Goal: Task Accomplishment & Management: Complete application form

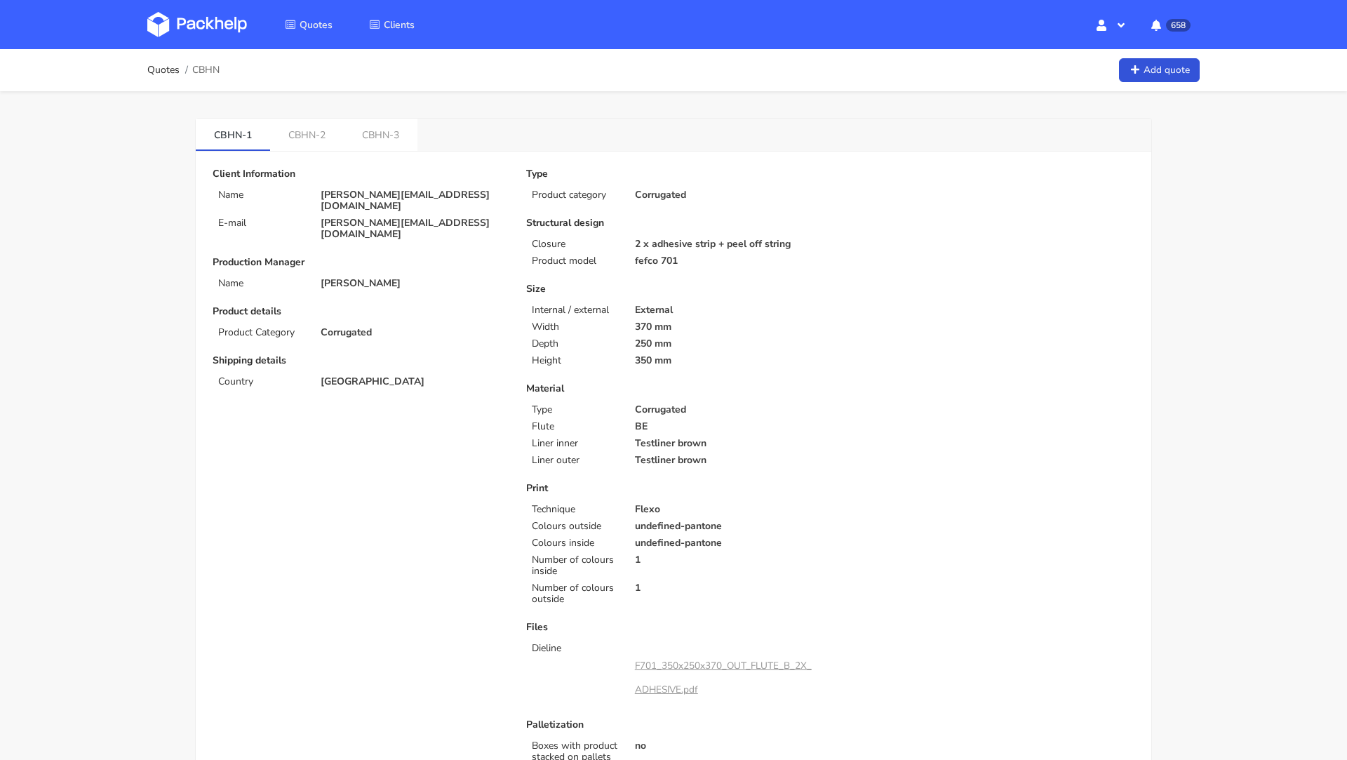
click at [184, 20] on img at bounding box center [197, 24] width 100 height 25
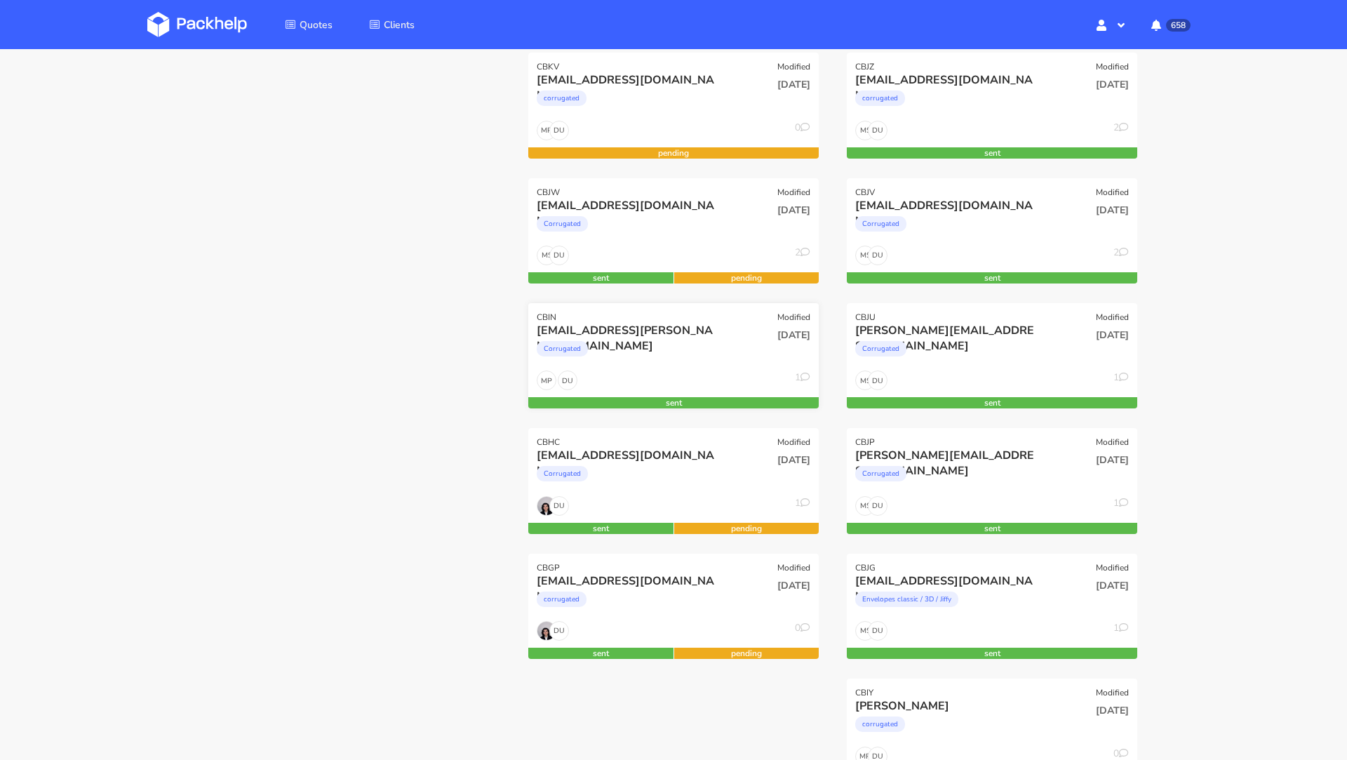
scroll to position [215, 0]
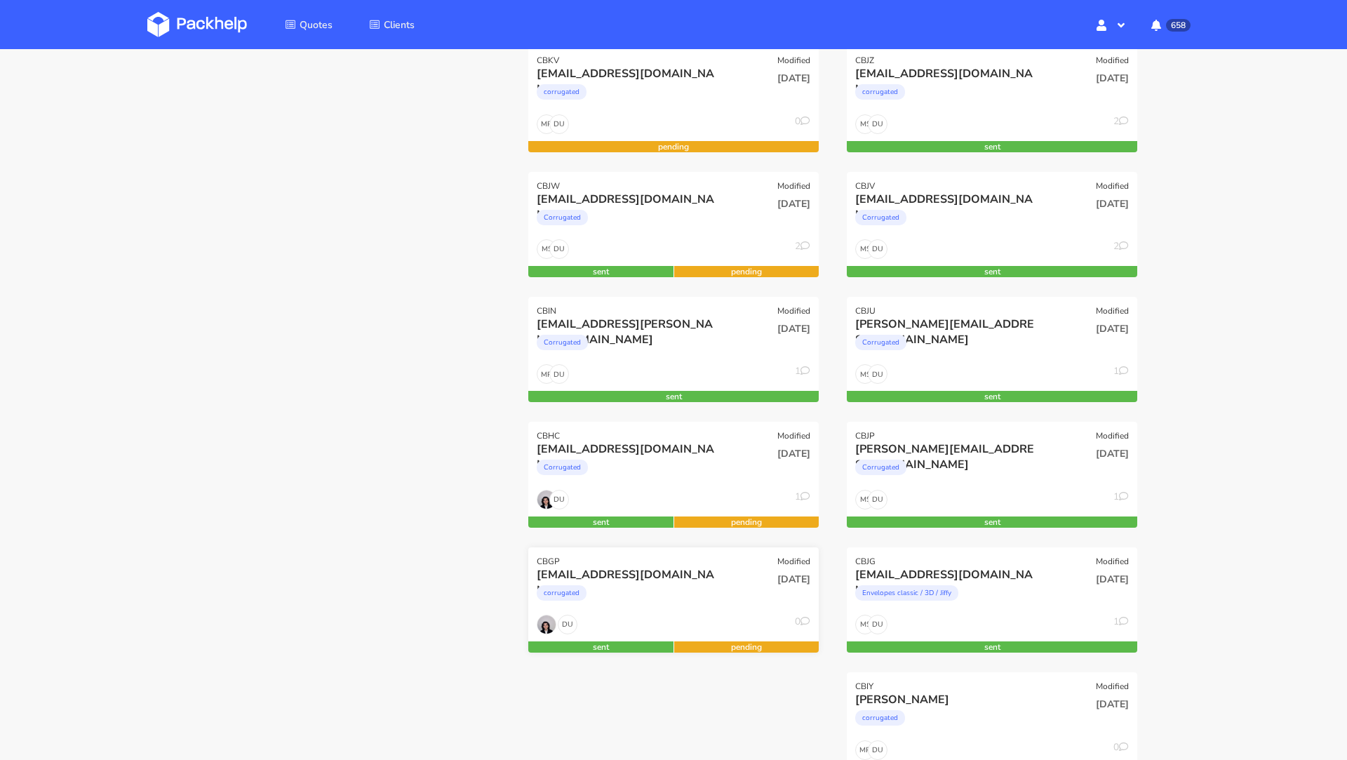
click at [620, 576] on div "[EMAIL_ADDRESS][DOMAIN_NAME]" at bounding box center [630, 574] width 186 height 15
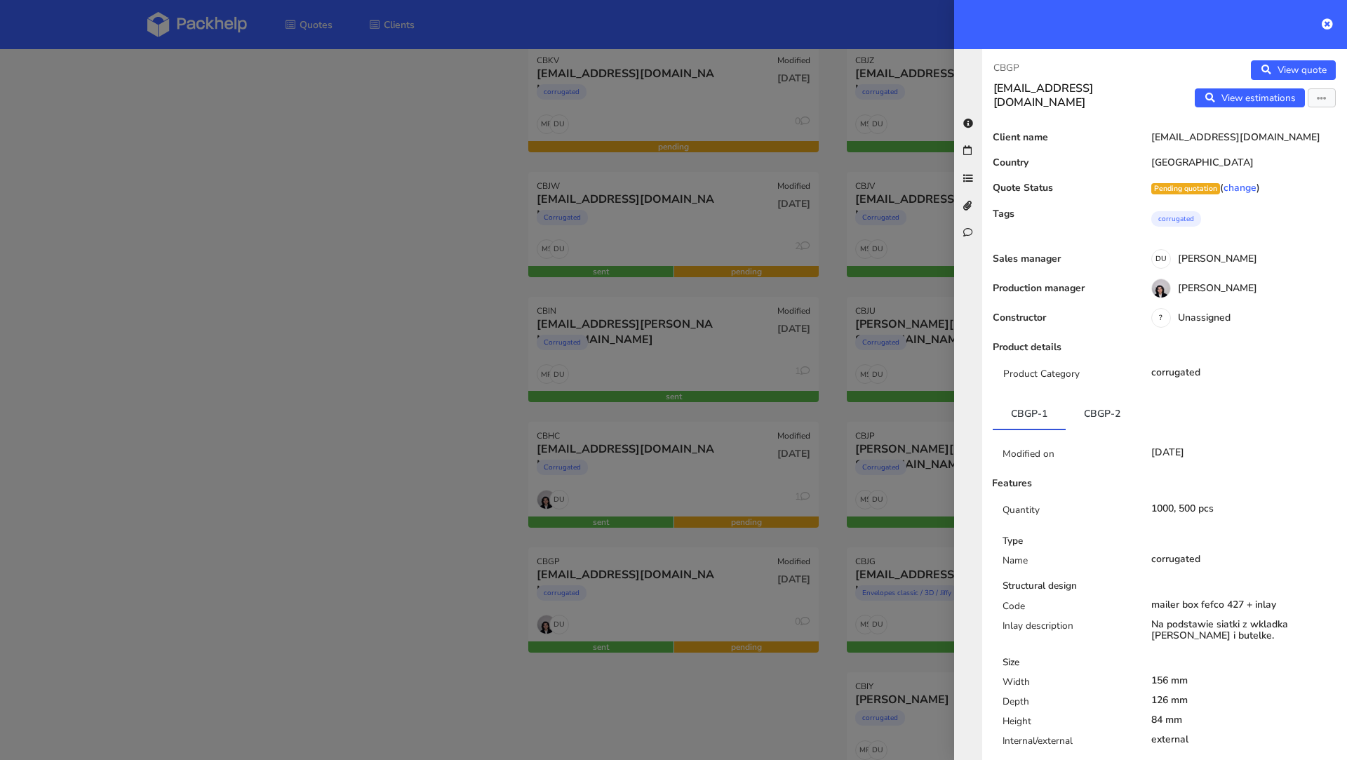
click at [1008, 71] on p "CBGP" at bounding box center [1073, 67] width 160 height 15
copy p "CBGP"
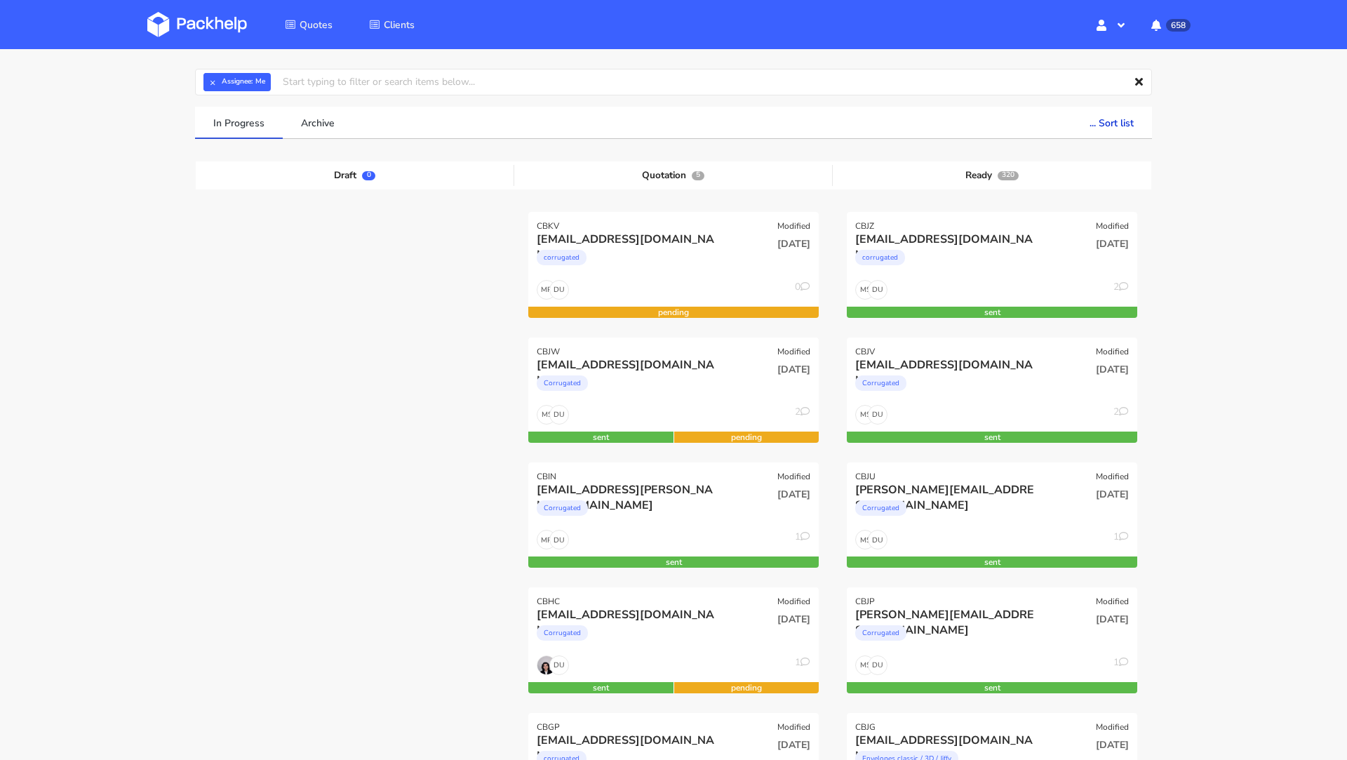
scroll to position [49, 0]
click at [201, 26] on img at bounding box center [197, 24] width 100 height 25
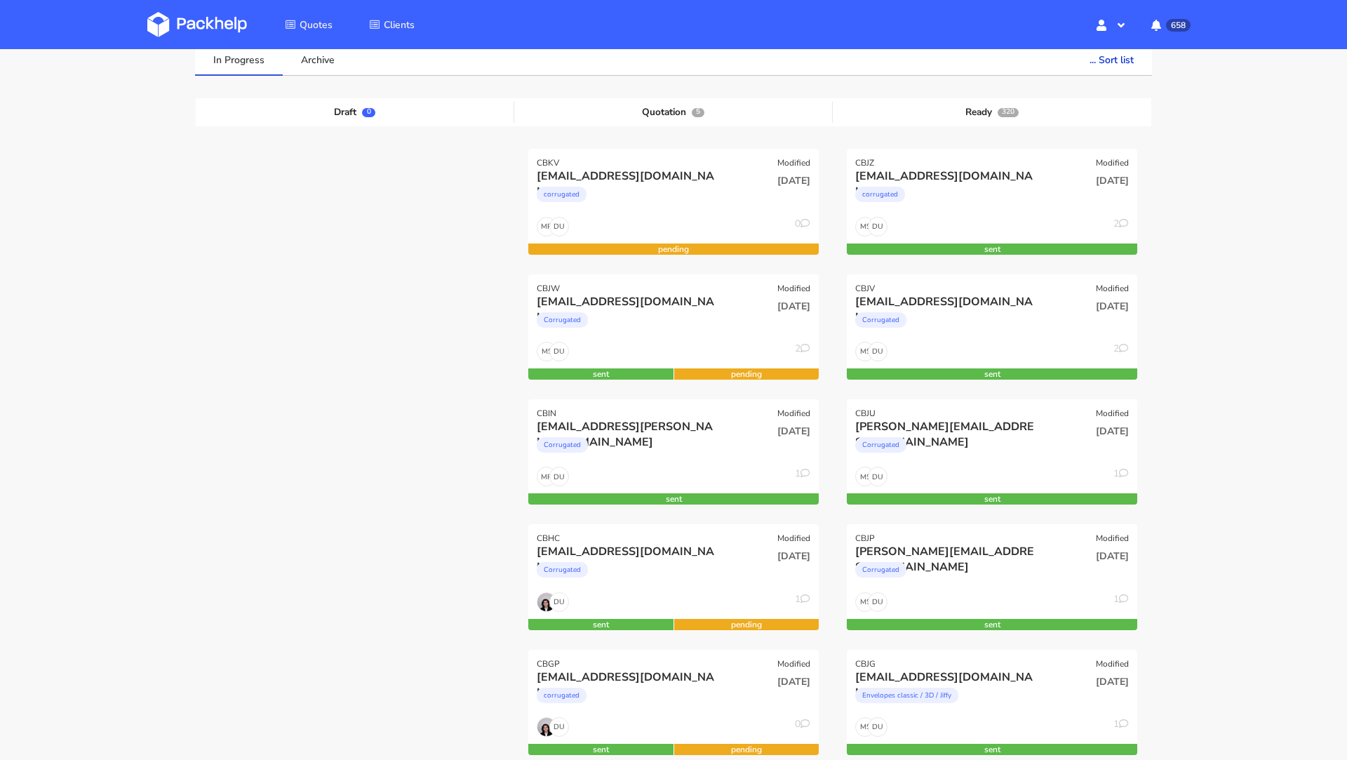
scroll to position [116, 0]
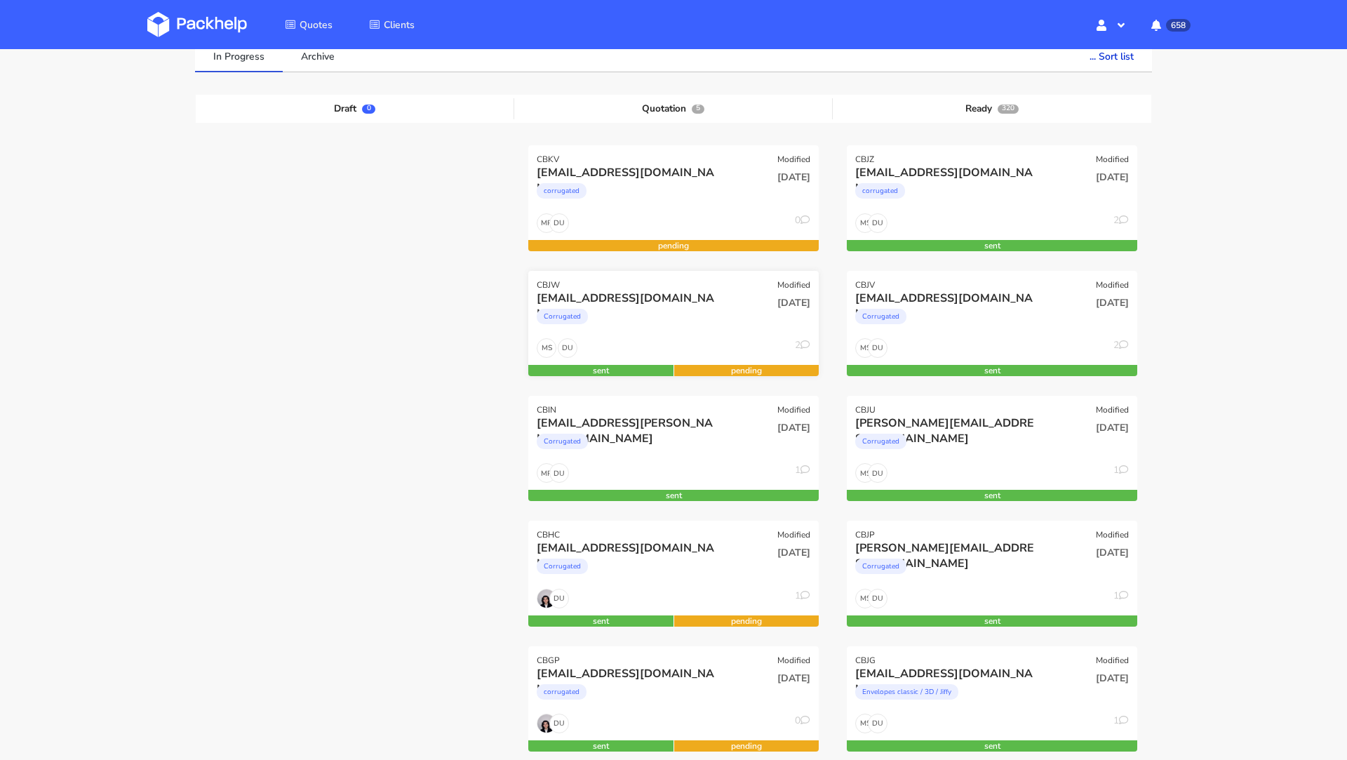
click at [567, 312] on div "Corrugated" at bounding box center [562, 316] width 51 height 15
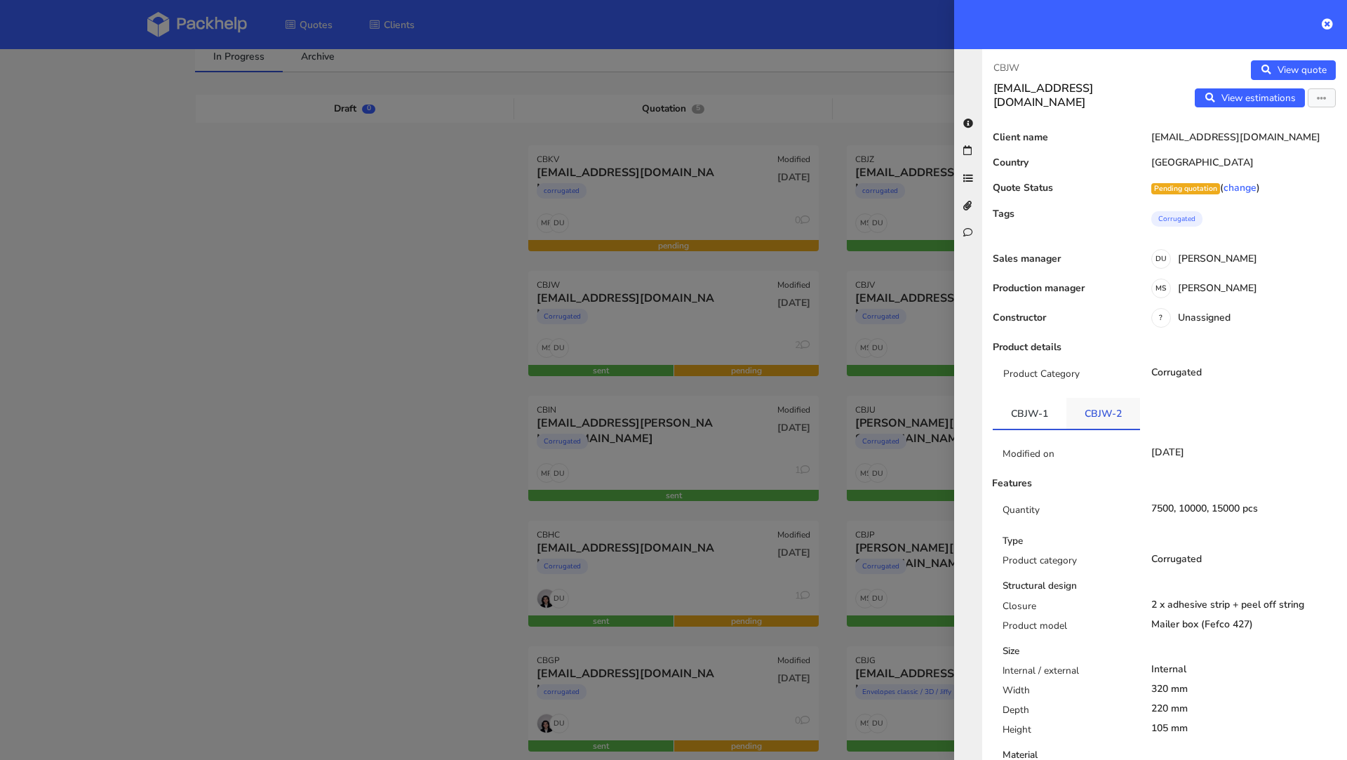
click at [1097, 414] on link "CBJW-2" at bounding box center [1103, 413] width 74 height 31
click at [1023, 405] on link "CBJW-1" at bounding box center [1030, 413] width 74 height 31
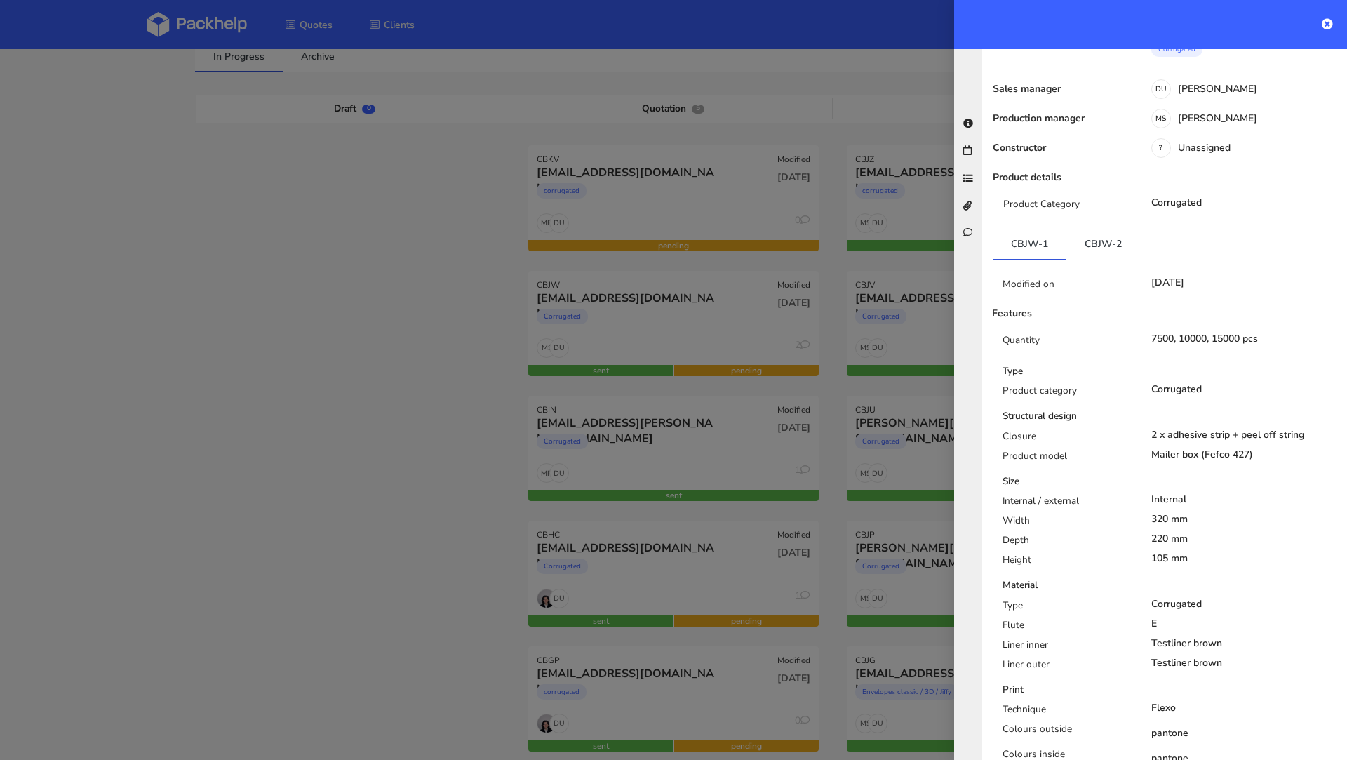
scroll to position [172, 0]
click at [1108, 250] on link "CBJW-2" at bounding box center [1103, 241] width 74 height 31
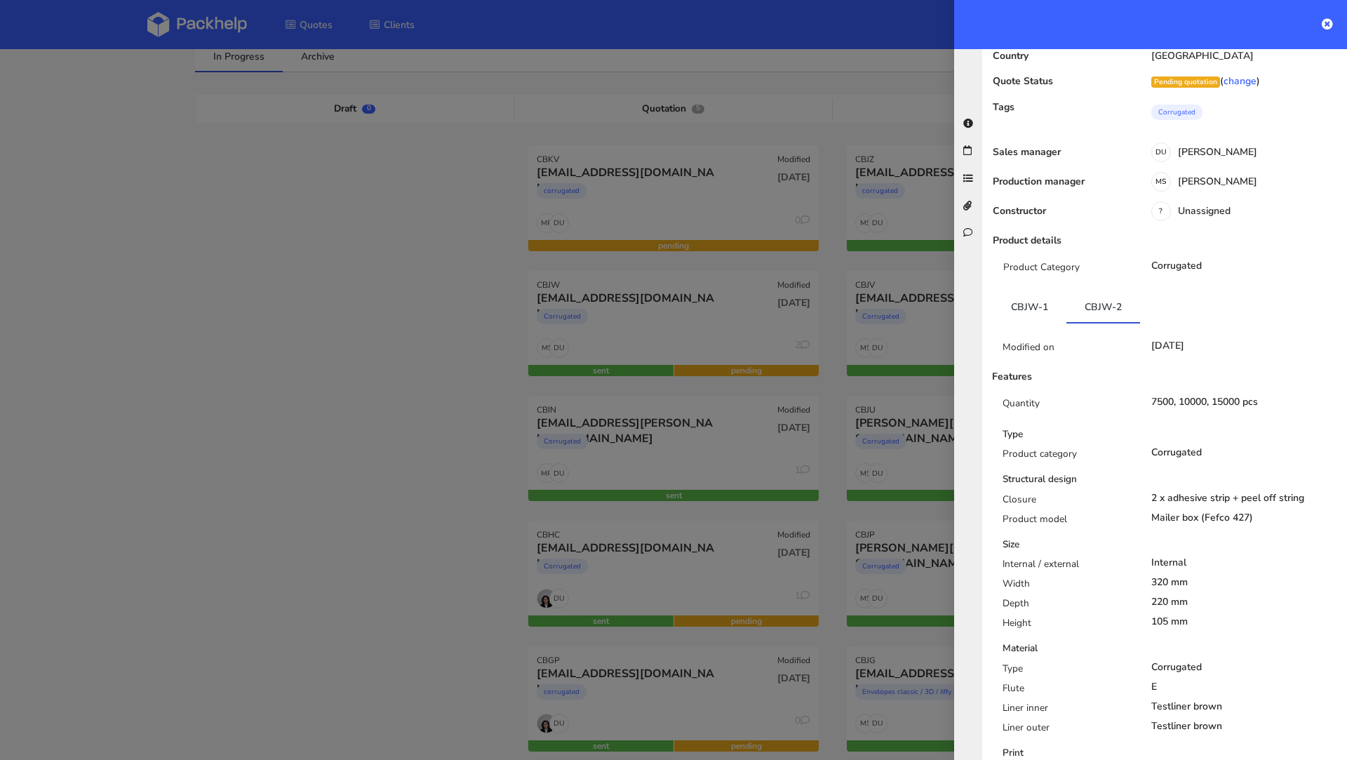
scroll to position [0, 0]
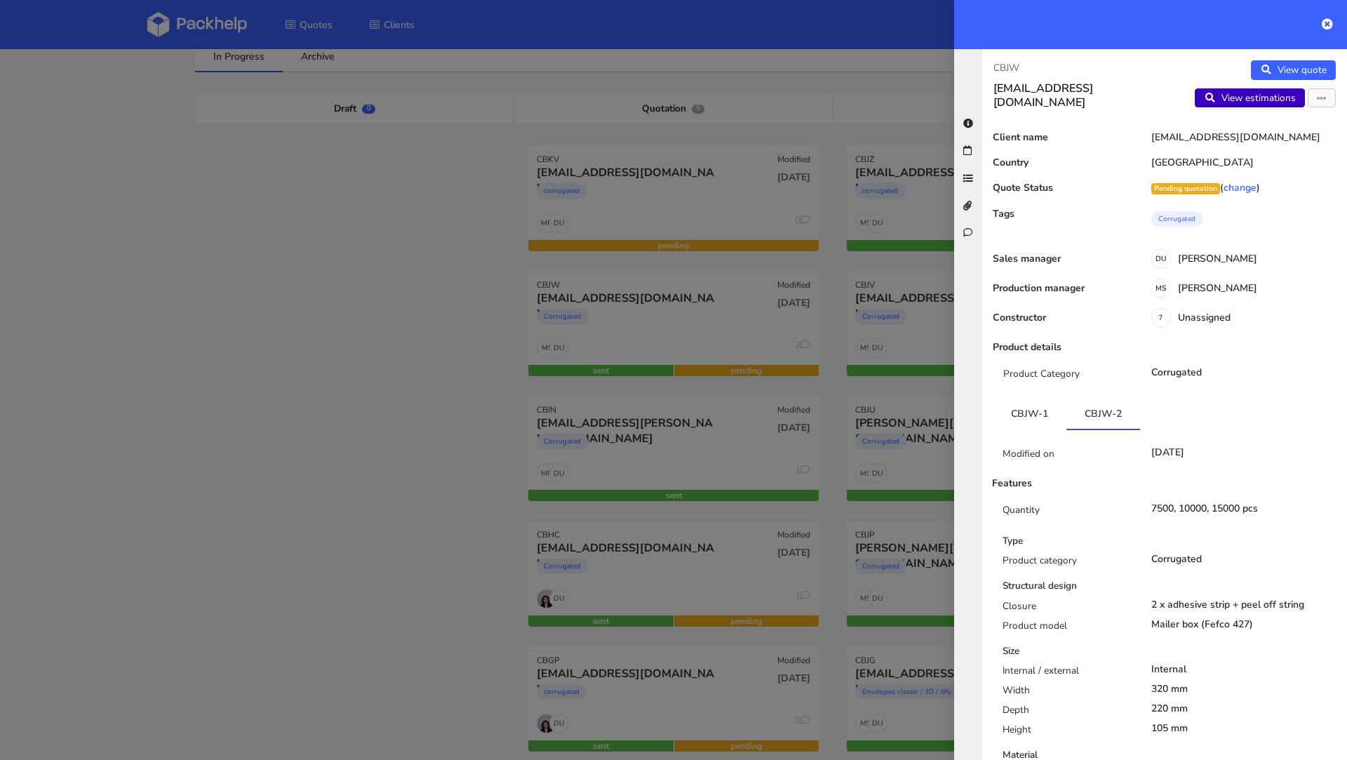
click at [1242, 102] on link "View estimations" at bounding box center [1250, 98] width 110 height 20
click at [265, 180] on div at bounding box center [673, 380] width 1347 height 760
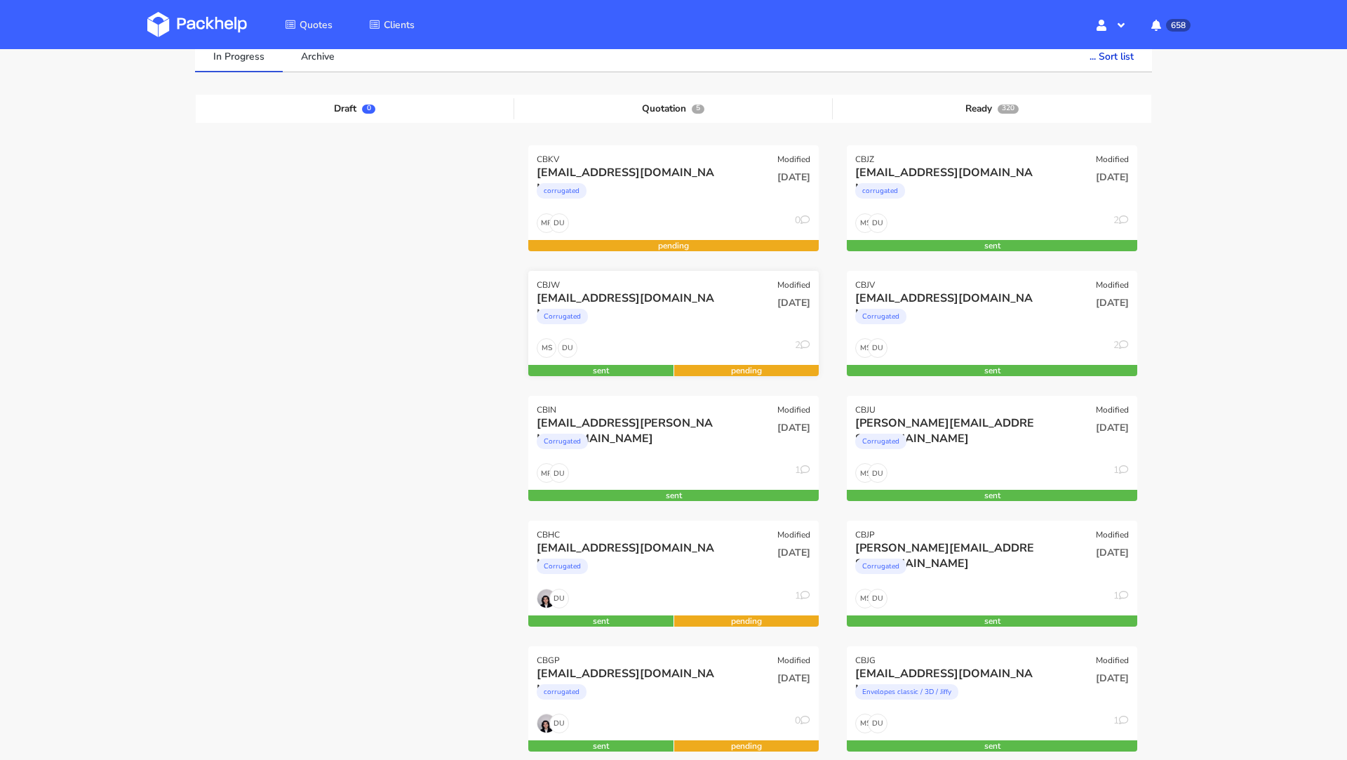
click at [579, 299] on div "ds@goldkindchen.de" at bounding box center [630, 297] width 186 height 15
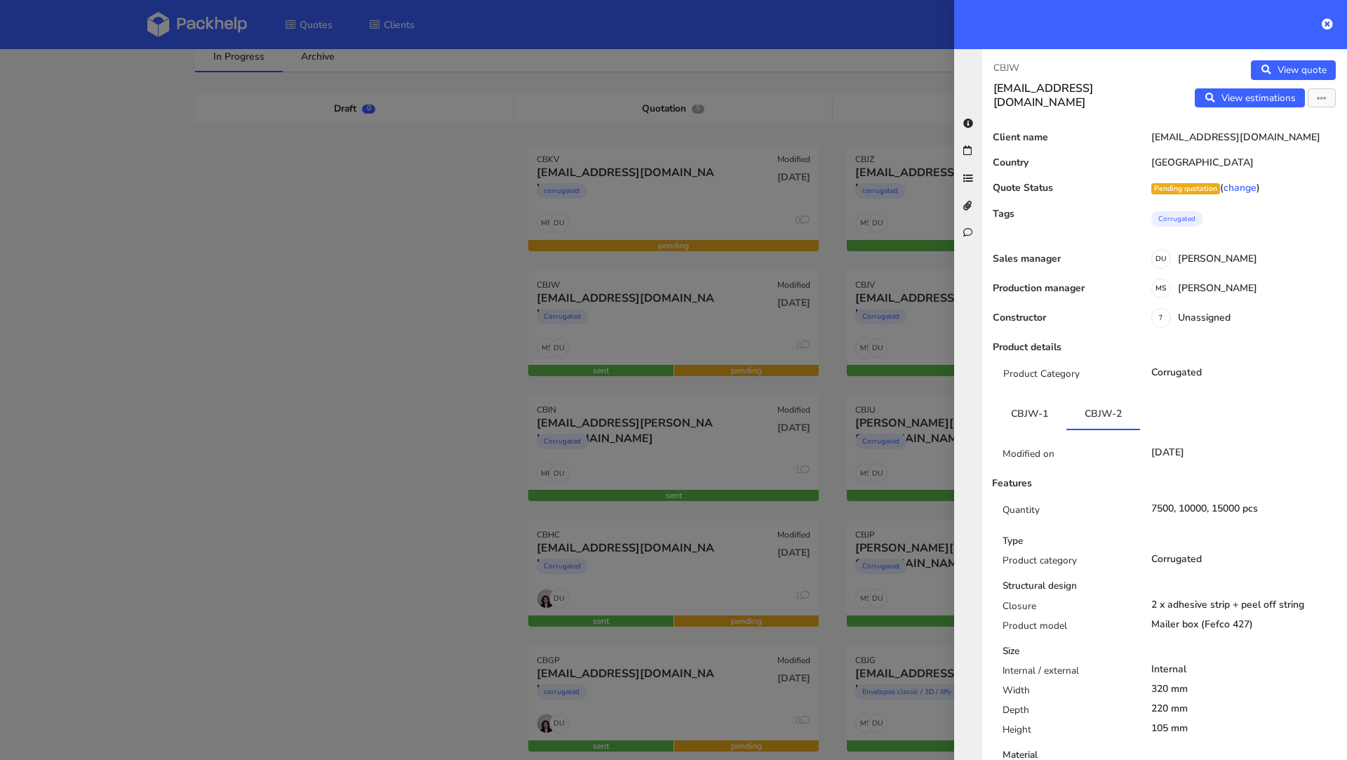
scroll to position [6, 0]
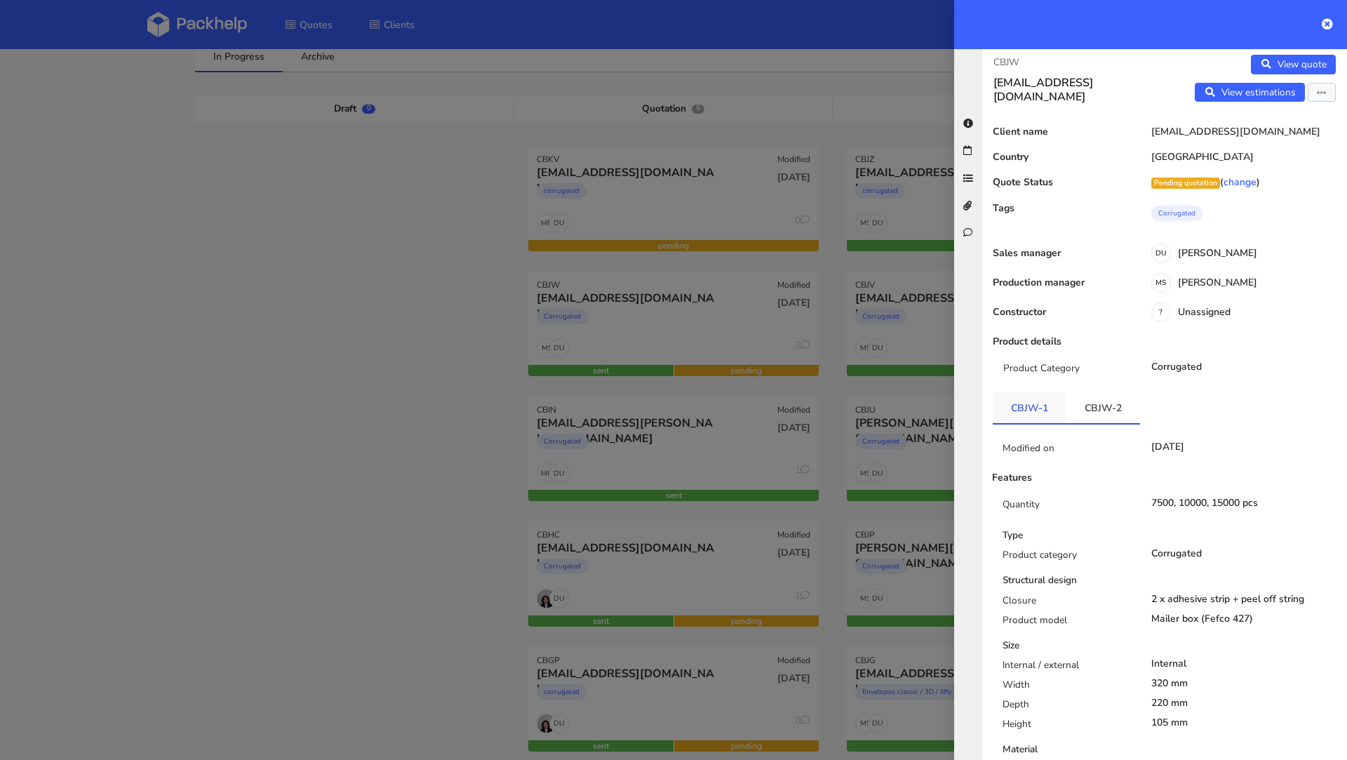
click at [1025, 412] on link "CBJW-1" at bounding box center [1030, 407] width 74 height 31
click at [1082, 412] on link "CBJW-2" at bounding box center [1103, 407] width 74 height 31
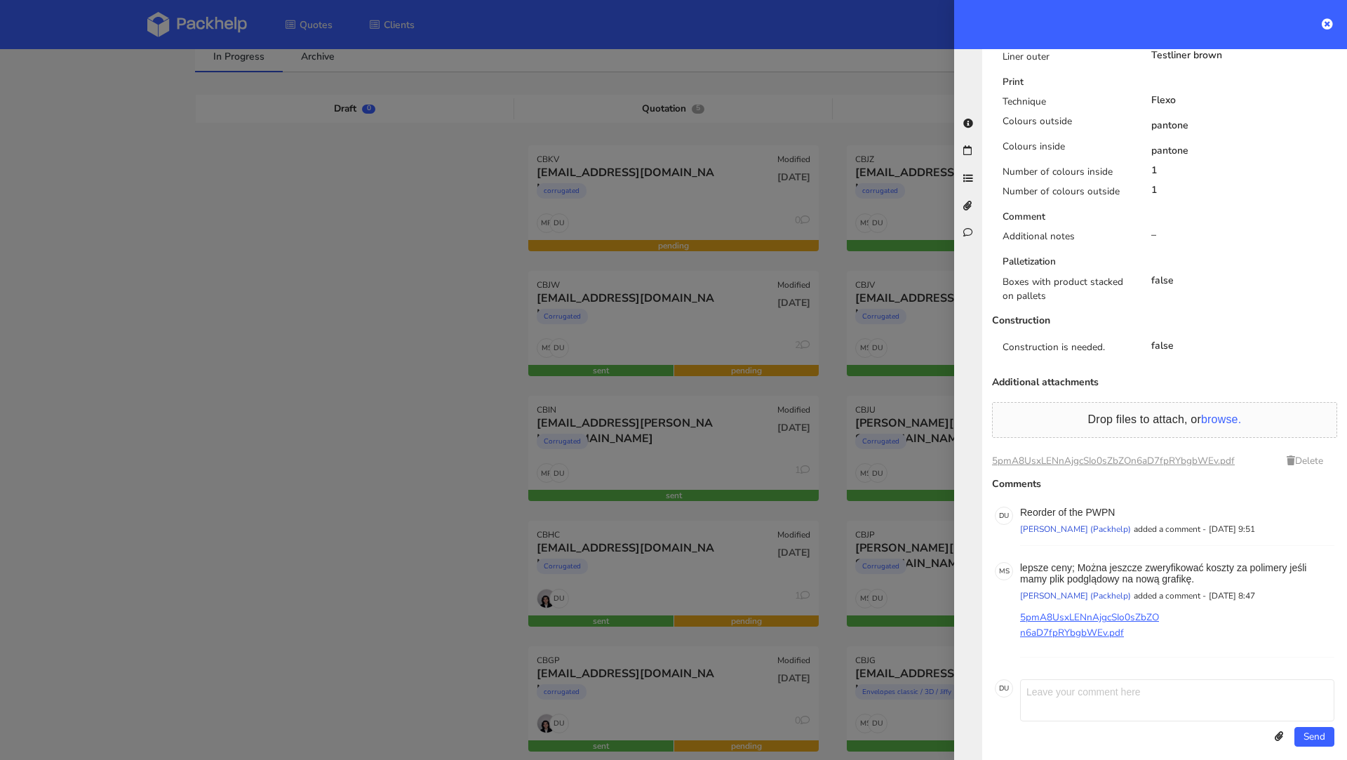
scroll to position [786, 0]
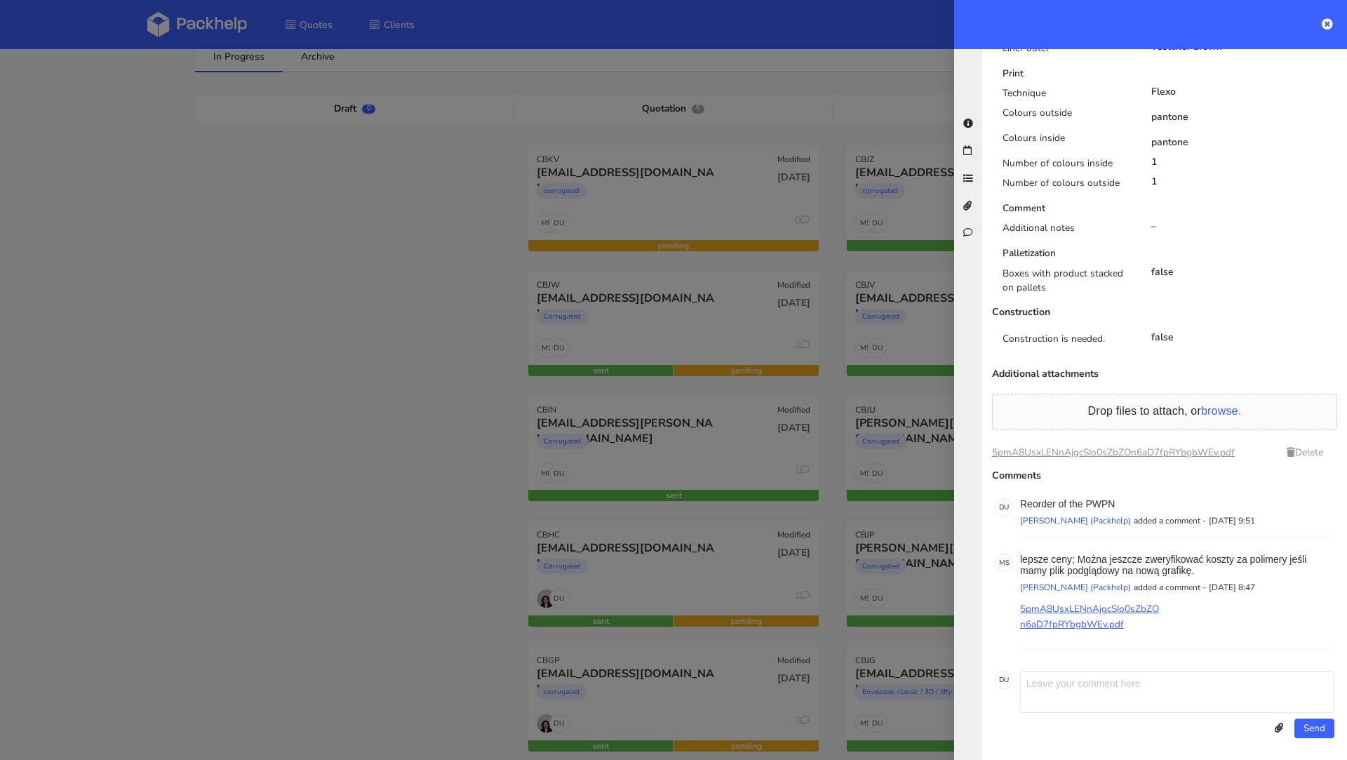
click at [353, 448] on div at bounding box center [673, 380] width 1347 height 760
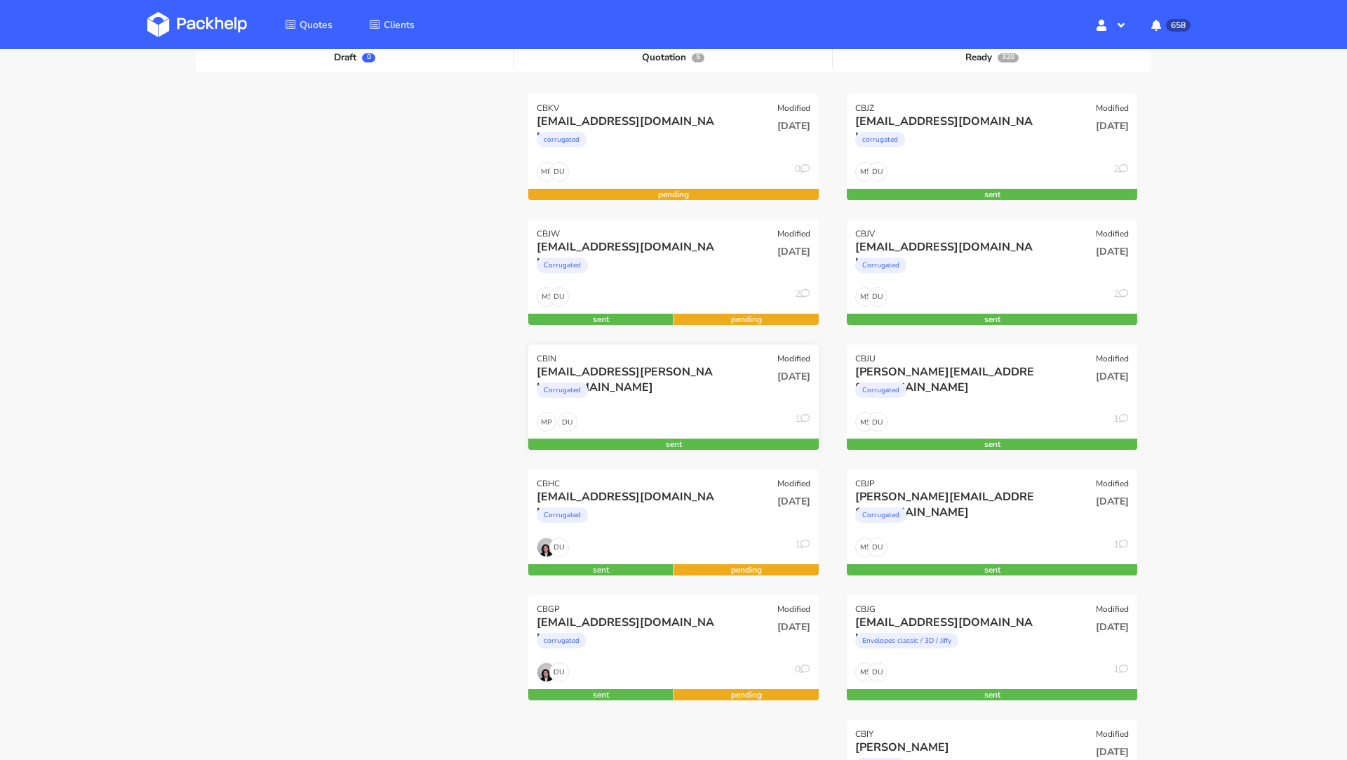
scroll to position [169, 0]
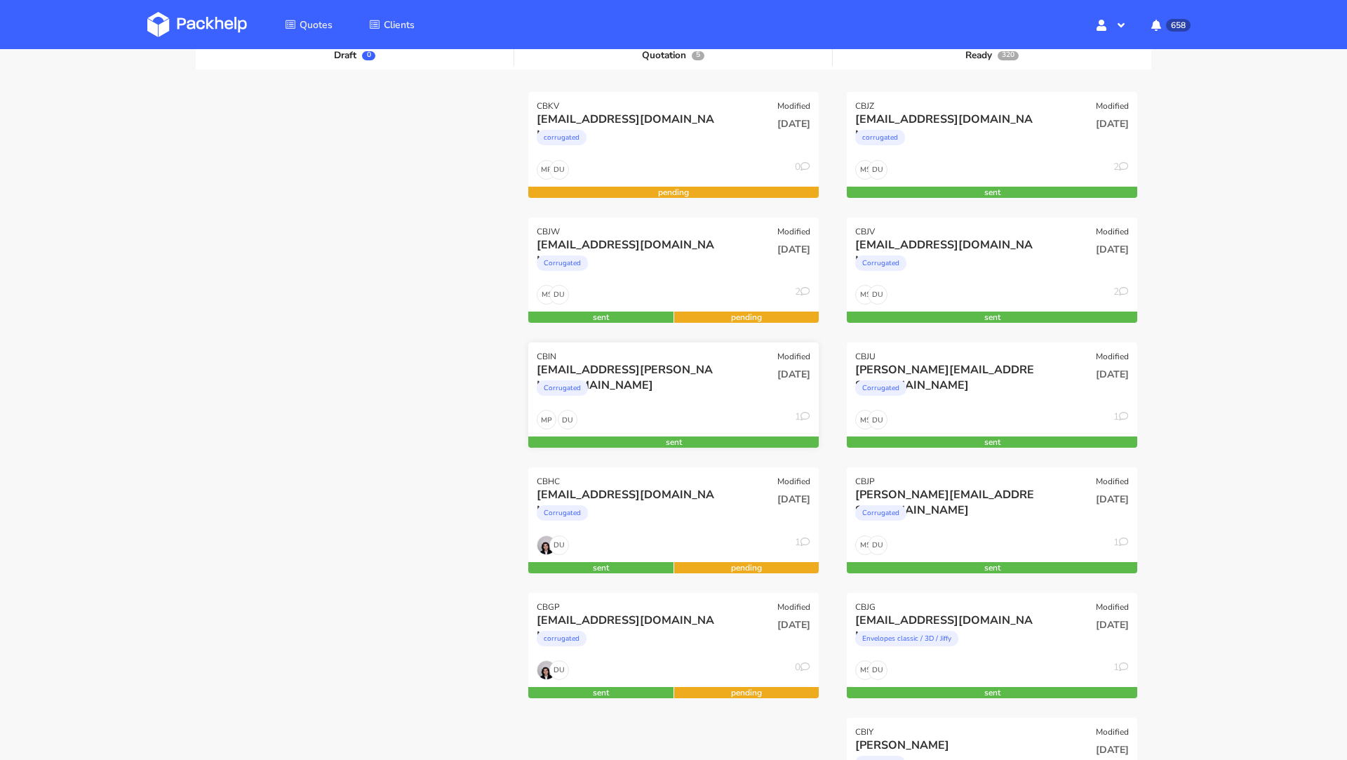
click at [638, 379] on div "Corrugated" at bounding box center [630, 391] width 186 height 28
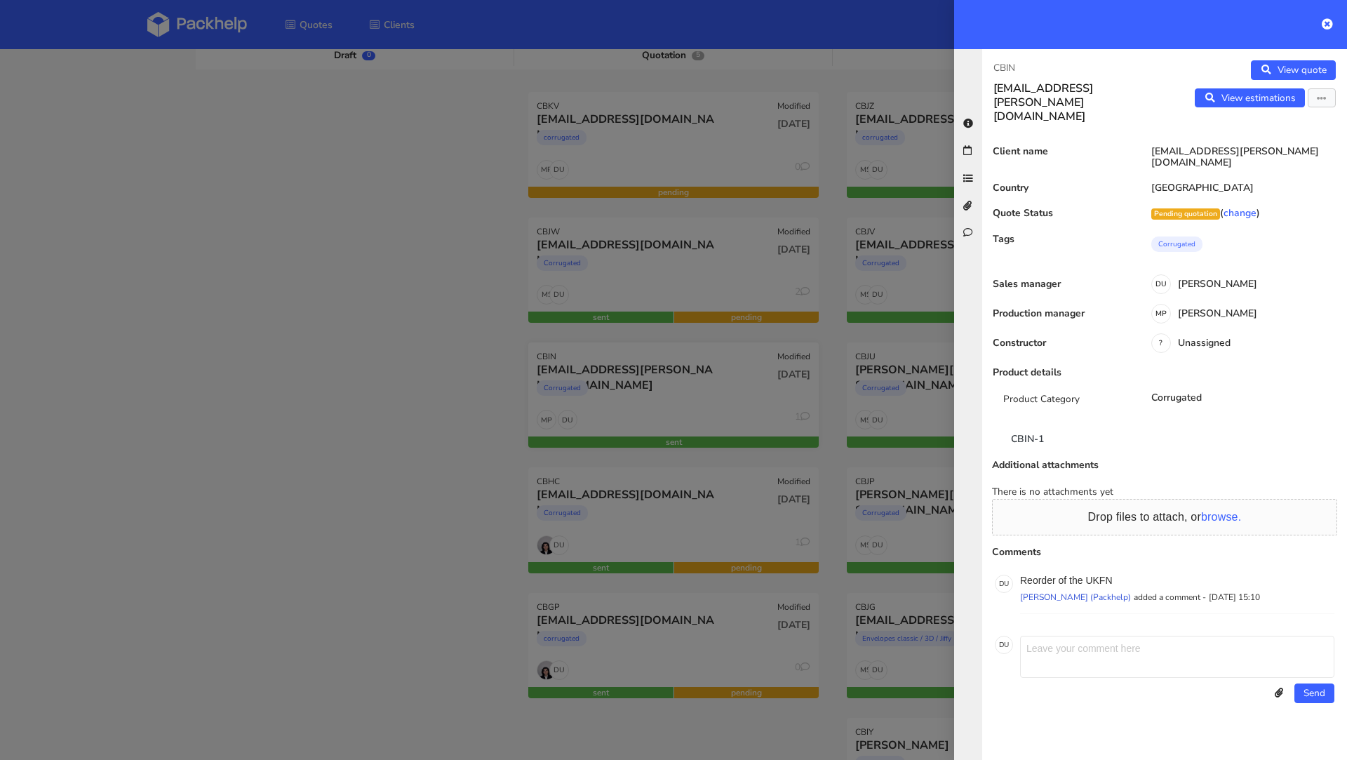
scroll to position [0, 0]
click at [389, 361] on div at bounding box center [673, 380] width 1347 height 760
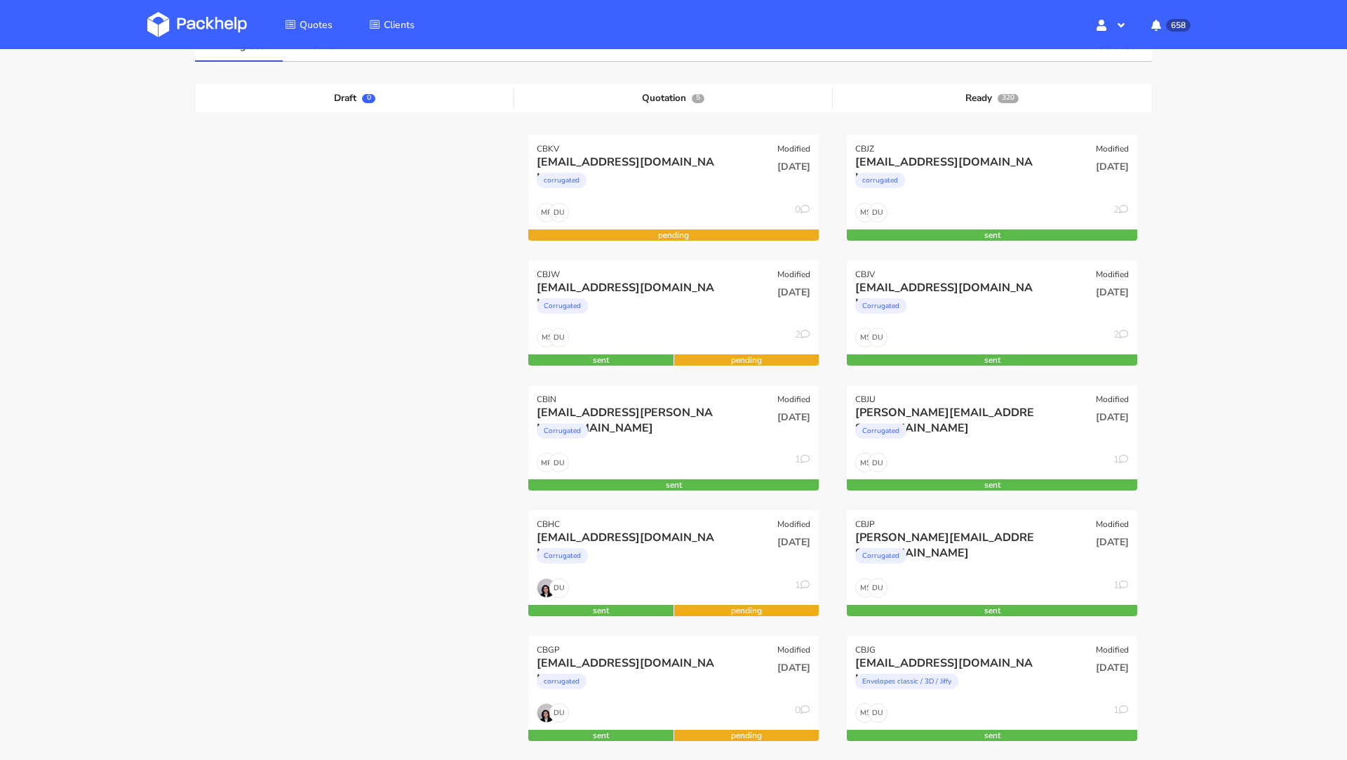
scroll to position [124, 0]
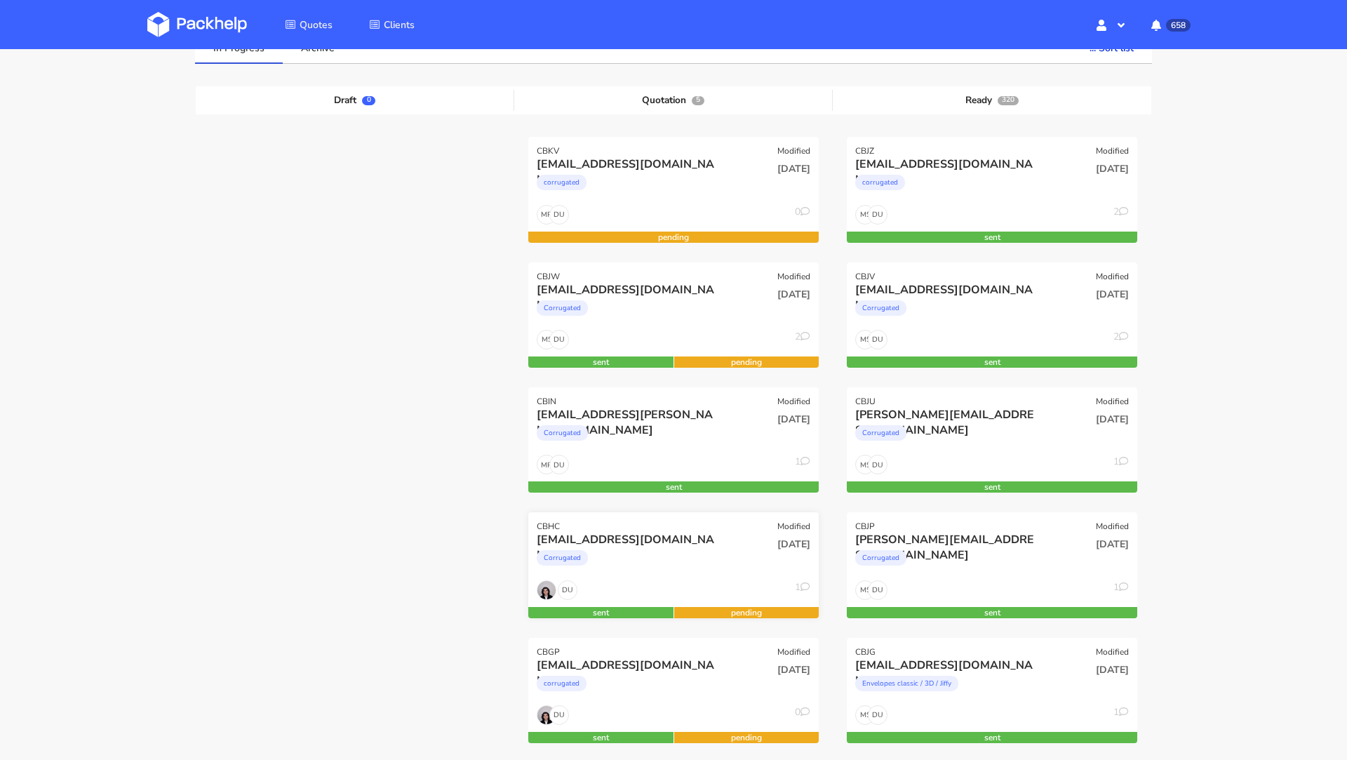
click at [686, 549] on div "Corrugated" at bounding box center [630, 561] width 186 height 28
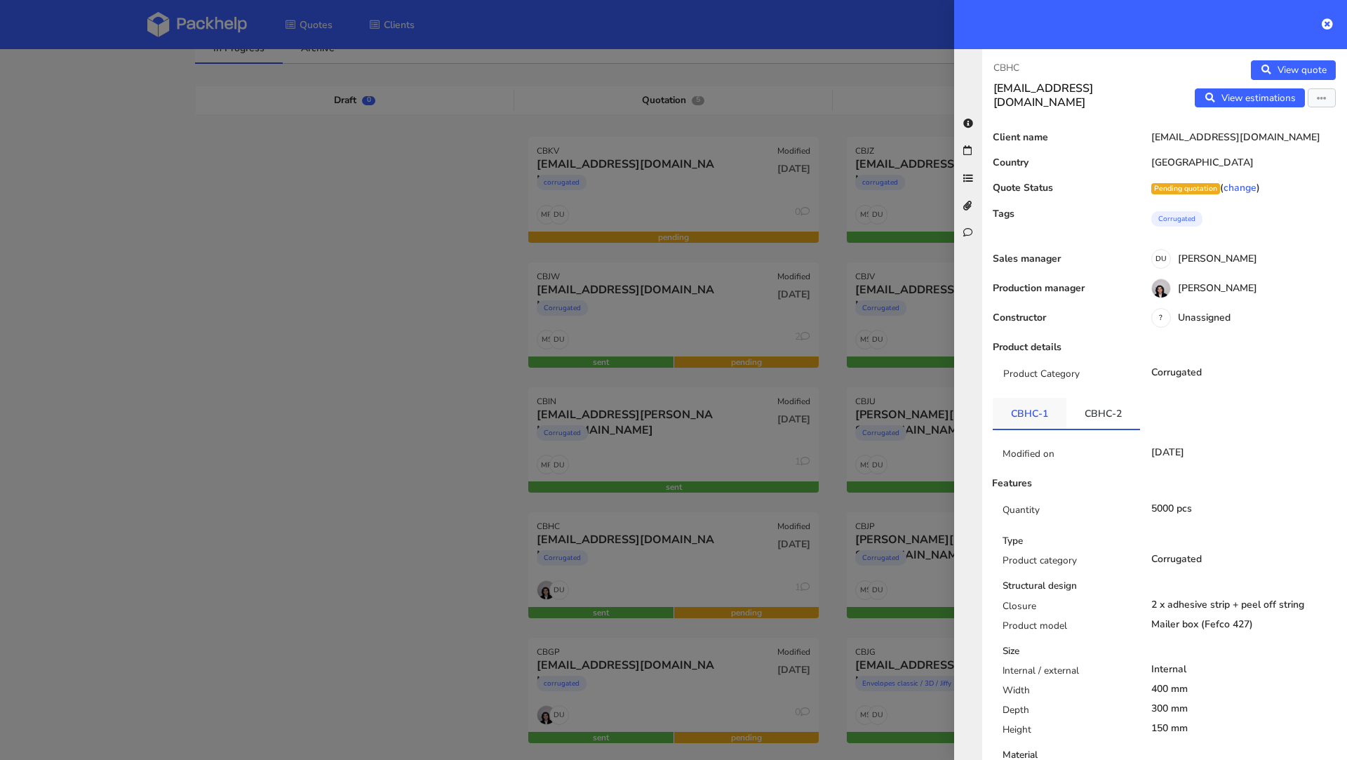
click at [1040, 419] on link "CBHC-1" at bounding box center [1030, 413] width 74 height 31
click at [1102, 408] on link "CBHC-2" at bounding box center [1103, 413] width 74 height 31
click at [425, 448] on div at bounding box center [673, 380] width 1347 height 760
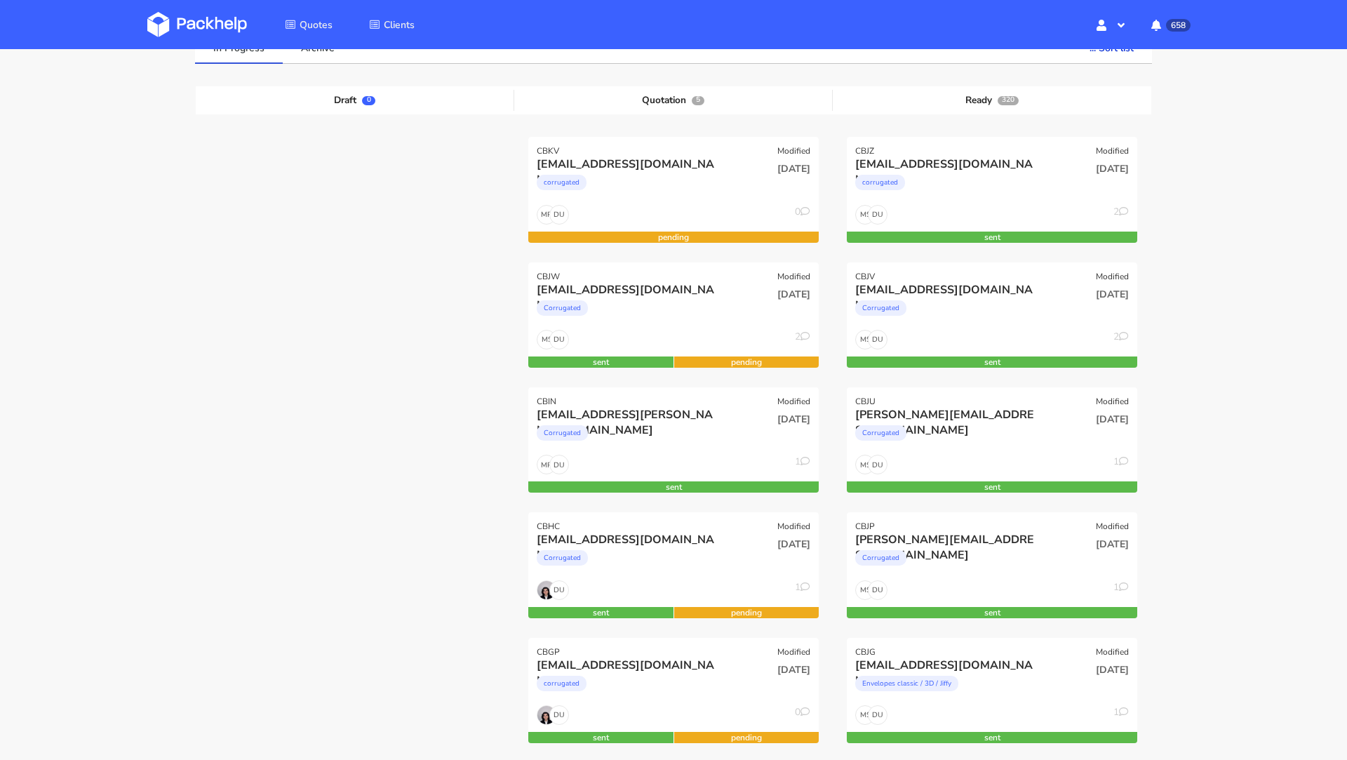
scroll to position [0, 0]
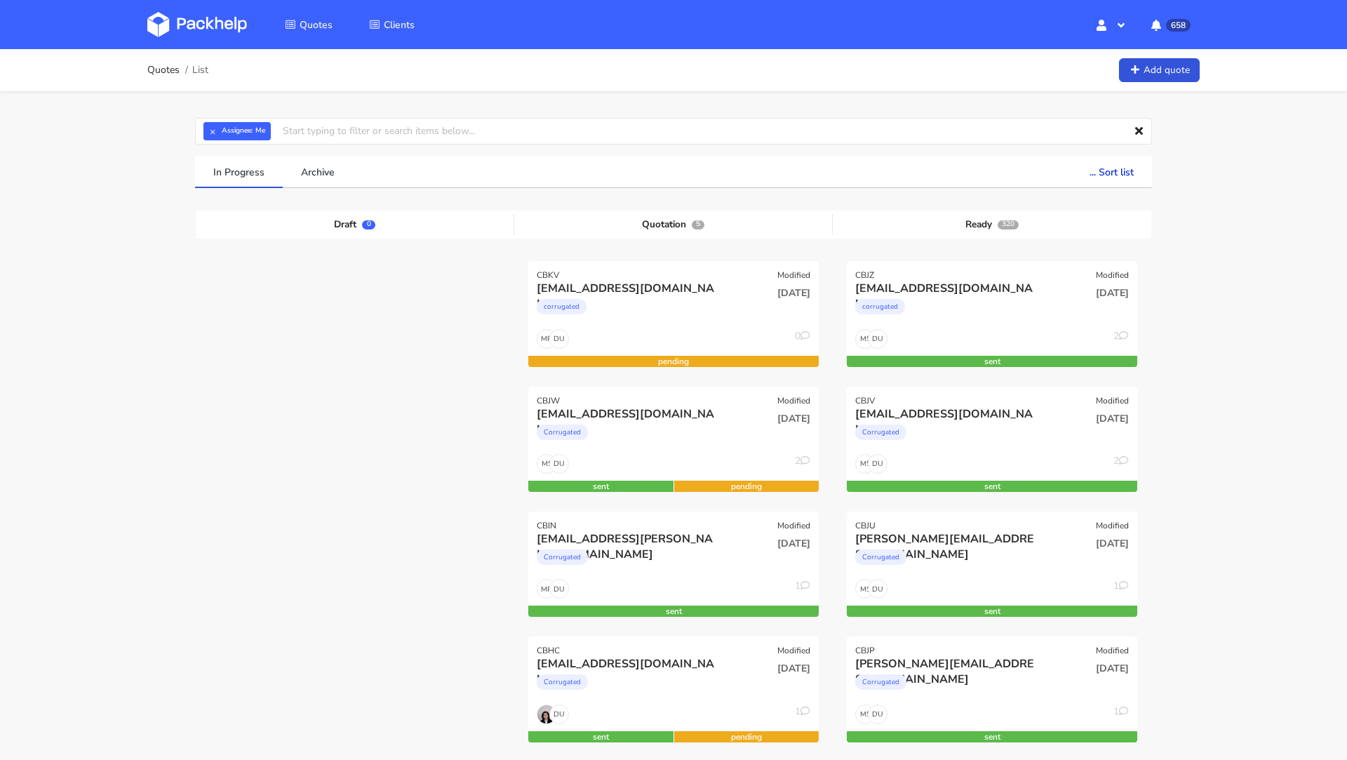
click at [188, 12] on img at bounding box center [197, 24] width 100 height 25
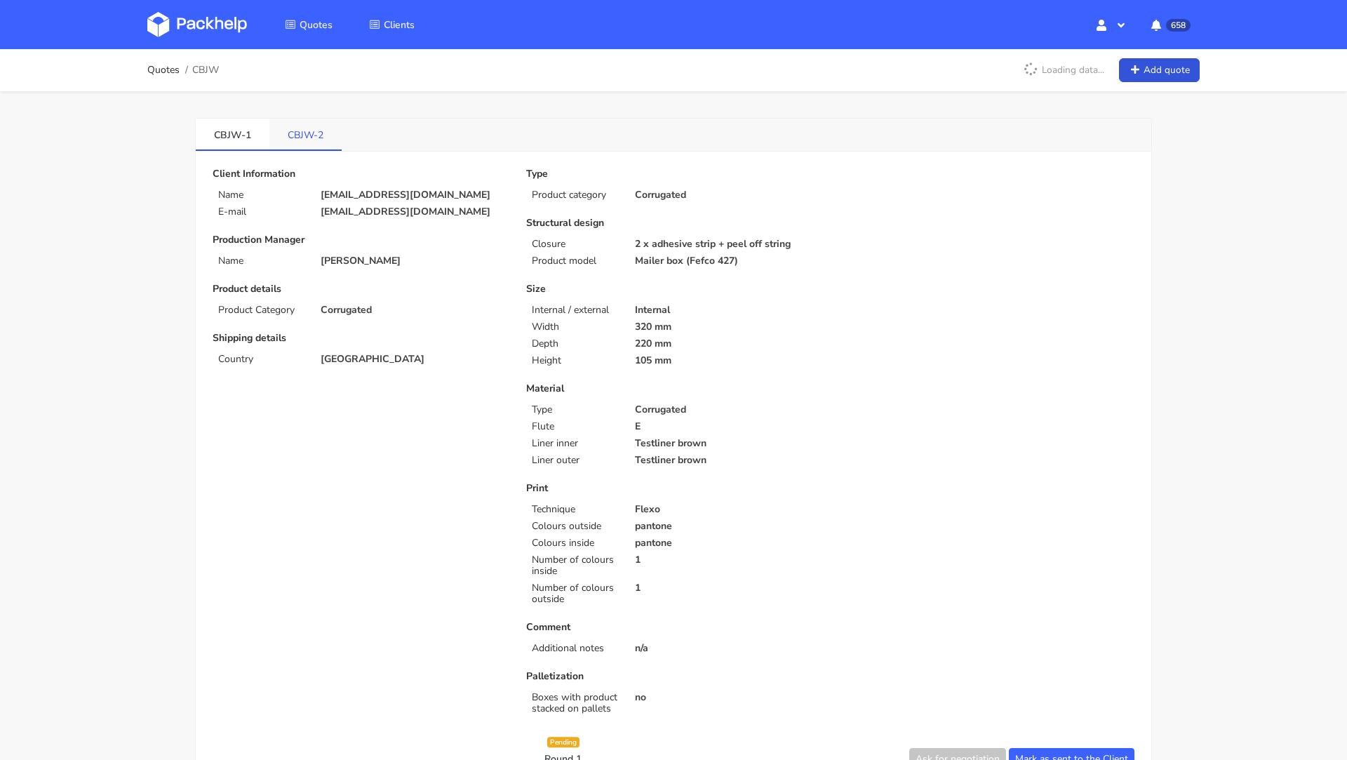
click at [308, 144] on link "CBJW-2" at bounding box center [305, 134] width 72 height 31
click at [231, 141] on link "CBJW-1" at bounding box center [233, 134] width 74 height 31
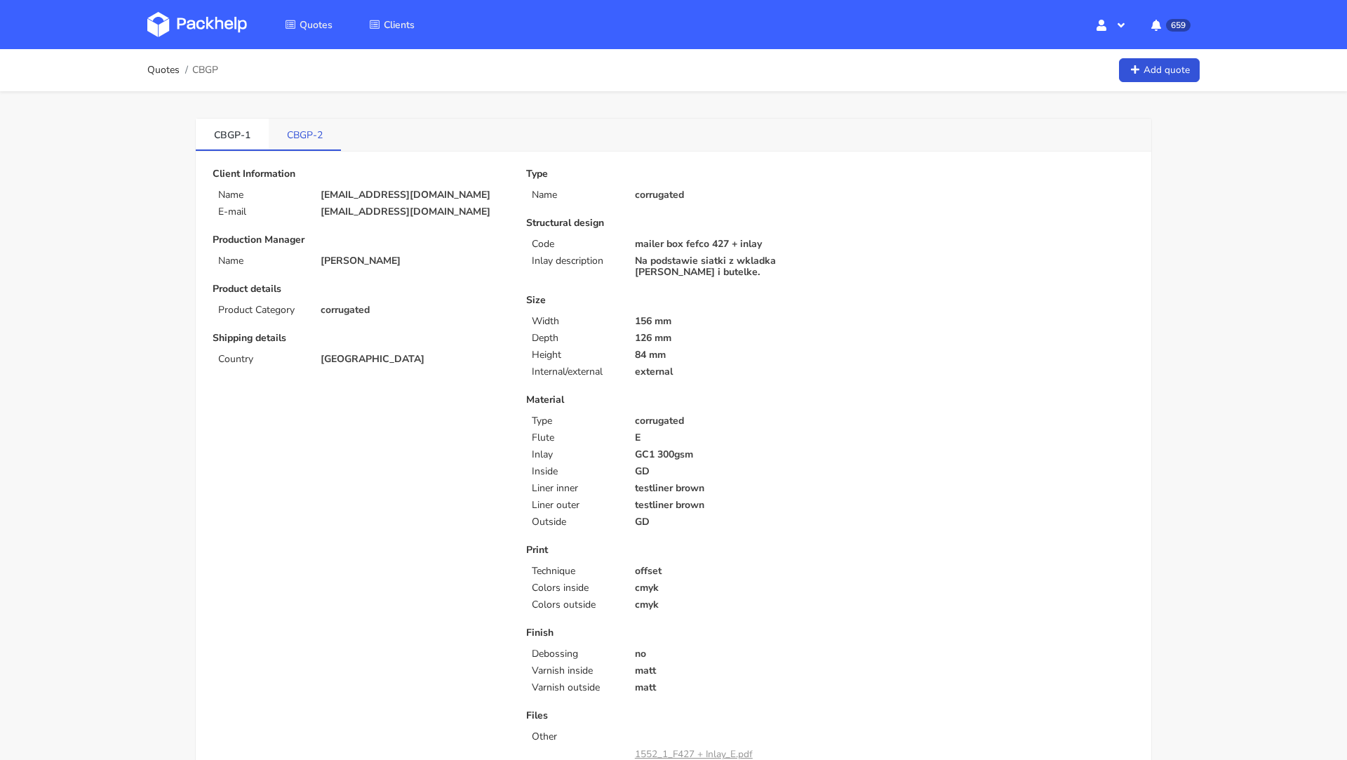
click at [278, 142] on link "CBGP-2" at bounding box center [305, 134] width 72 height 31
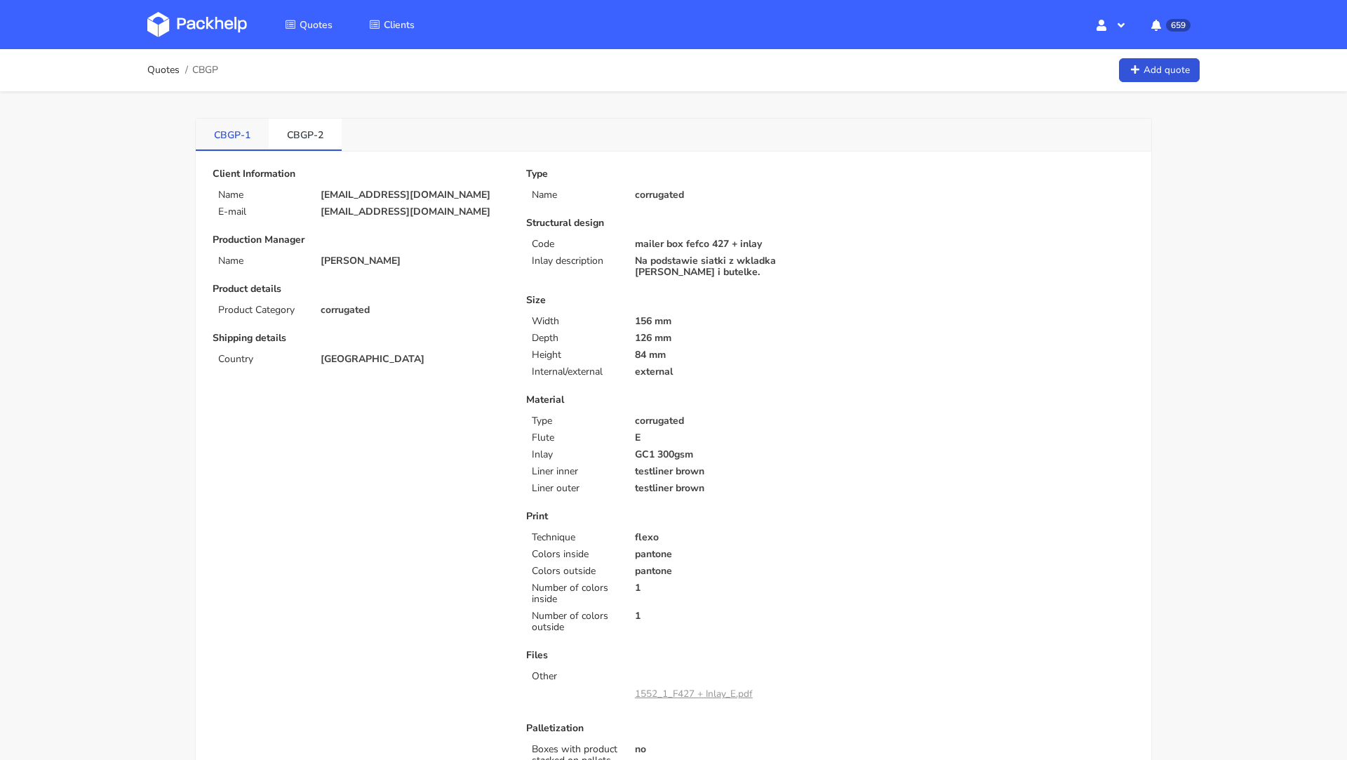
click at [208, 133] on link "CBGP-1" at bounding box center [232, 134] width 73 height 31
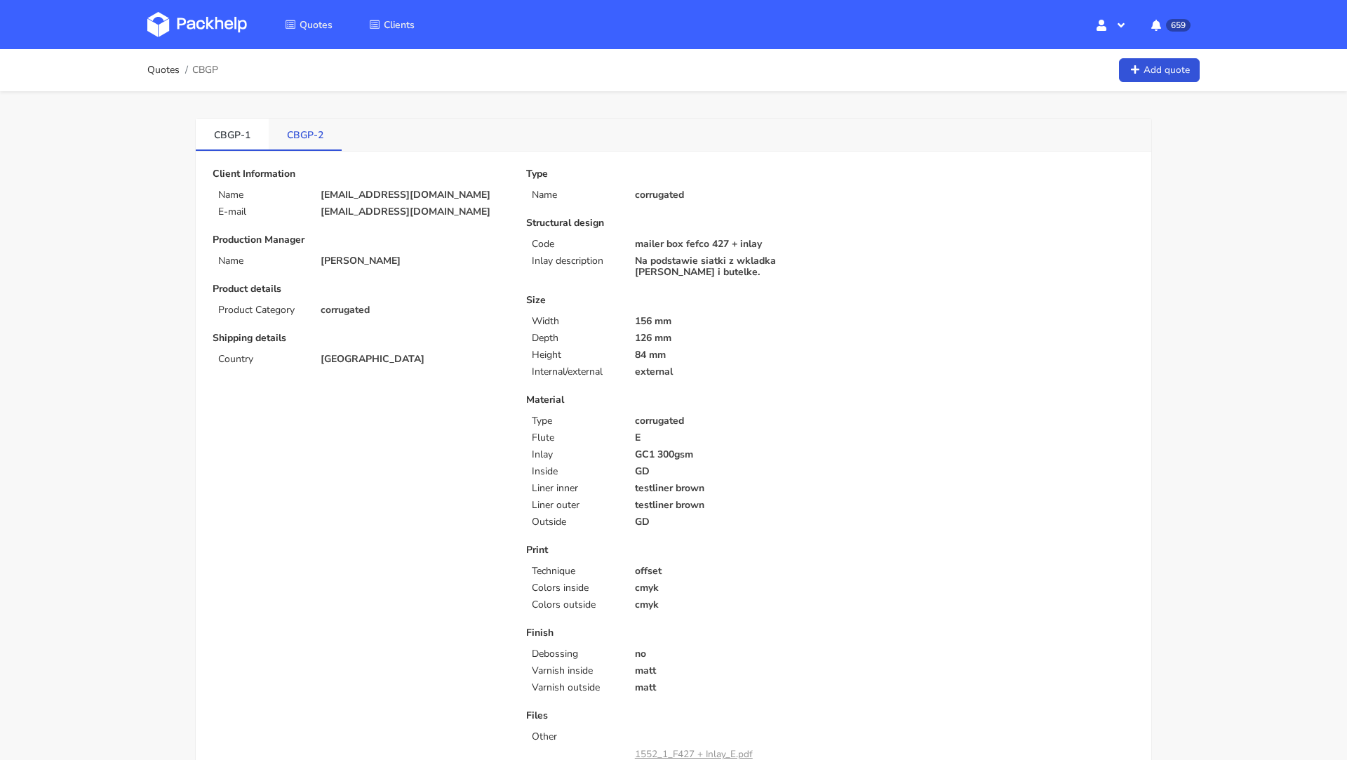
click at [305, 124] on link "CBGP-2" at bounding box center [305, 134] width 73 height 31
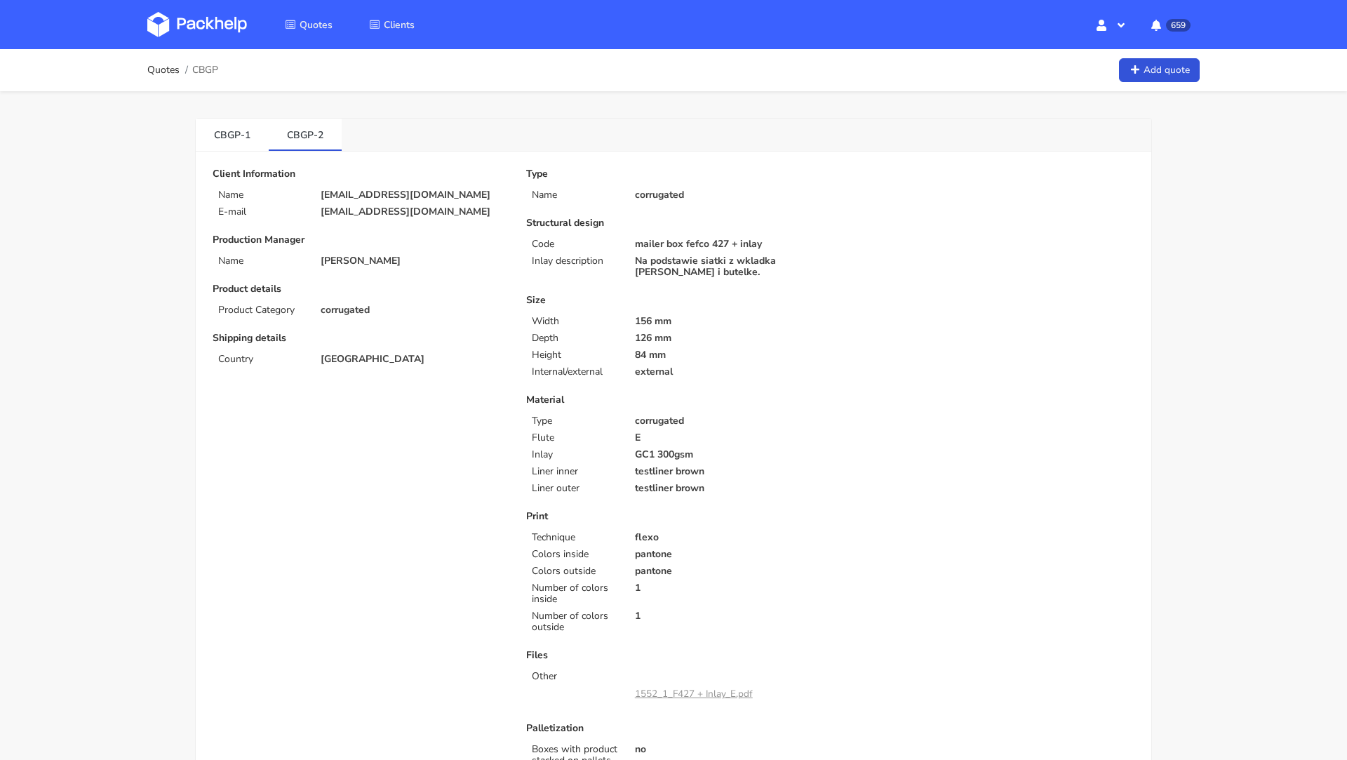
click at [214, 74] on span "CBGP" at bounding box center [205, 70] width 26 height 11
copy span "CBGP"
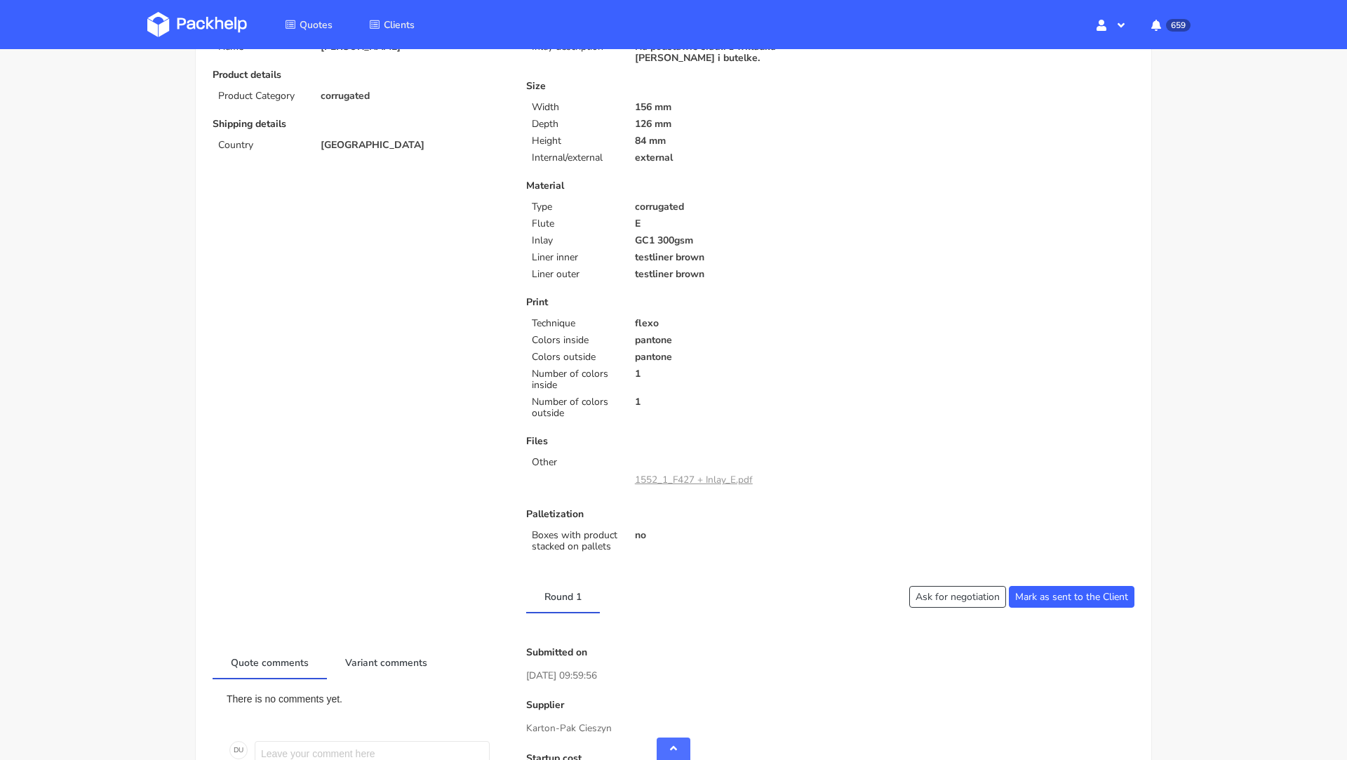
scroll to position [787, 0]
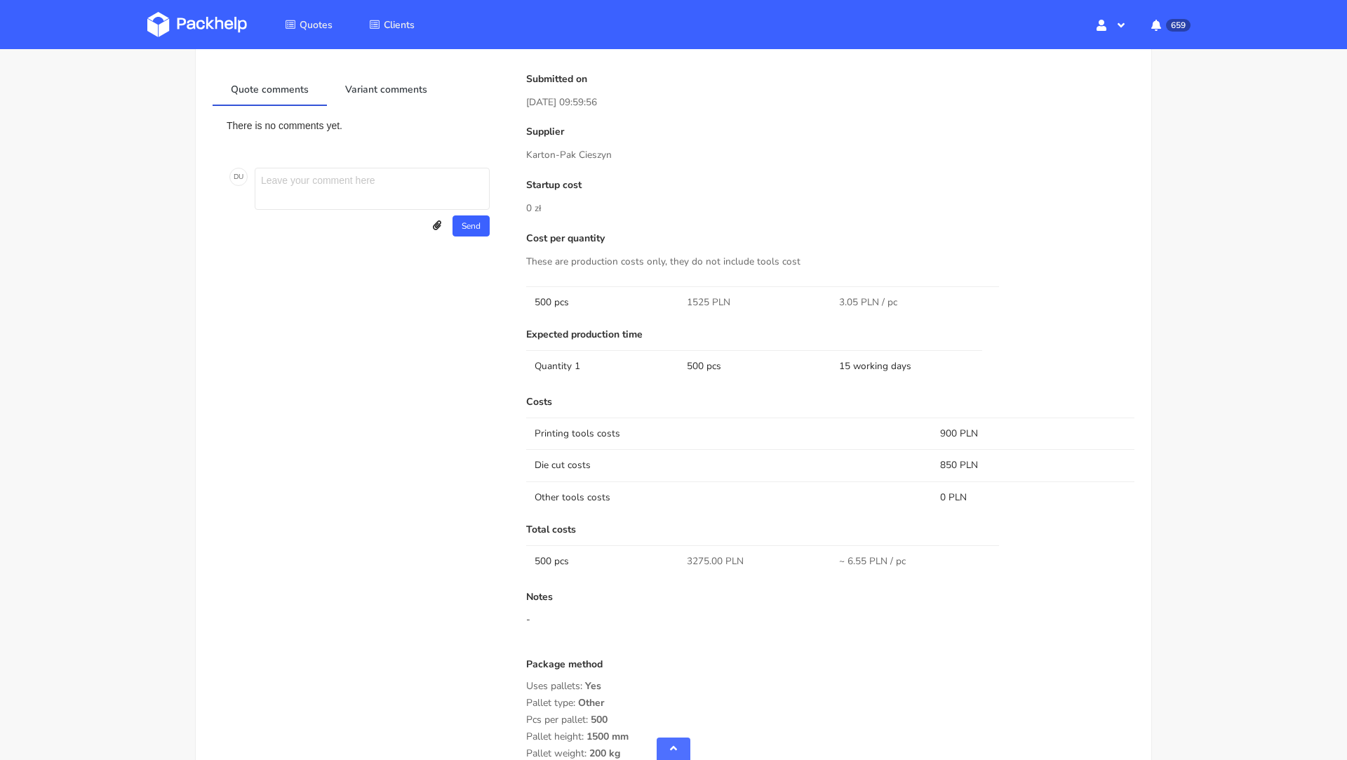
click at [692, 554] on span "3275.00 PLN" at bounding box center [715, 561] width 57 height 14
copy span "3275.00"
click at [495, 501] on div "Quote comments Variant comments There is no comments yet. D U Send Upload attac…" at bounding box center [360, 471] width 314 height 795
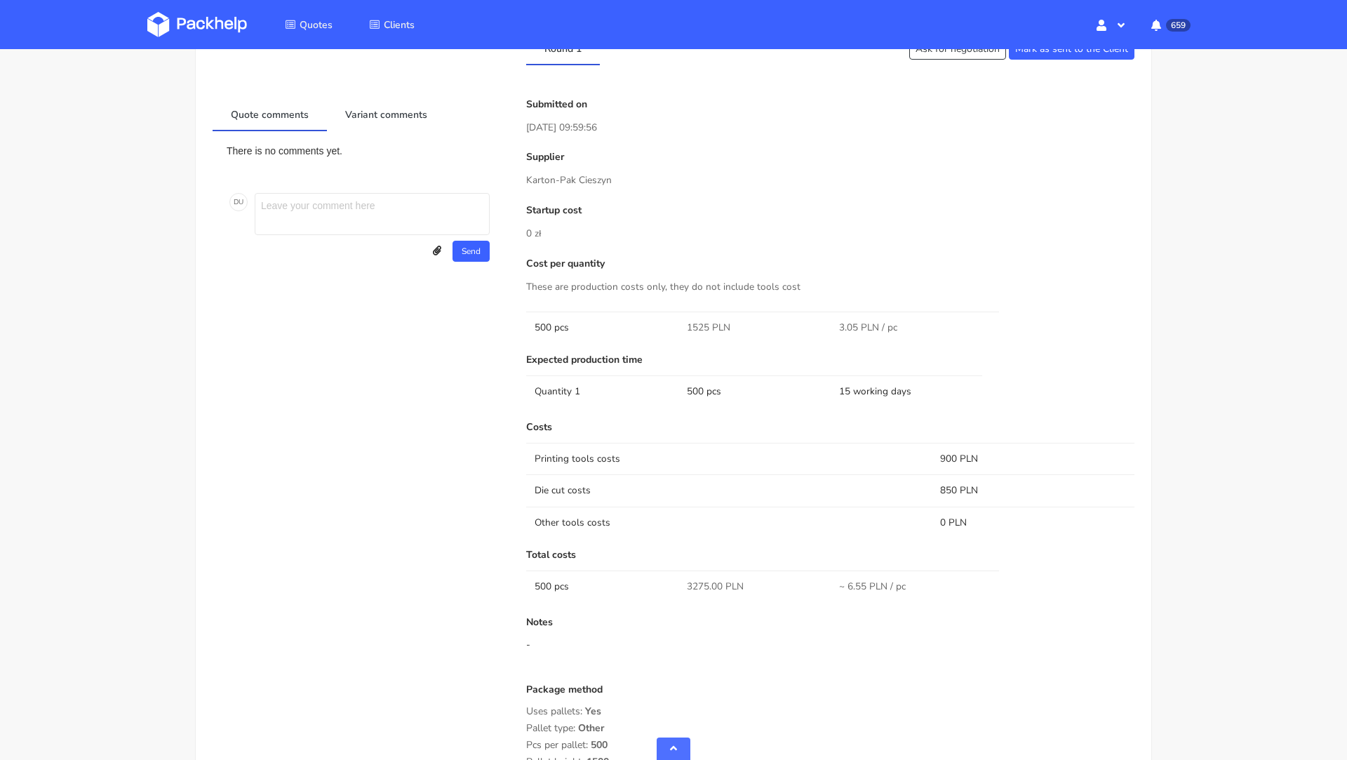
scroll to position [0, 0]
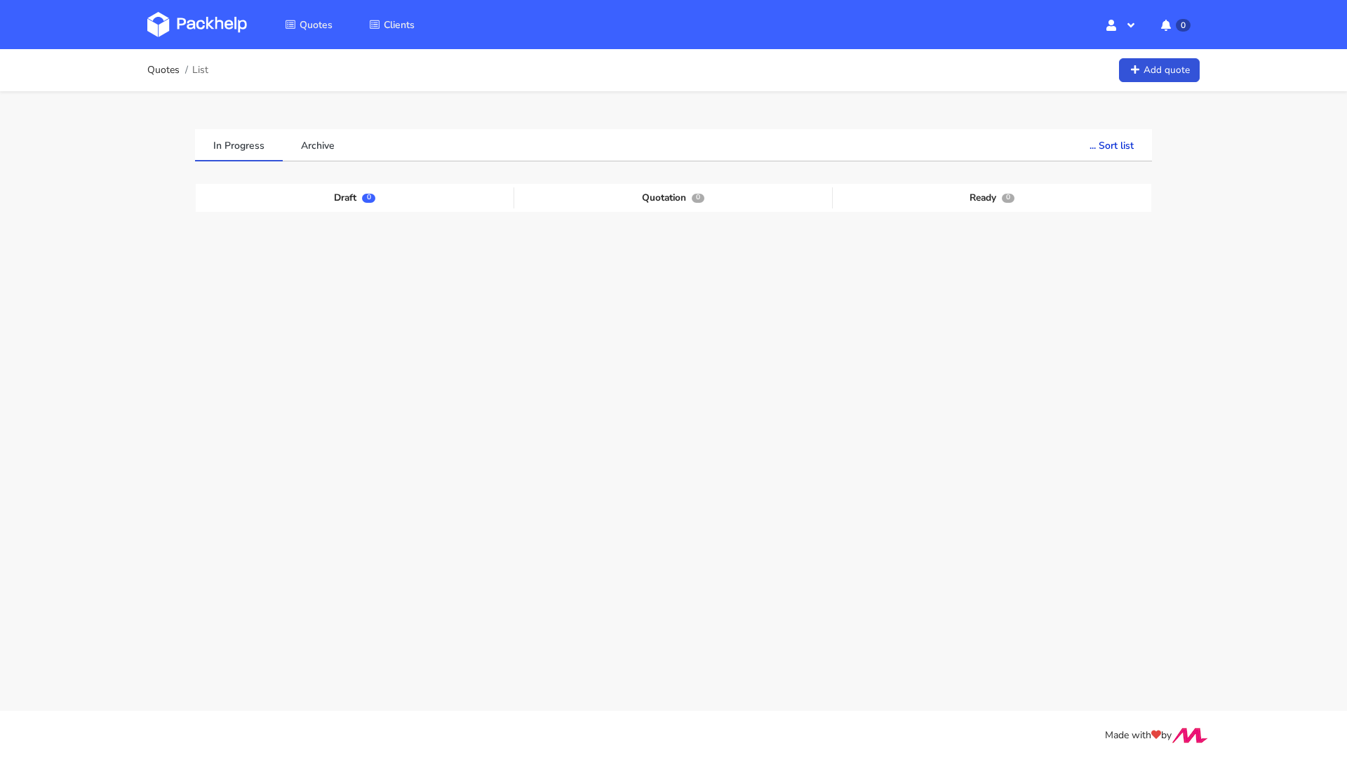
click at [182, 20] on img at bounding box center [197, 24] width 100 height 25
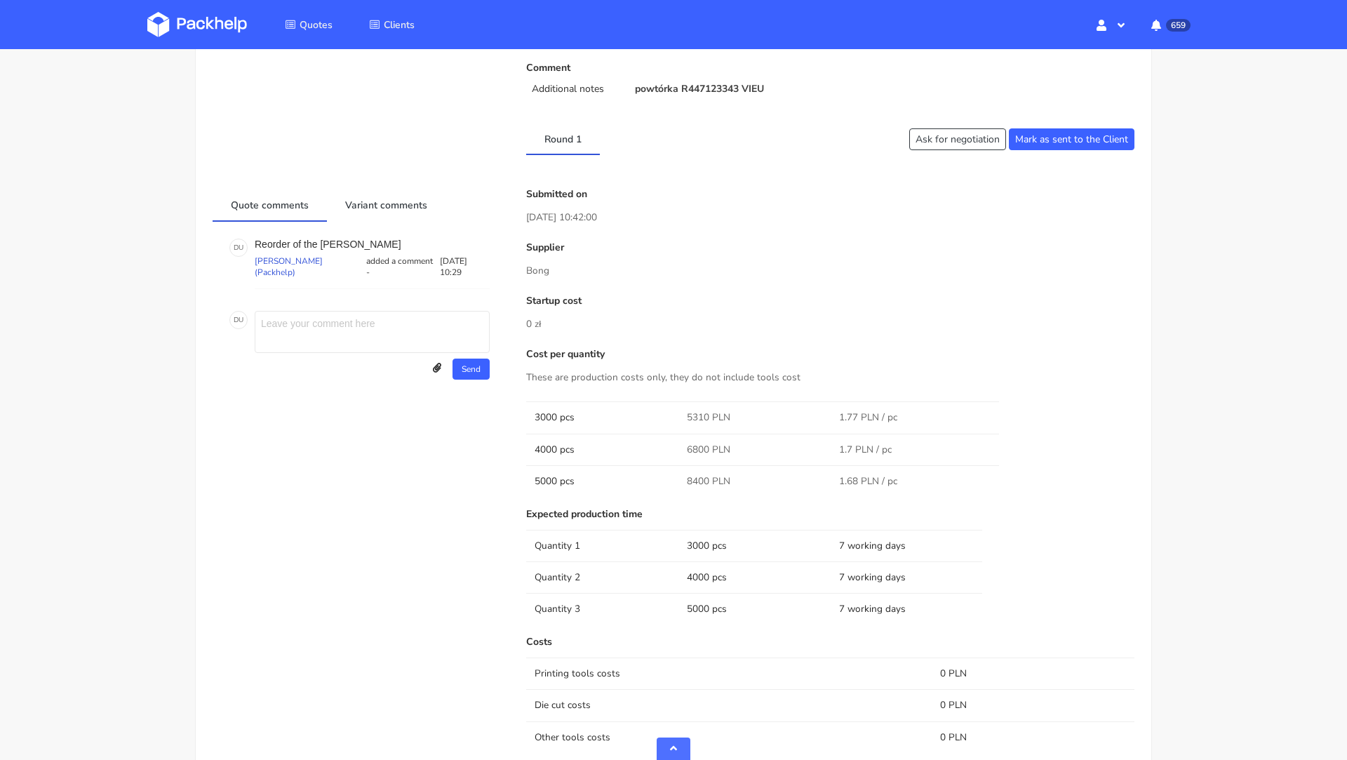
scroll to position [455, 0]
click at [335, 246] on p "Reorder of the [PERSON_NAME]" at bounding box center [372, 246] width 235 height 11
copy p "[PERSON_NAME]"
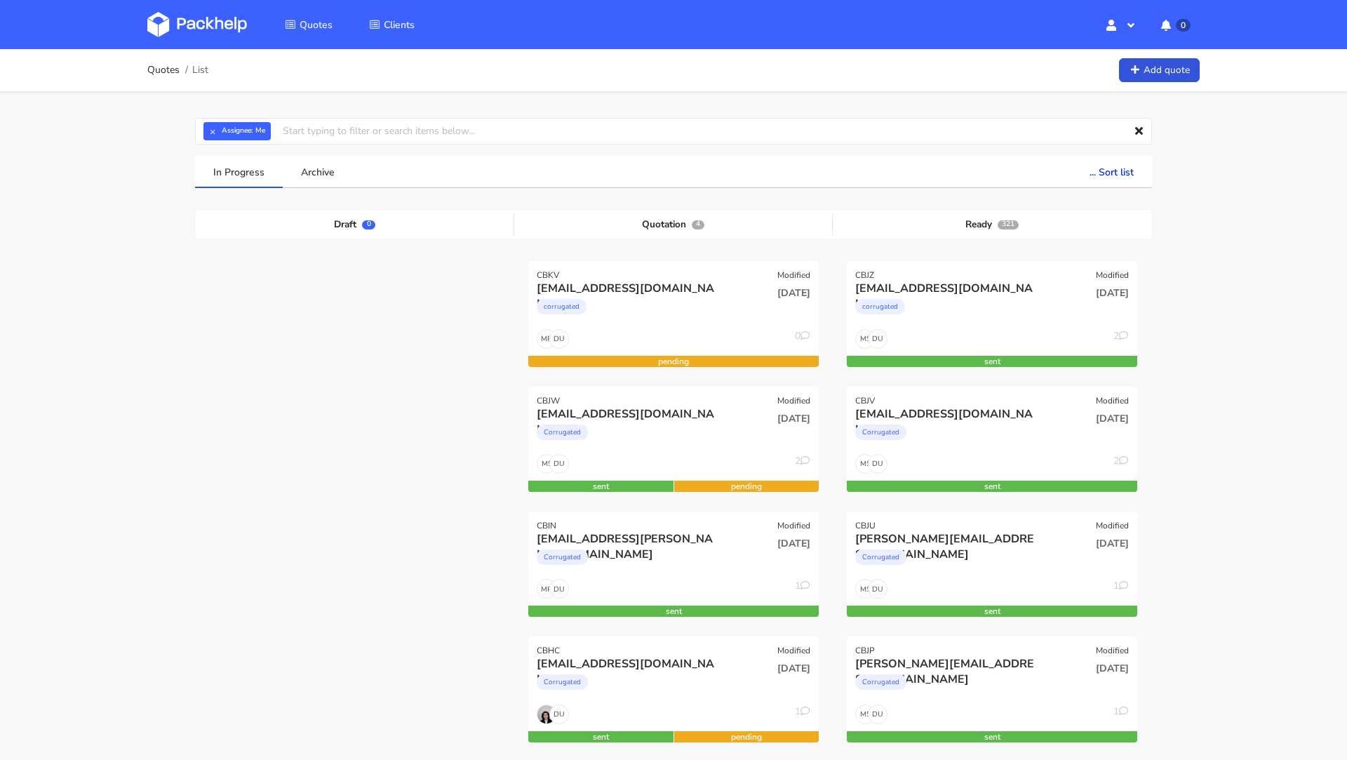
click at [192, 15] on img at bounding box center [197, 24] width 100 height 25
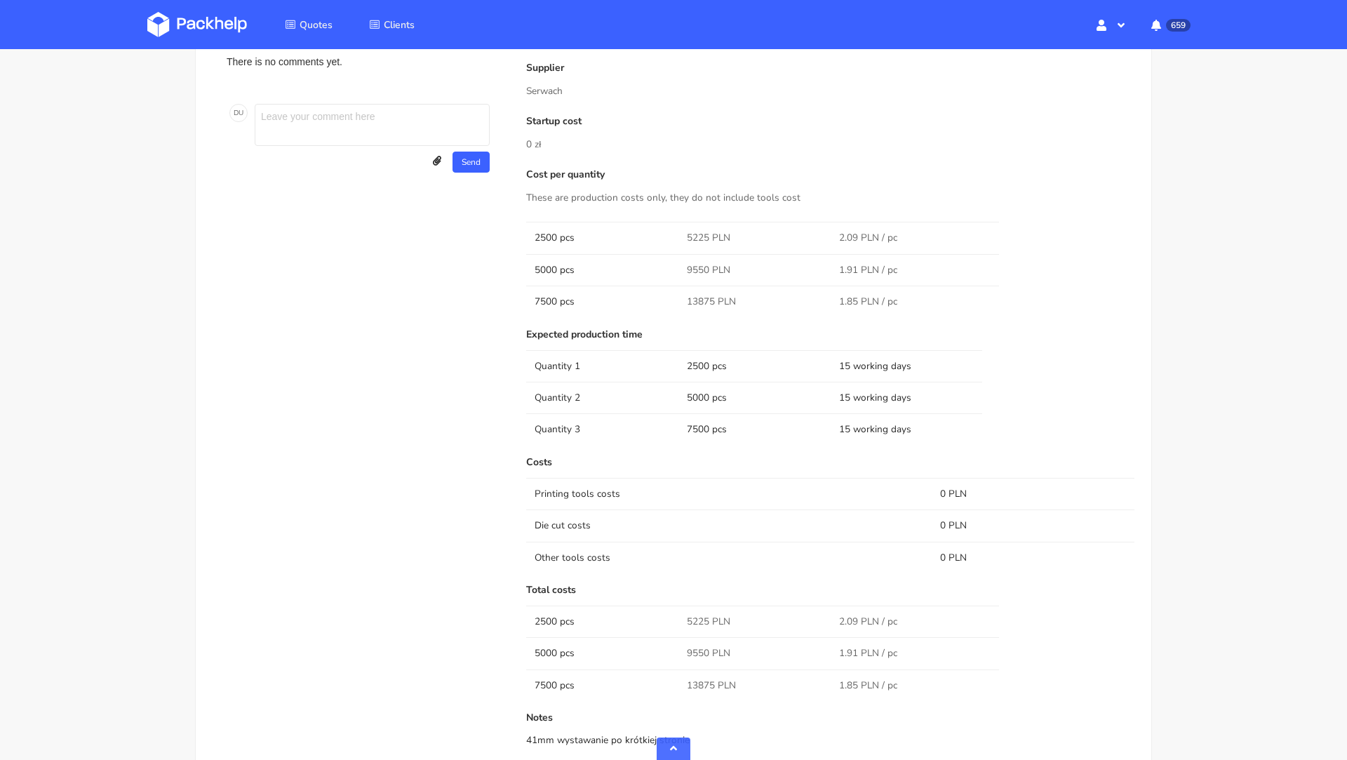
scroll to position [840, 0]
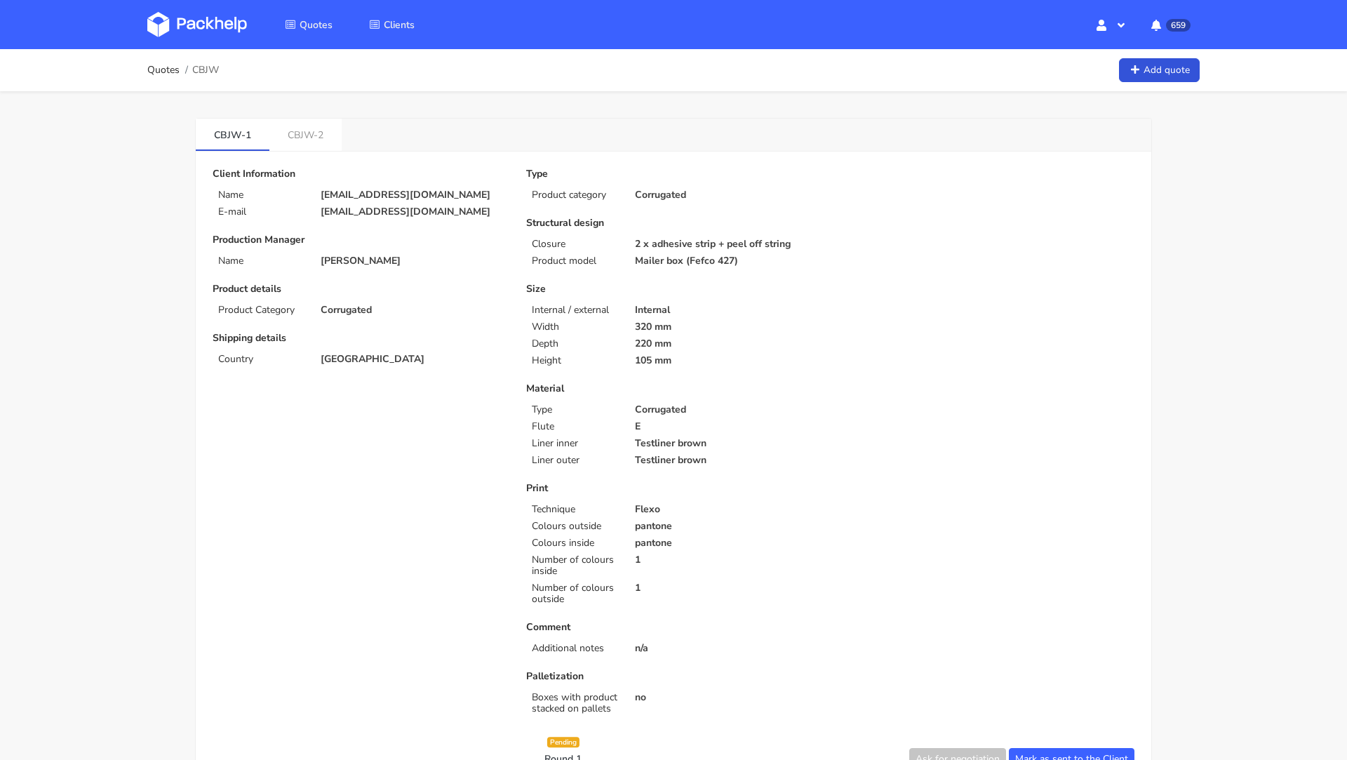
click at [208, 72] on span "CBJW" at bounding box center [205, 70] width 27 height 11
copy span "CBJW"
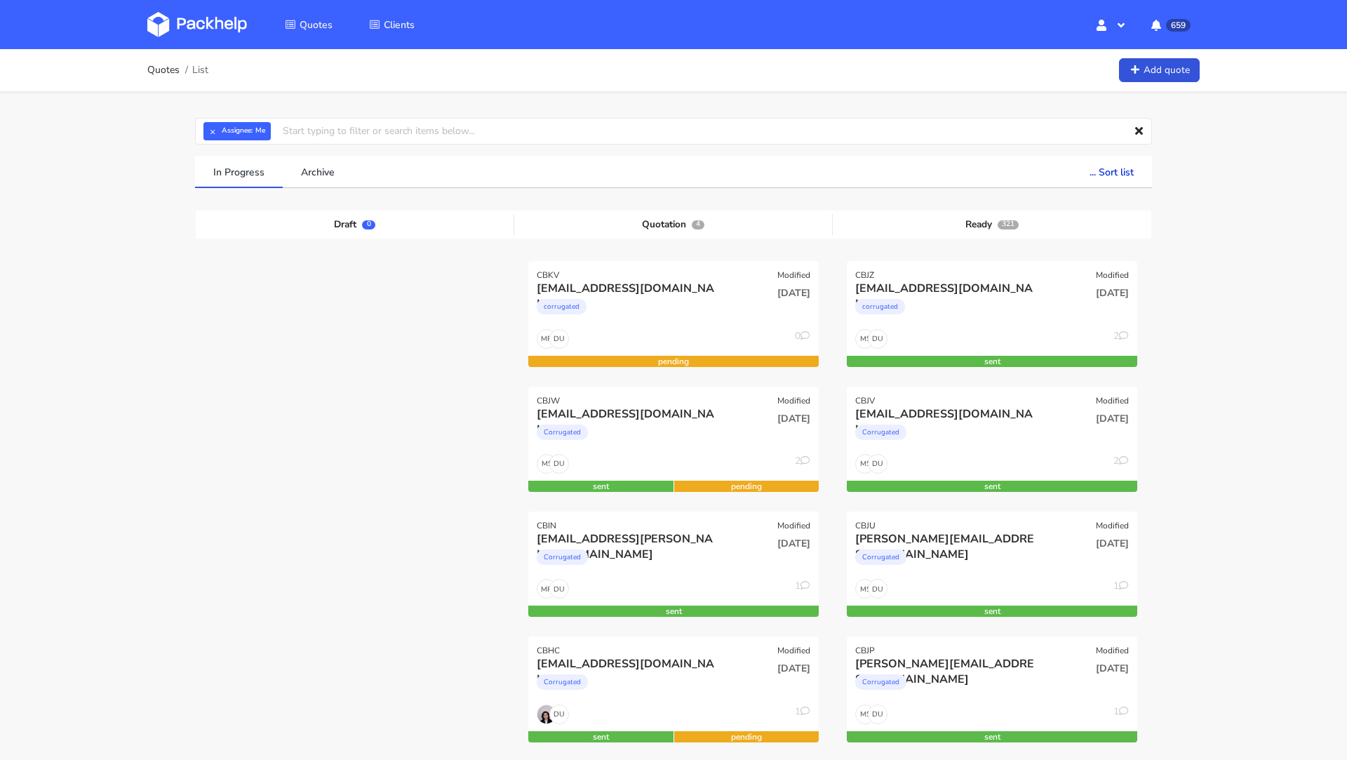
click at [188, 30] on img at bounding box center [197, 24] width 100 height 25
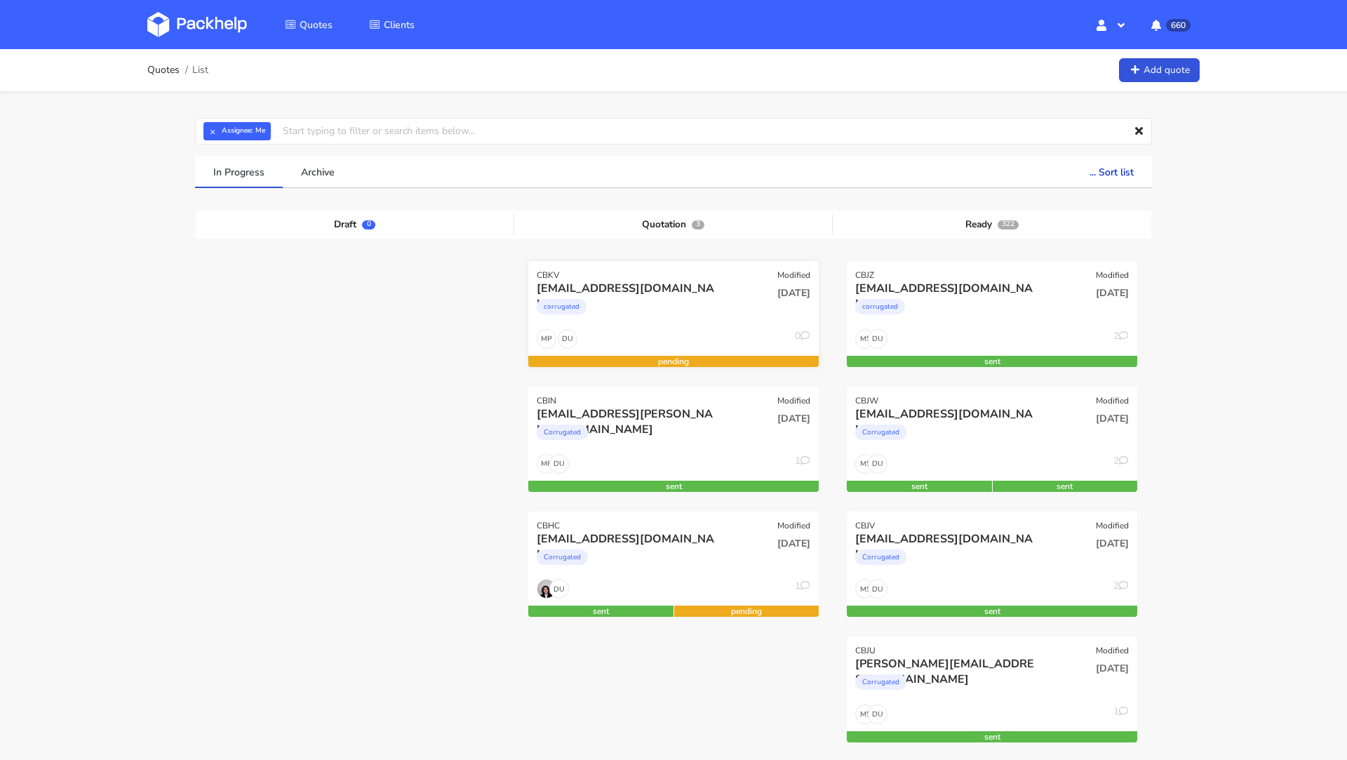
click at [652, 305] on div "corrugated" at bounding box center [630, 310] width 186 height 28
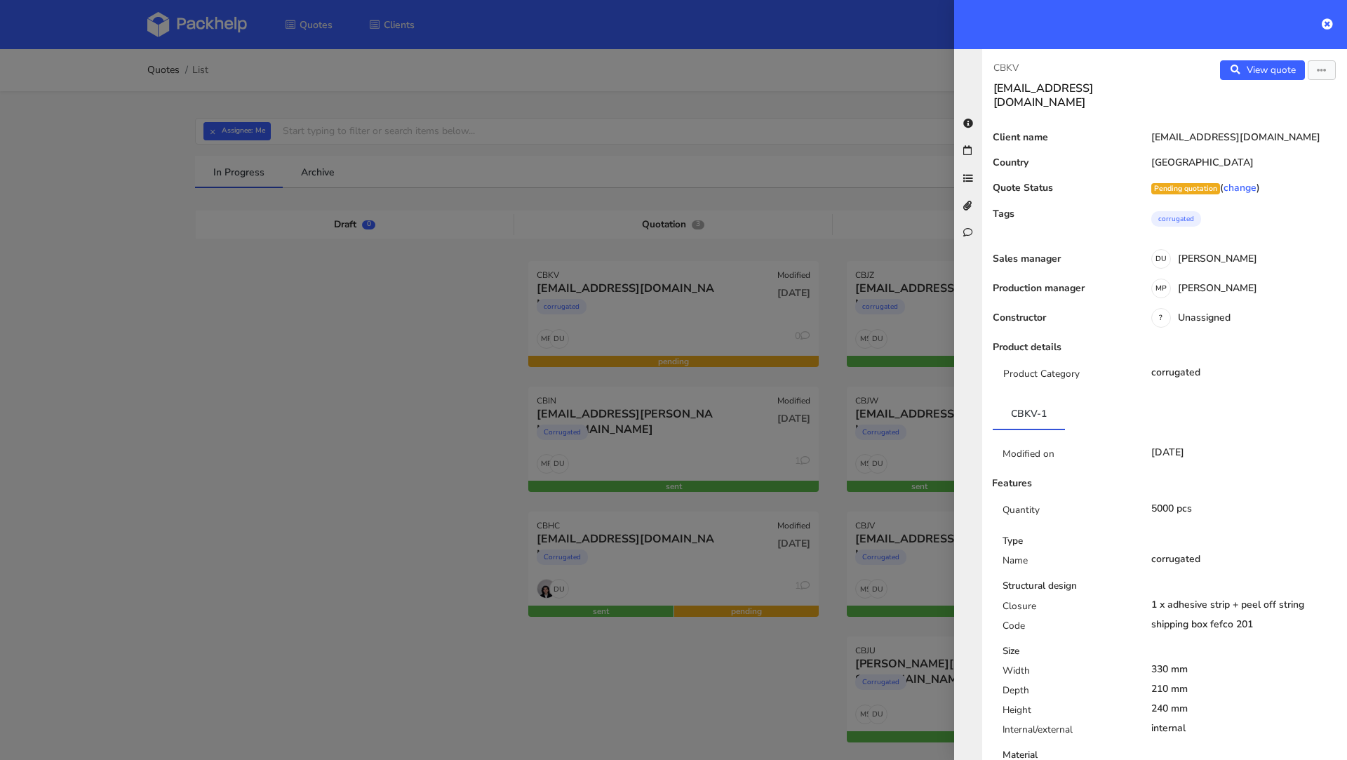
click at [203, 321] on div at bounding box center [673, 380] width 1347 height 760
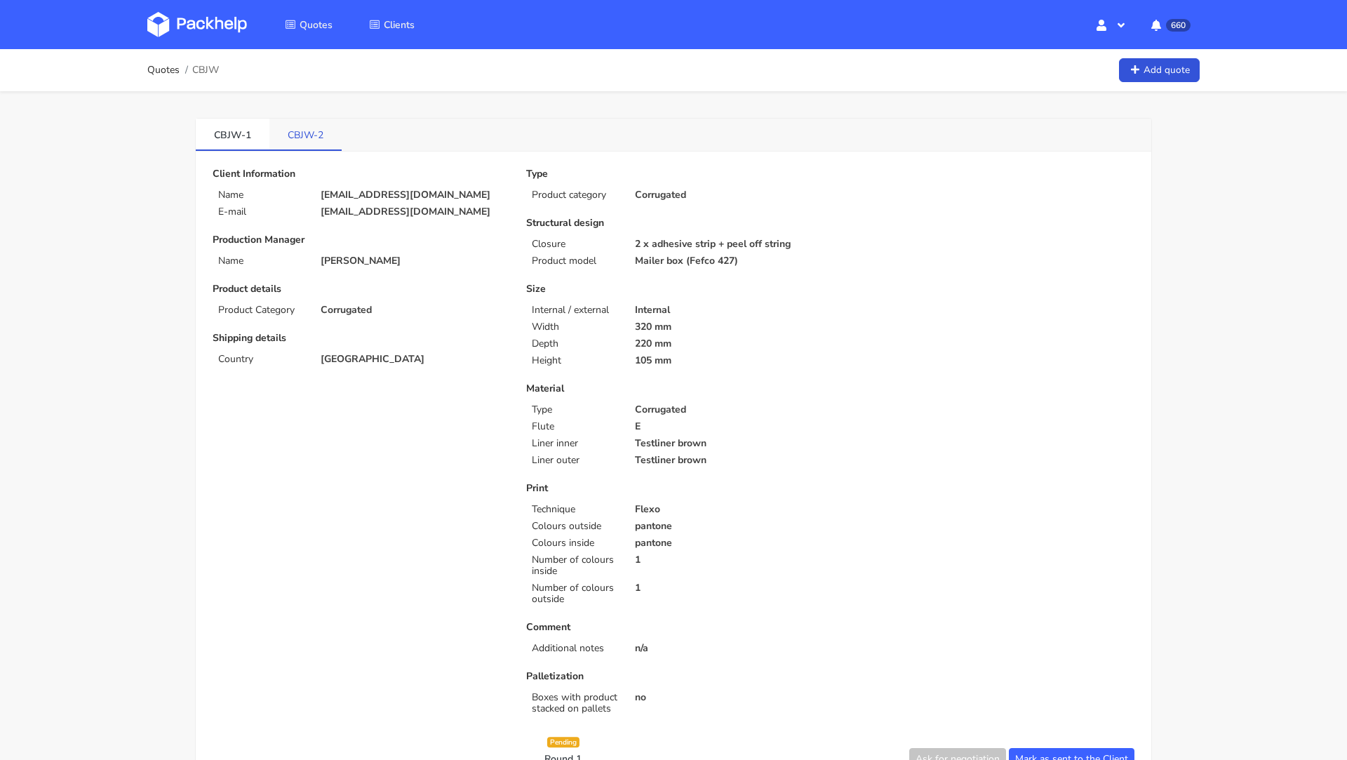
click at [307, 147] on link "CBJW-2" at bounding box center [305, 134] width 72 height 31
click at [241, 143] on link "CBJW-1" at bounding box center [233, 134] width 74 height 31
click at [300, 143] on link "CBJW-2" at bounding box center [306, 134] width 74 height 31
click at [231, 123] on link "CBJW-1" at bounding box center [233, 134] width 74 height 31
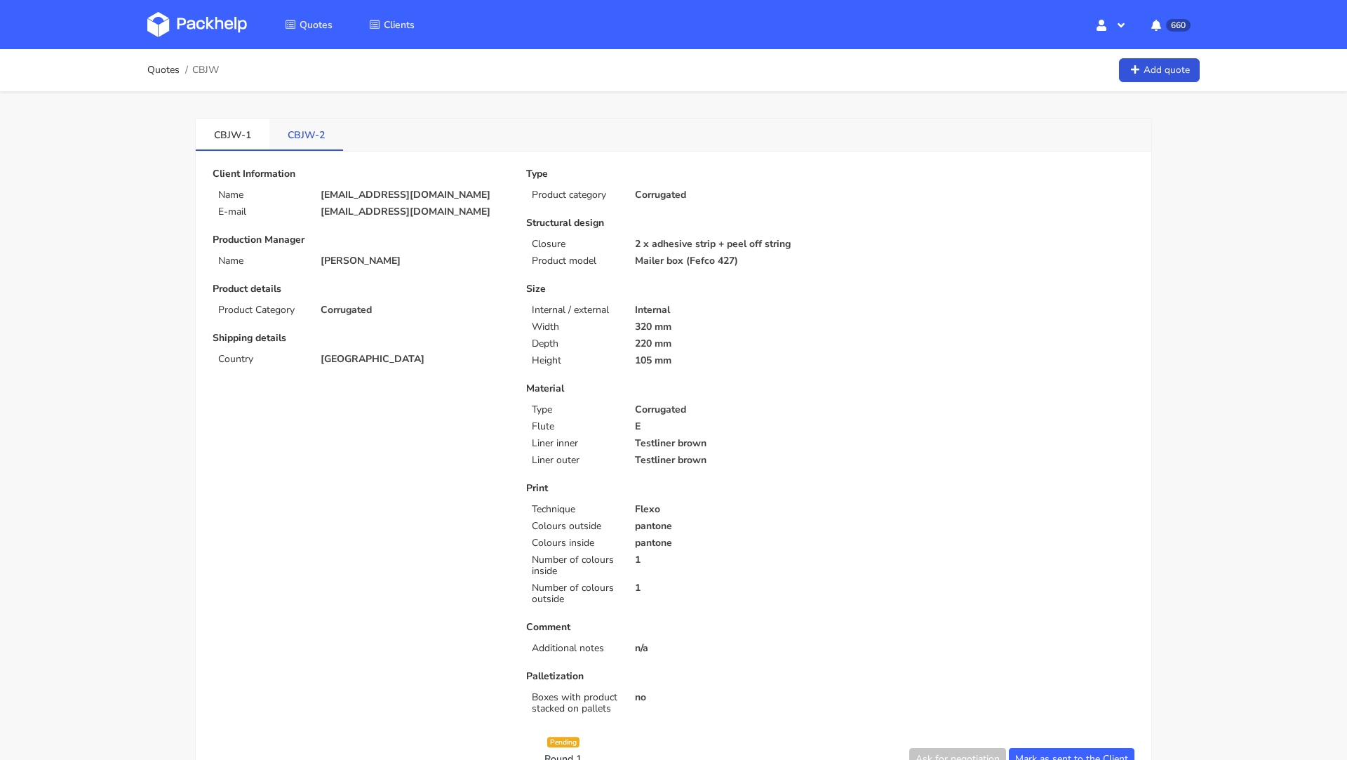
click at [307, 140] on link "CBJW-2" at bounding box center [306, 134] width 74 height 31
click at [226, 128] on link "CBJW-1" at bounding box center [233, 134] width 74 height 31
click at [303, 137] on link "CBJW-2" at bounding box center [306, 134] width 74 height 31
click at [229, 140] on link "CBJW-1" at bounding box center [233, 134] width 74 height 31
click at [297, 140] on link "CBJW-2" at bounding box center [306, 134] width 74 height 31
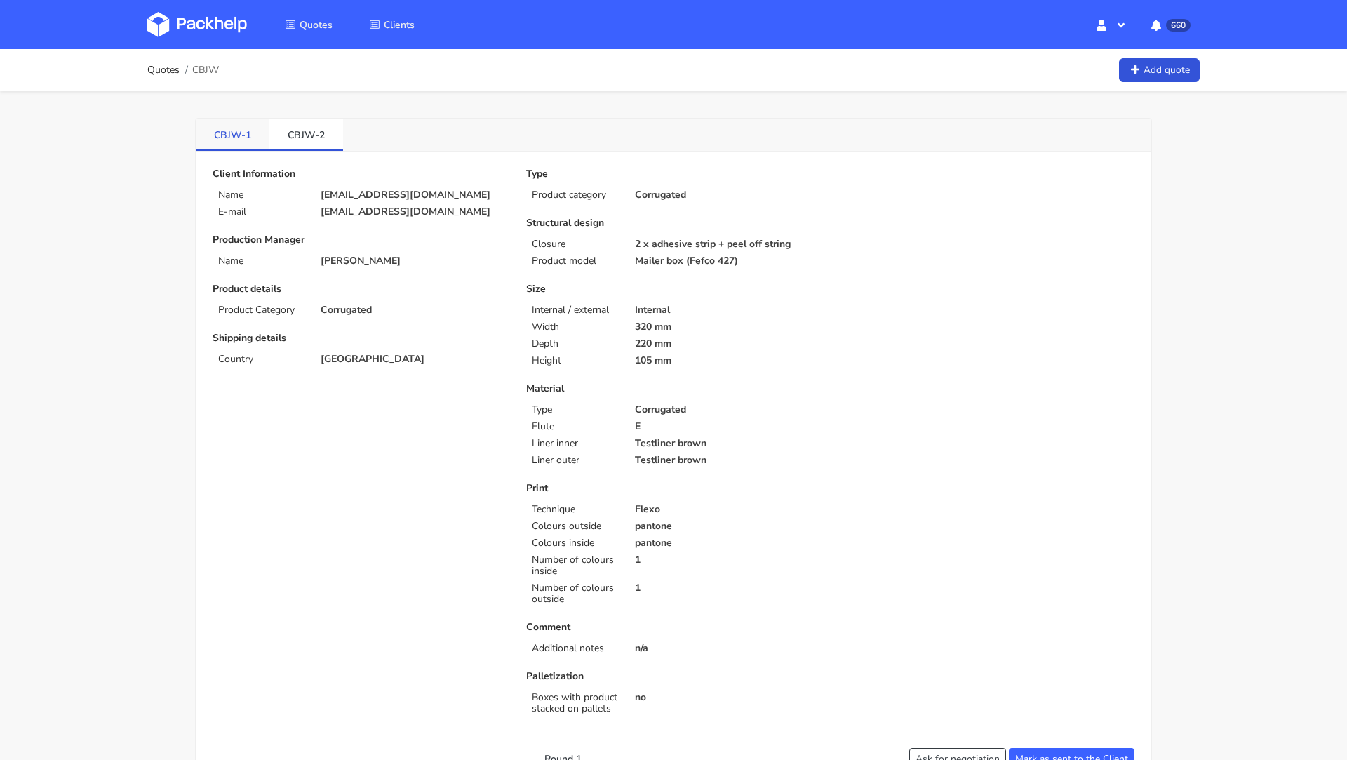
click at [241, 135] on link "CBJW-1" at bounding box center [233, 134] width 74 height 31
click at [314, 142] on link "CBJW-2" at bounding box center [306, 134] width 74 height 31
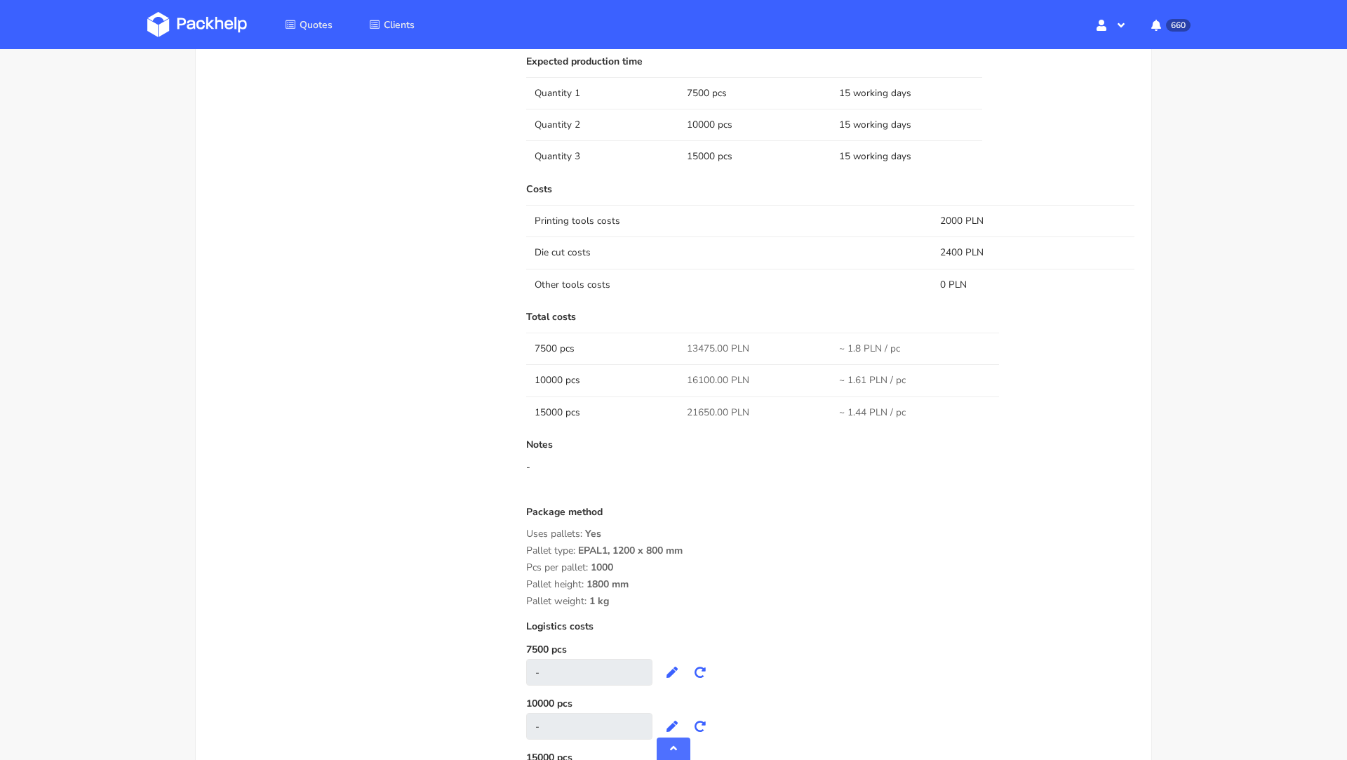
scroll to position [1215, 0]
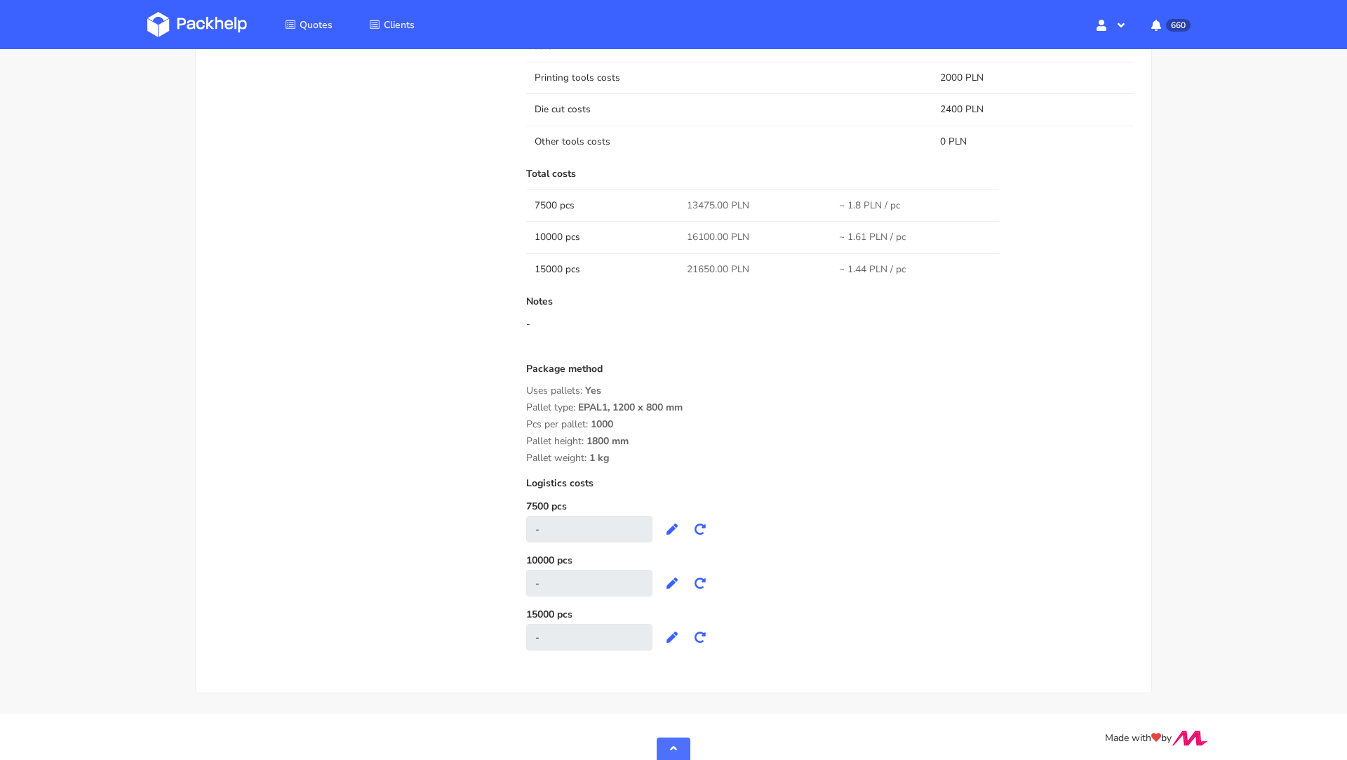
click at [700, 264] on span "21650.00 PLN" at bounding box center [718, 269] width 62 height 14
copy span "21650.00"
click at [348, 406] on div "Quote comments Variant comments D U Reorder of the PWPN Dawid Urbanowicz (Packh…" at bounding box center [360, 128] width 314 height 1071
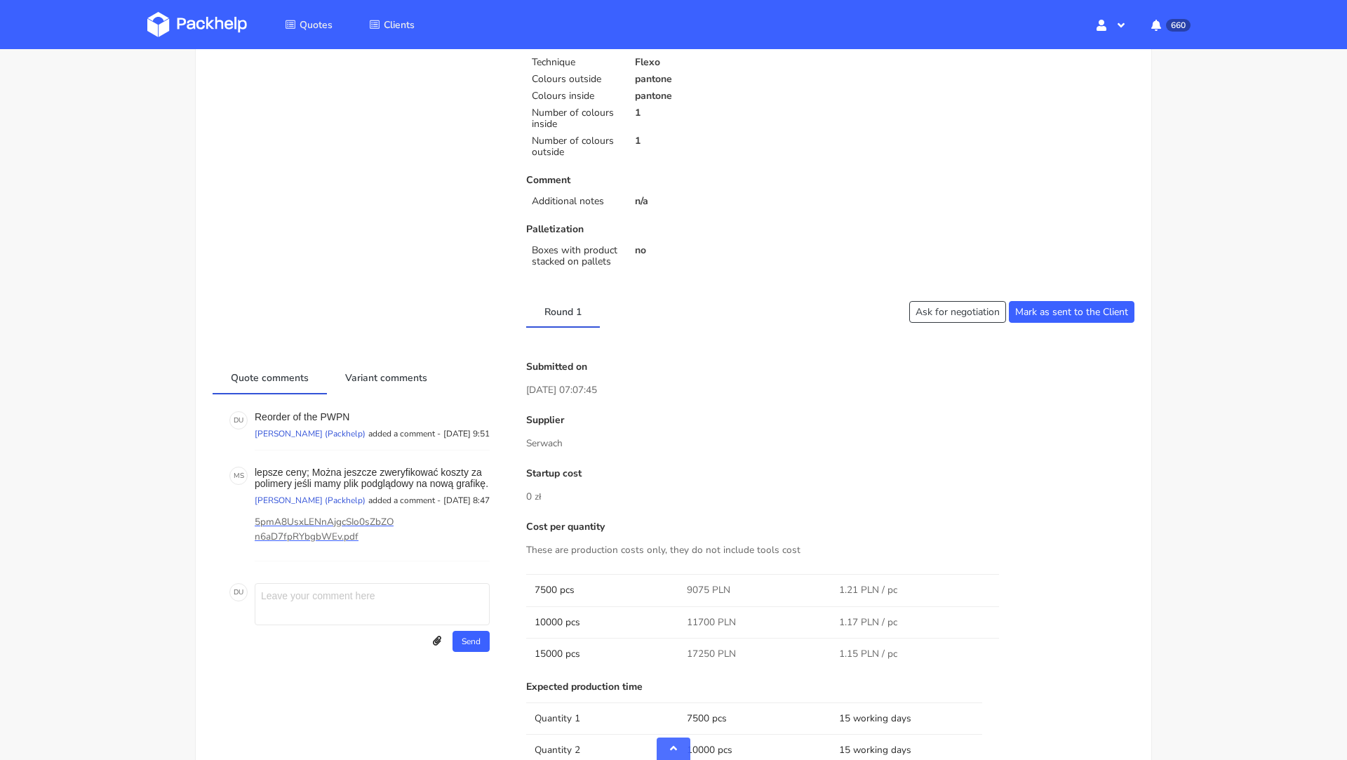
scroll to position [0, 0]
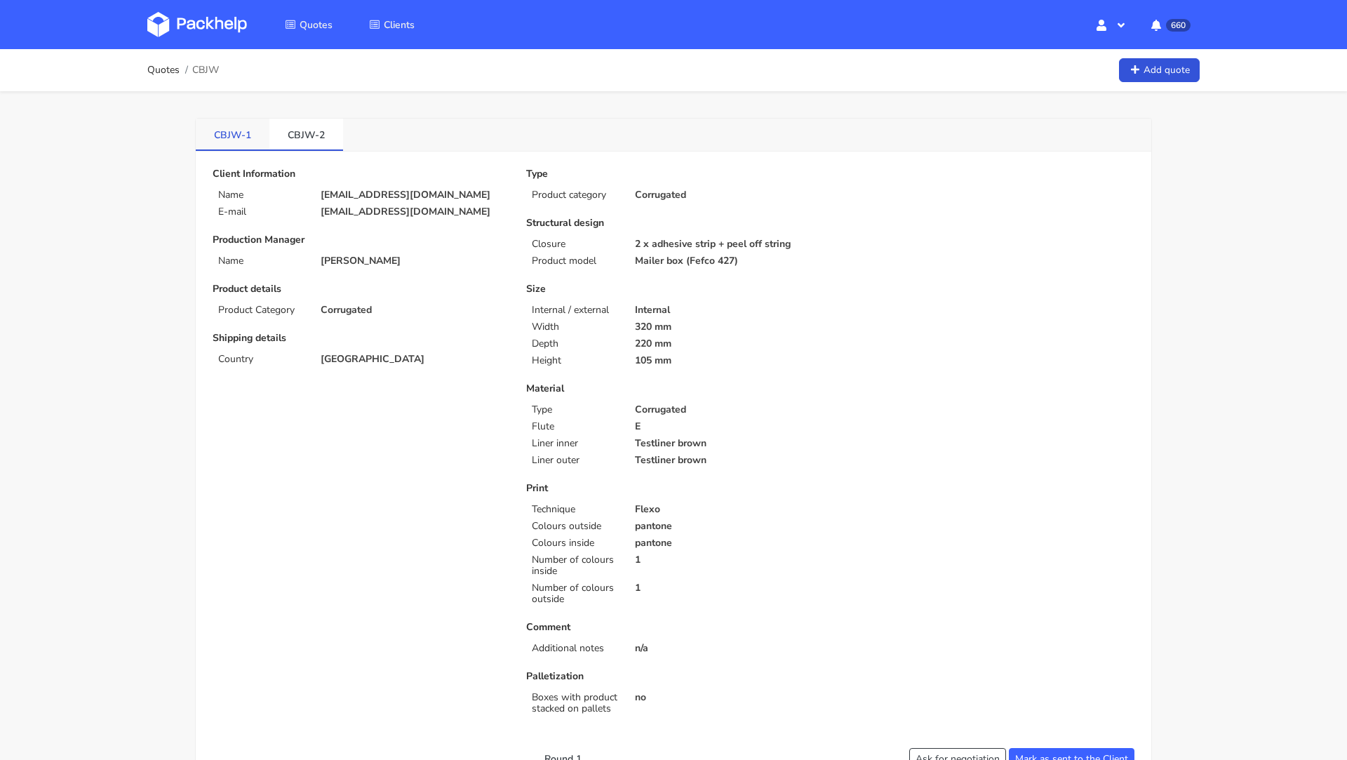
click at [222, 135] on link "CBJW-1" at bounding box center [233, 134] width 74 height 31
click at [309, 136] on link "CBJW-2" at bounding box center [306, 134] width 74 height 31
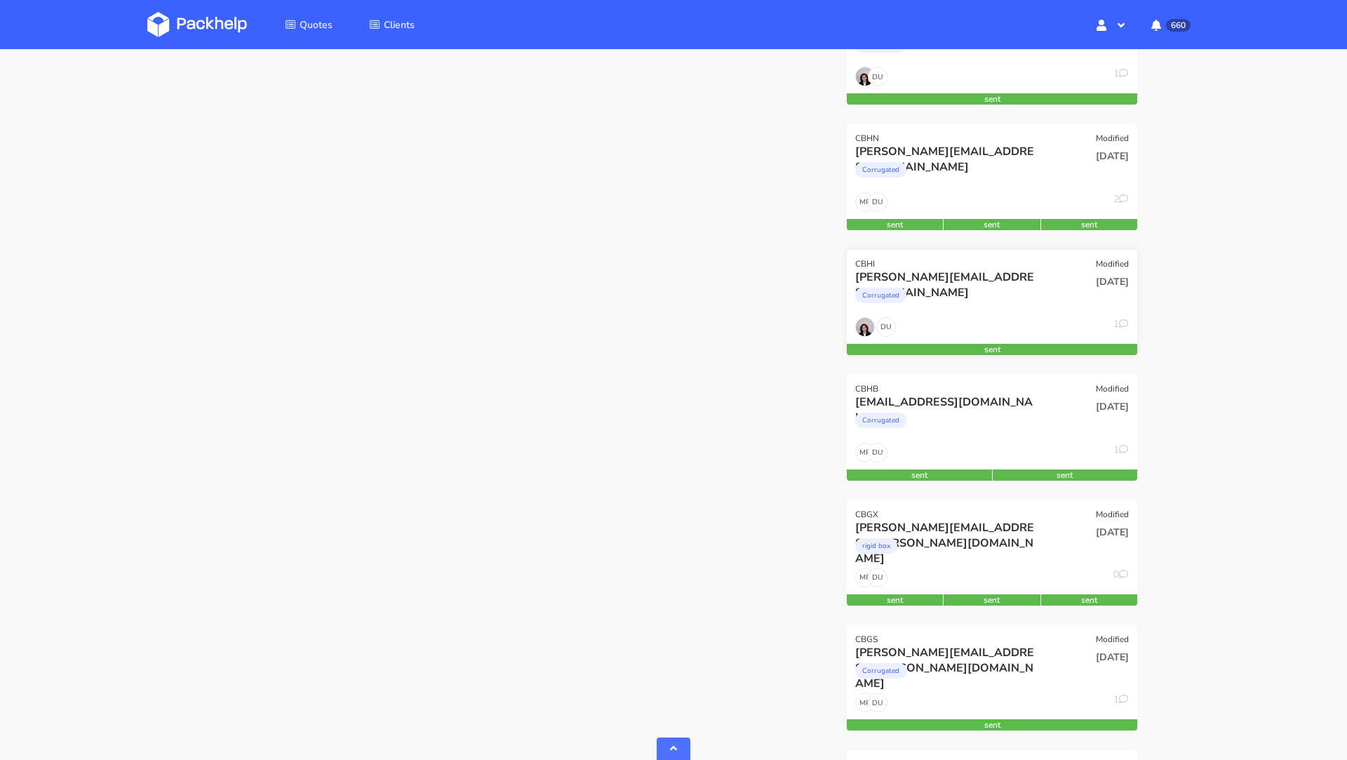
scroll to position [1563, 0]
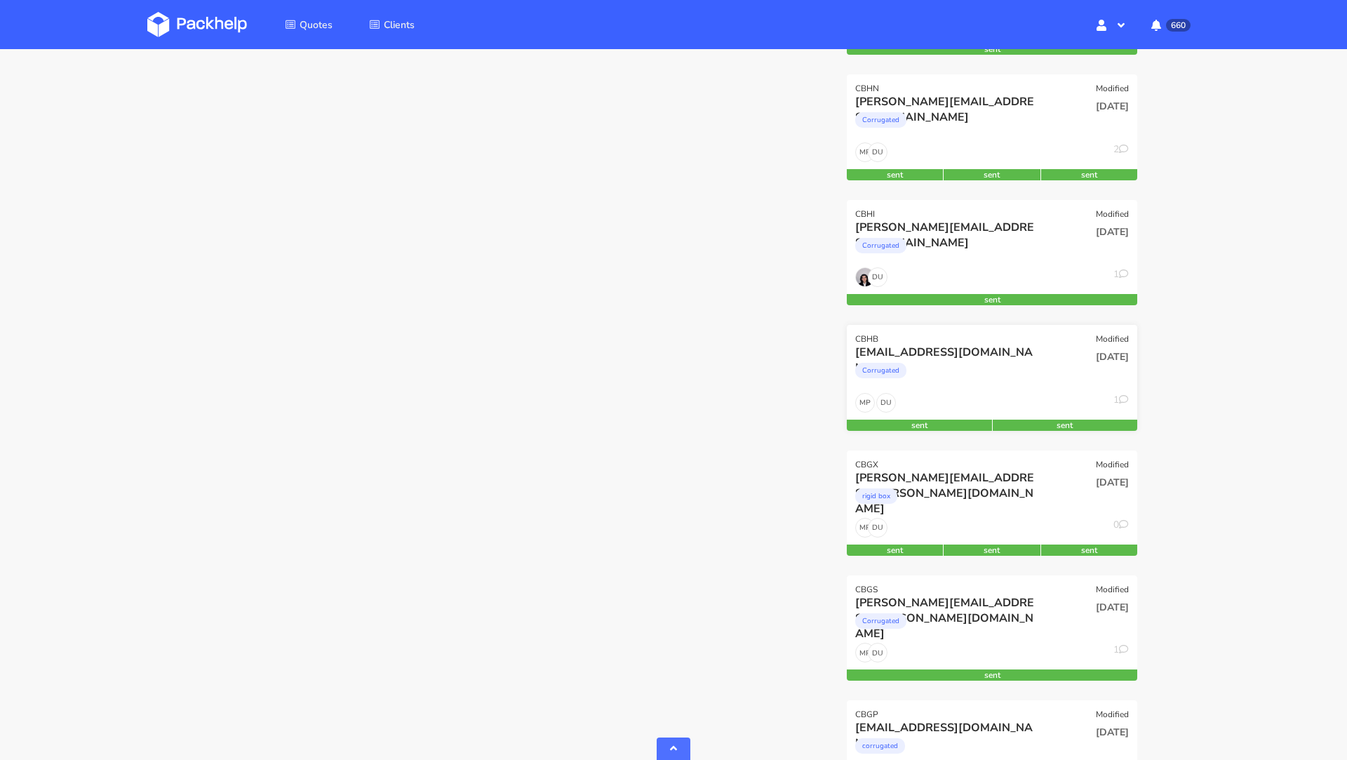
click at [943, 363] on div "Corrugated" at bounding box center [948, 374] width 186 height 28
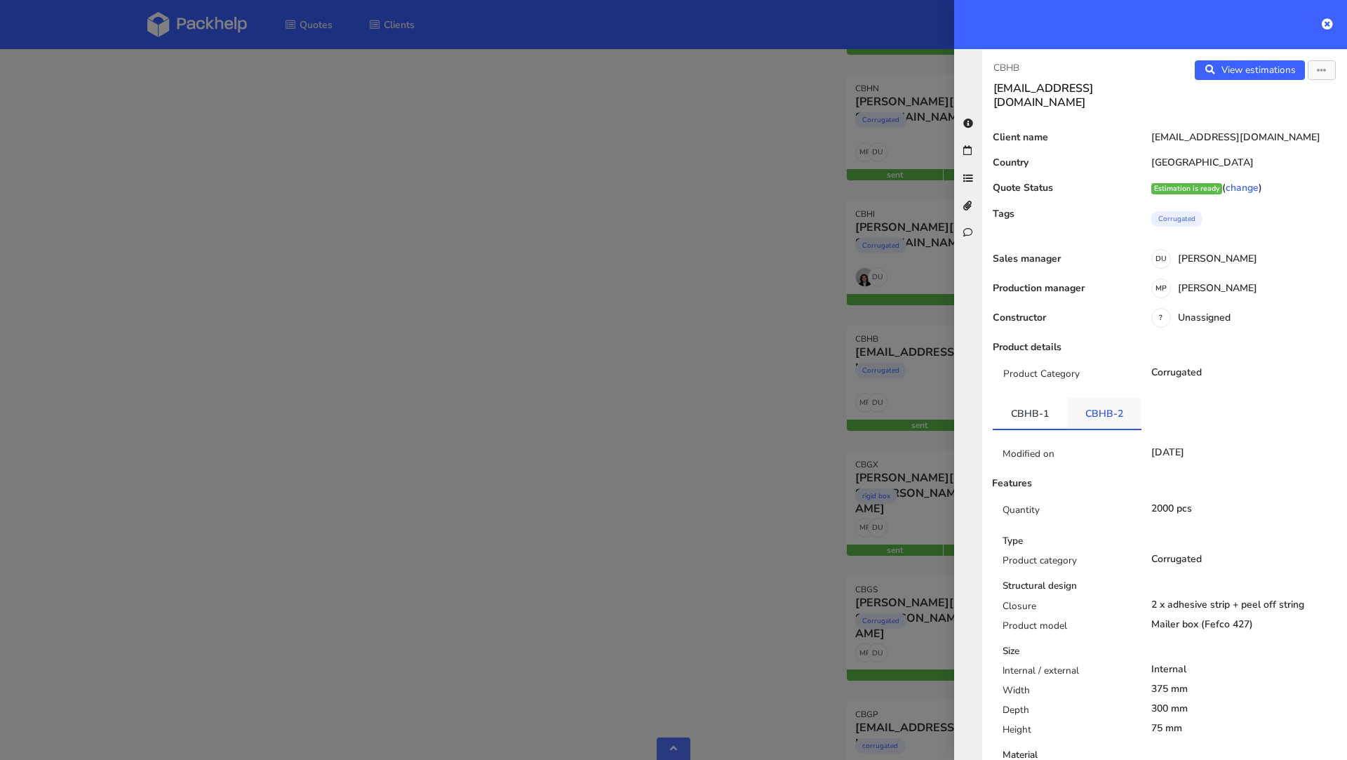
click at [1124, 410] on link "CBHB-2" at bounding box center [1104, 413] width 74 height 31
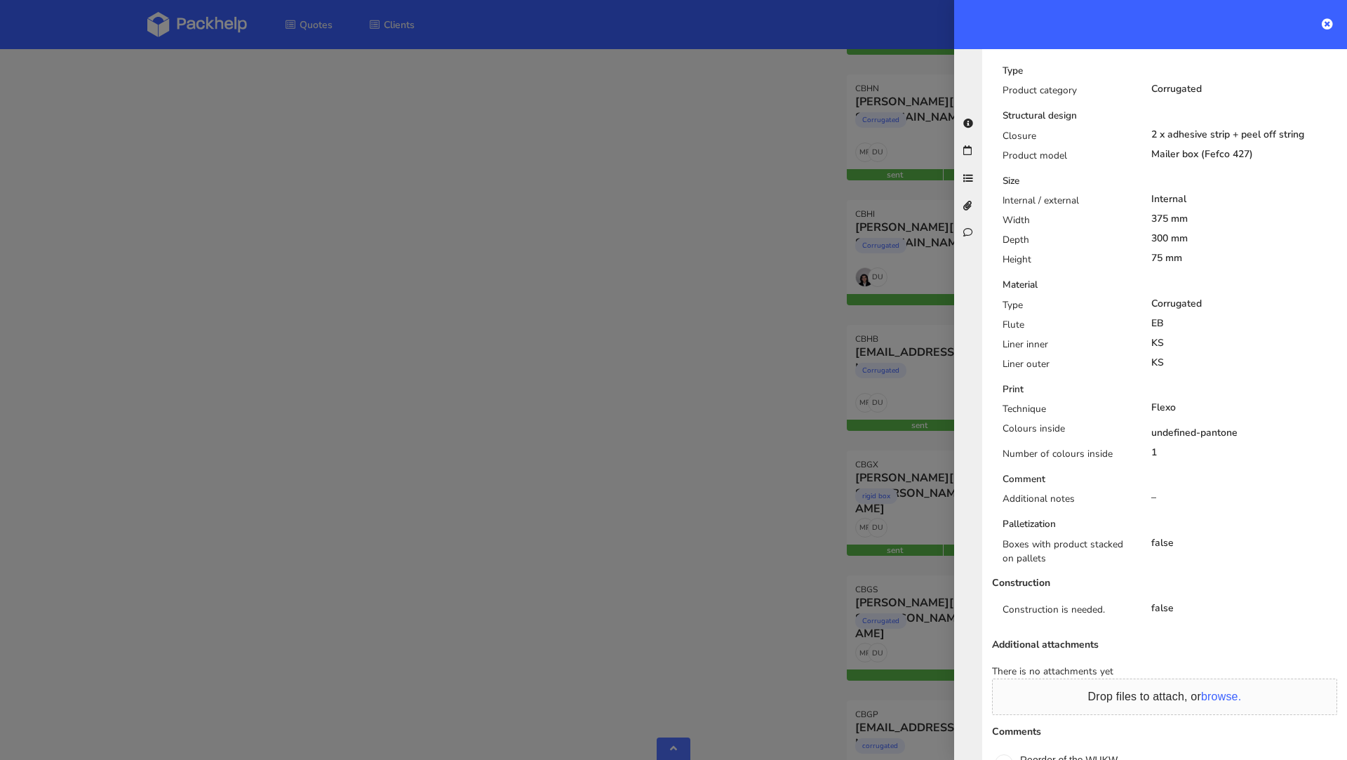
scroll to position [418, 0]
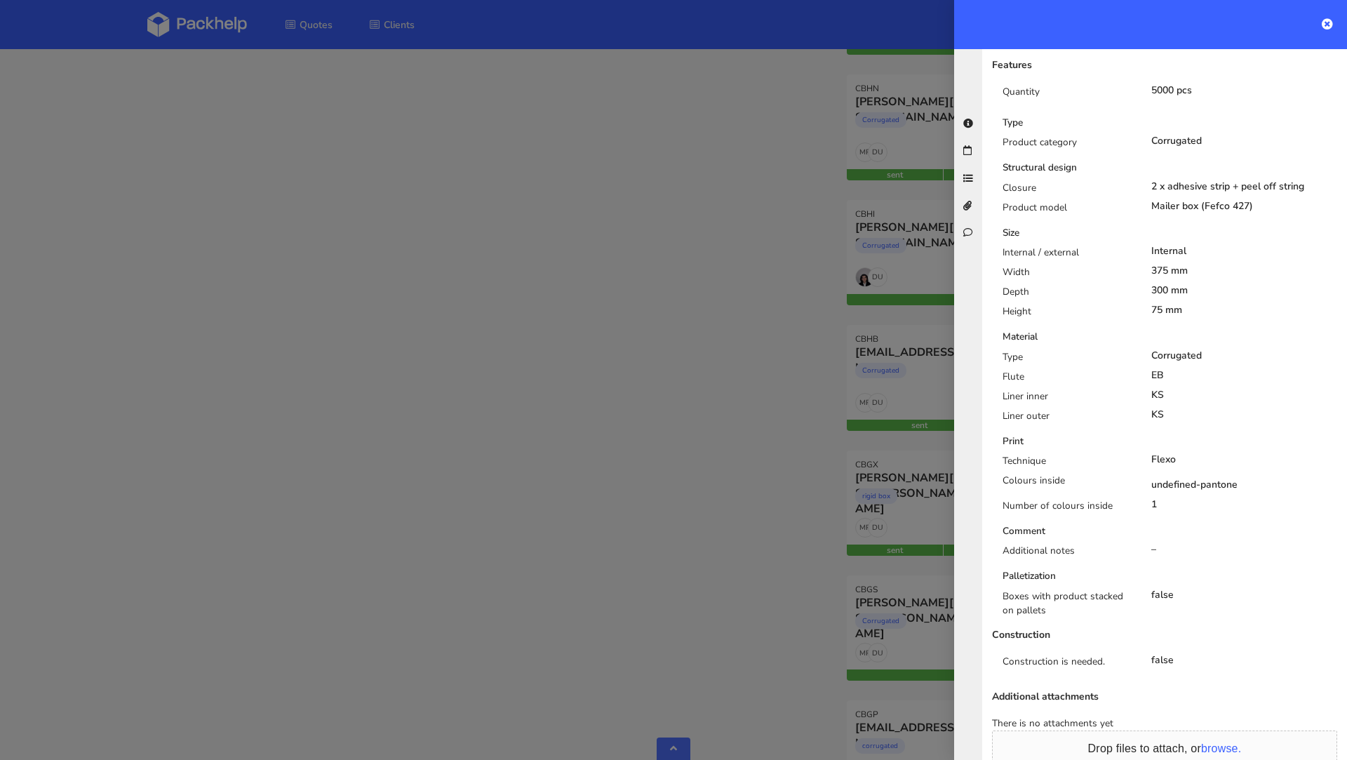
click at [627, 324] on div at bounding box center [673, 380] width 1347 height 760
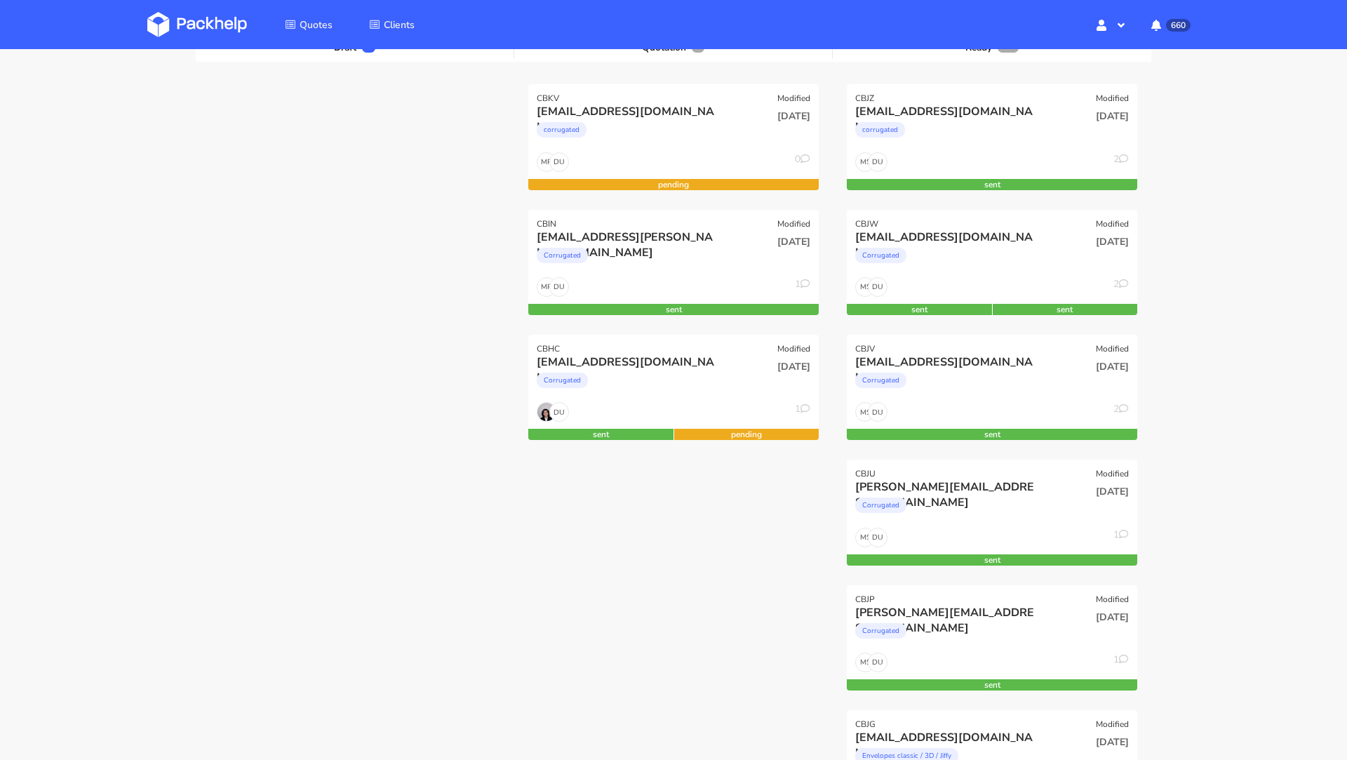
scroll to position [65, 0]
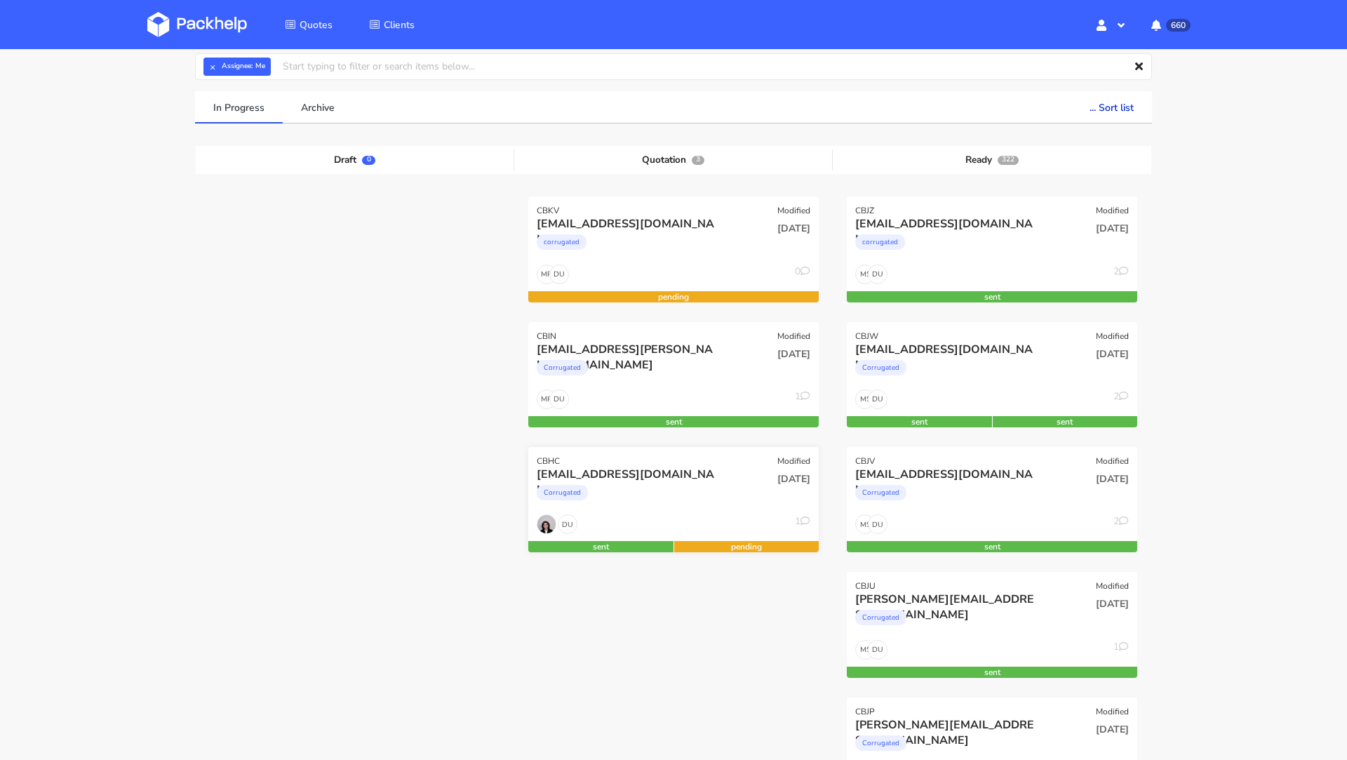
click at [614, 476] on div "[EMAIL_ADDRESS][DOMAIN_NAME]" at bounding box center [630, 473] width 186 height 15
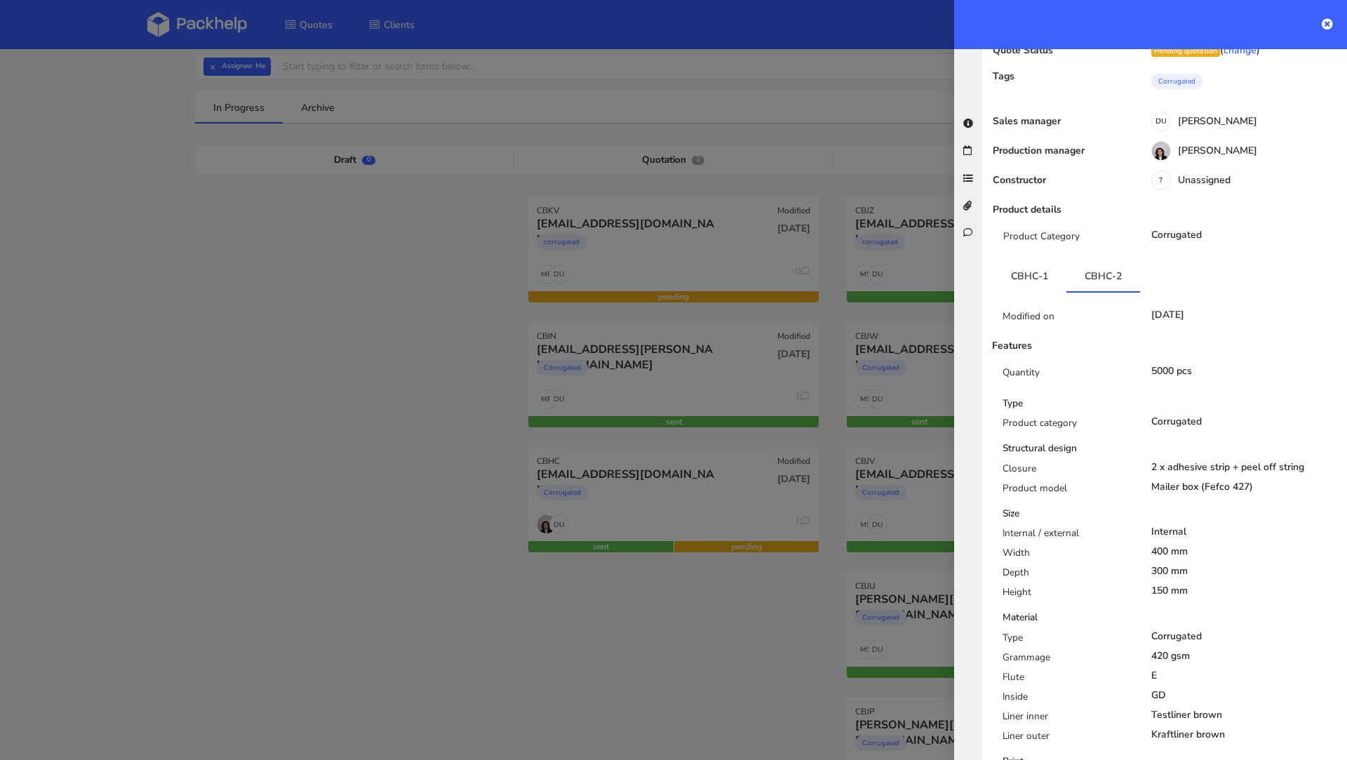
scroll to position [137, 0]
click at [1026, 278] on link "CBHC-1" at bounding box center [1030, 276] width 74 height 31
click at [1076, 279] on link "CBHC-2" at bounding box center [1103, 276] width 74 height 31
click at [413, 470] on div at bounding box center [673, 380] width 1347 height 760
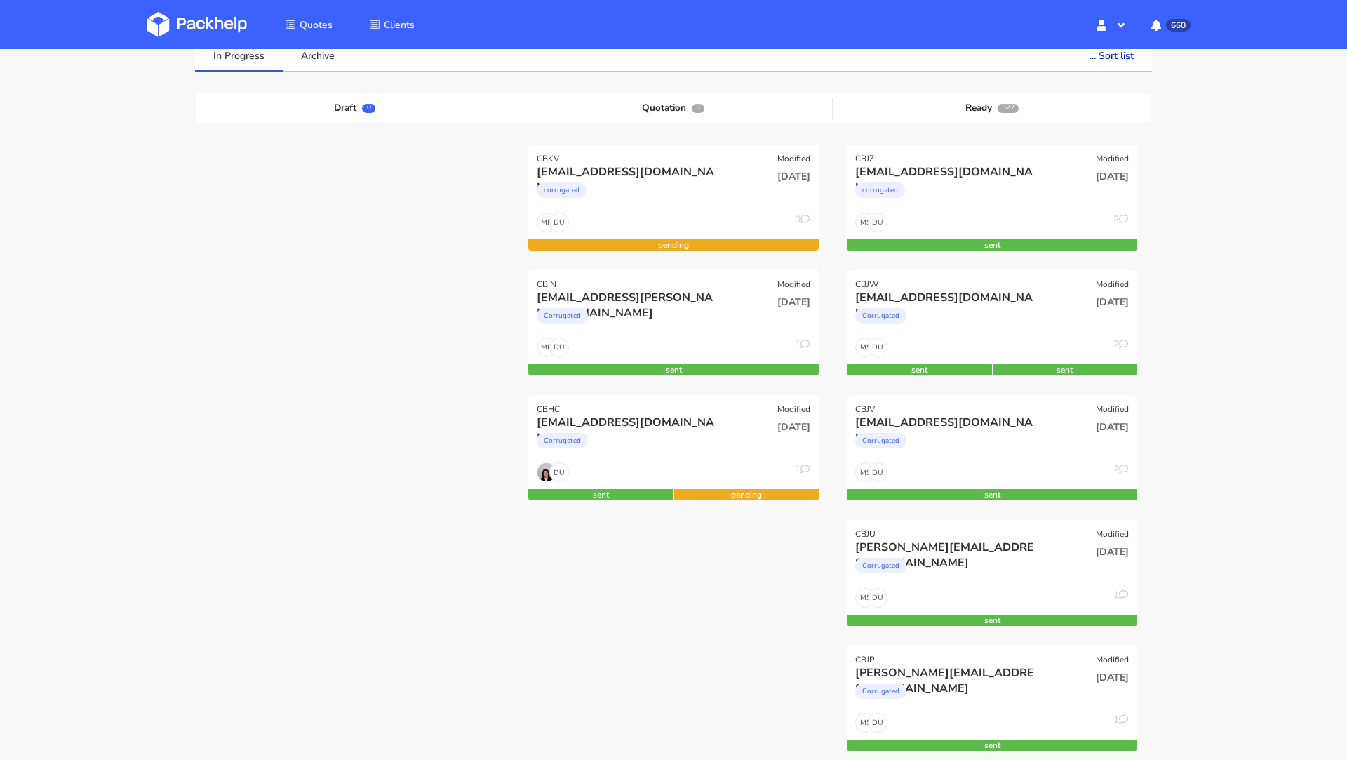
scroll to position [0, 0]
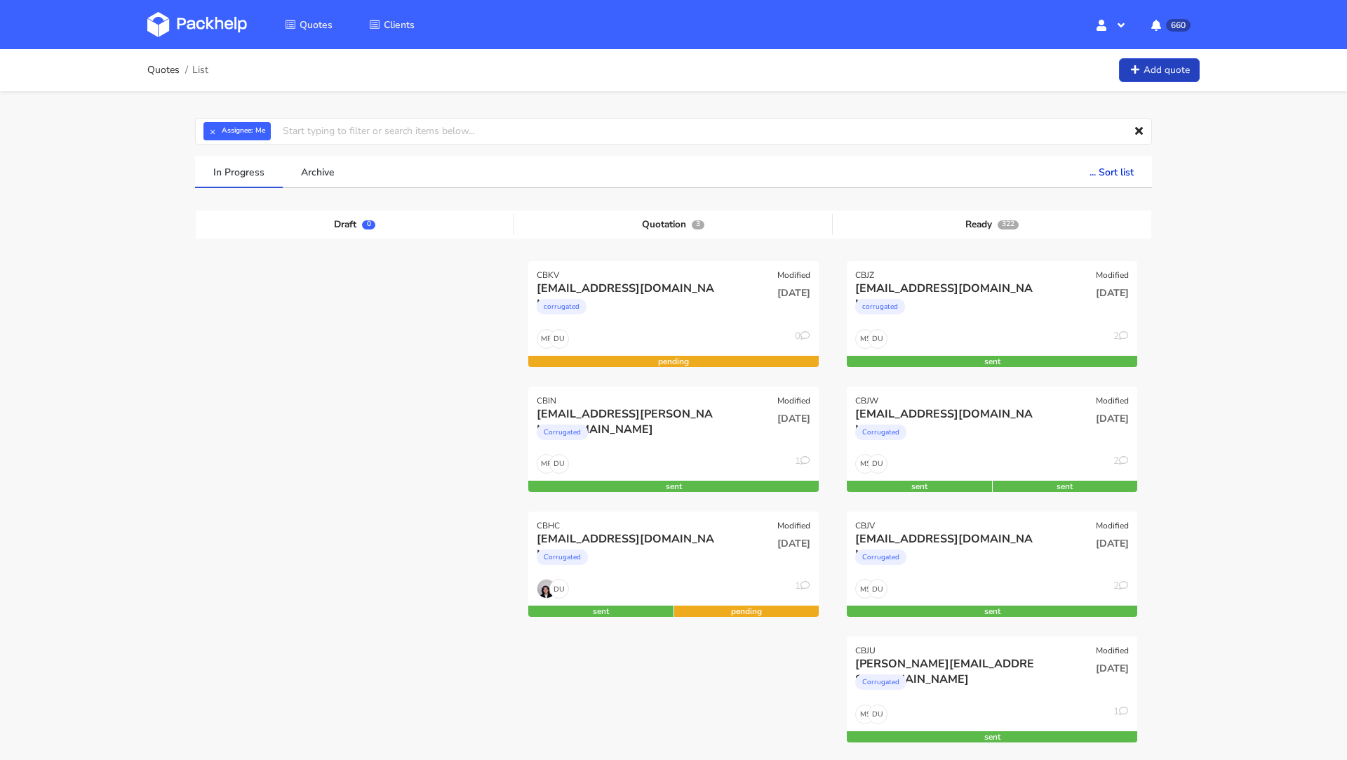
click at [1143, 67] on link "Add quote" at bounding box center [1159, 70] width 81 height 25
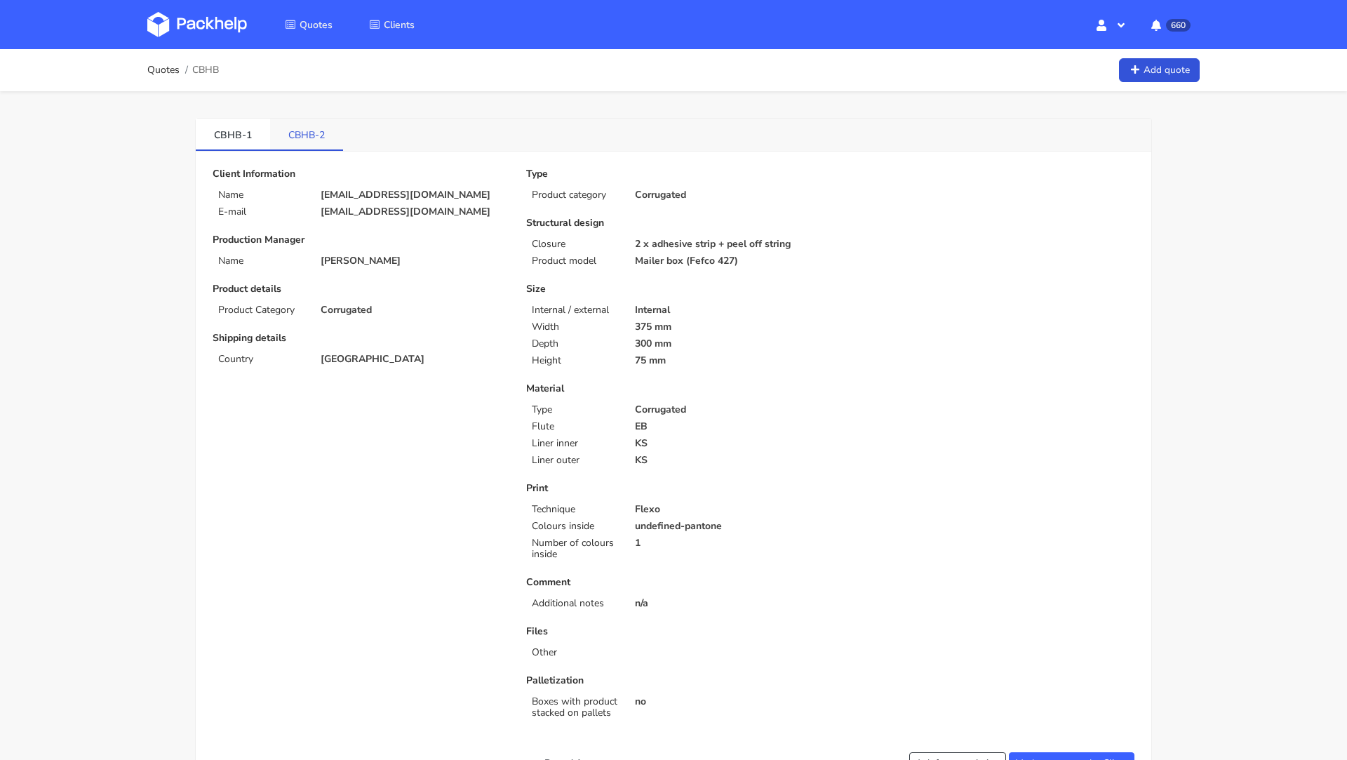
click at [308, 132] on link "CBHB-2" at bounding box center [306, 134] width 73 height 31
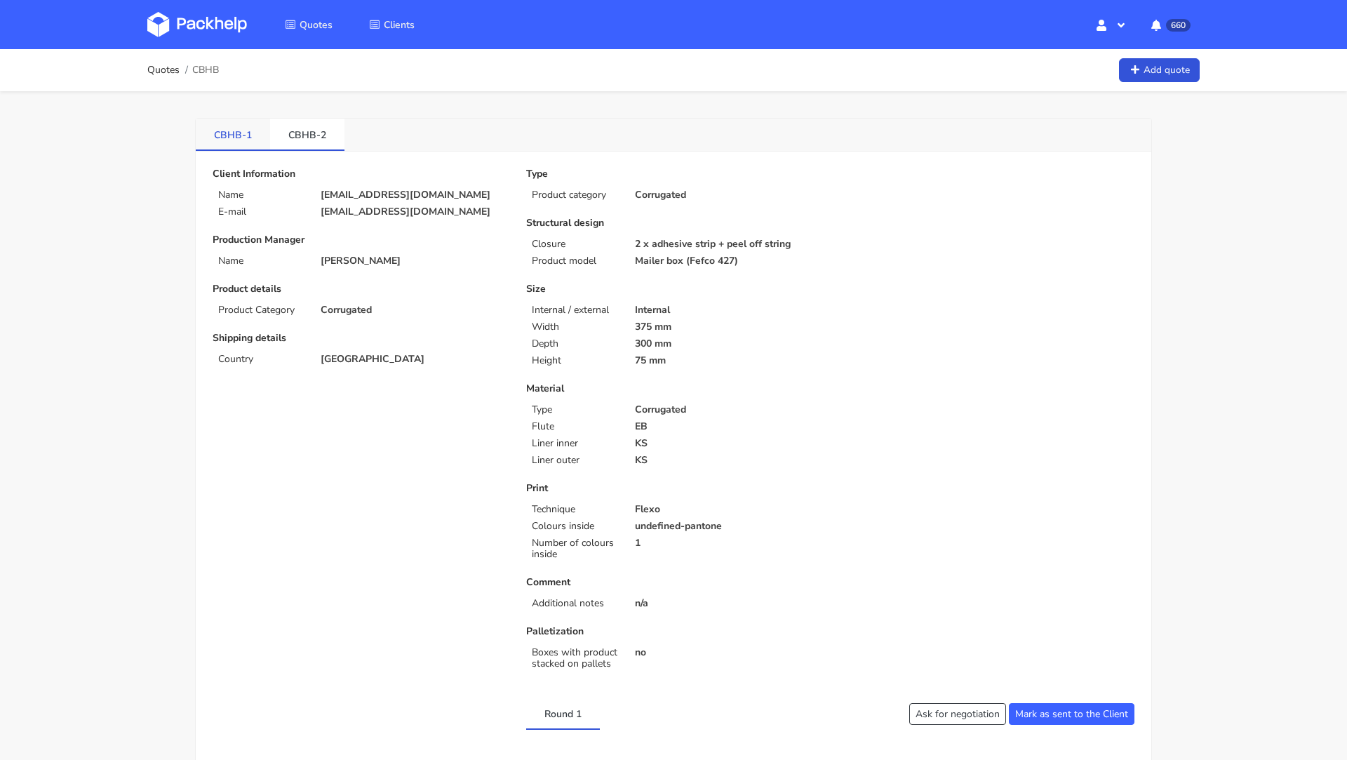
click at [219, 137] on link "CBHB-1" at bounding box center [233, 134] width 74 height 31
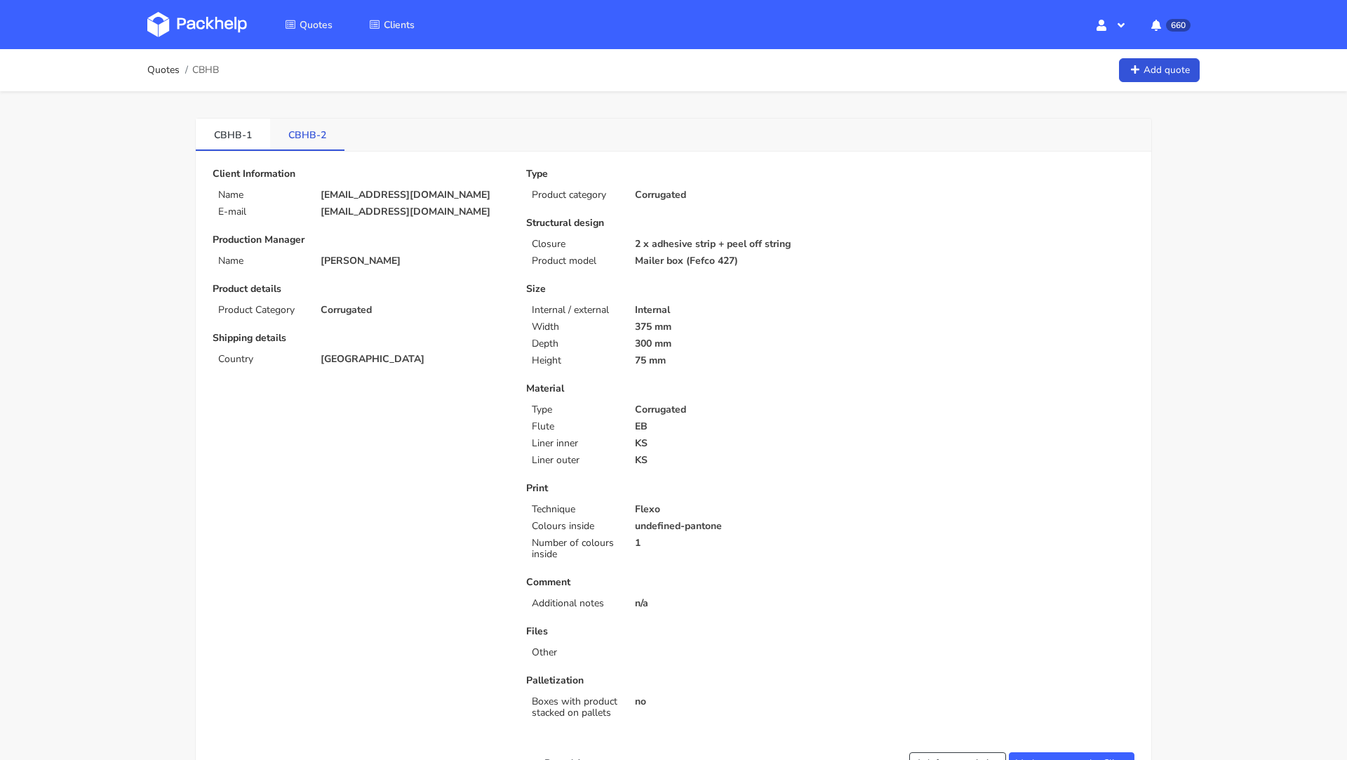
click at [299, 128] on link "CBHB-2" at bounding box center [307, 134] width 74 height 31
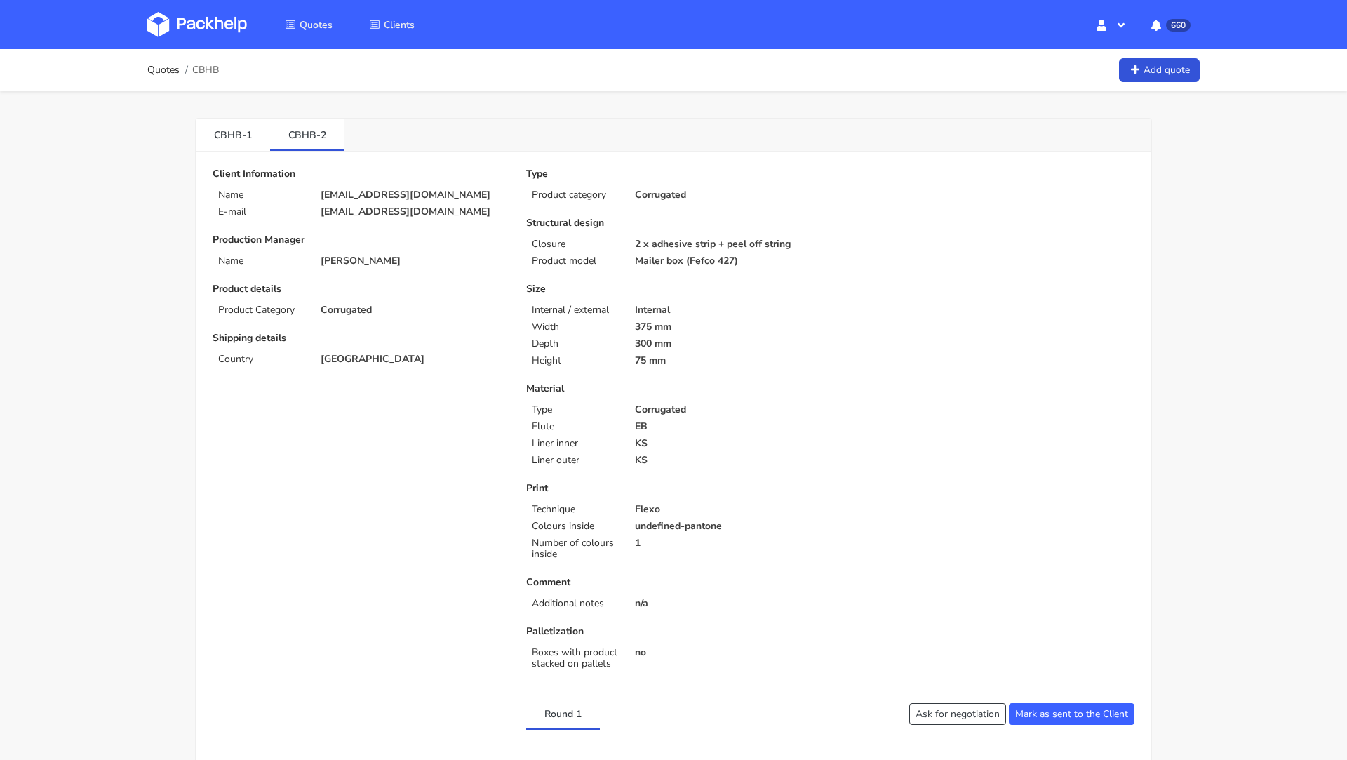
click at [345, 190] on p "[EMAIL_ADDRESS][DOMAIN_NAME]" at bounding box center [414, 194] width 186 height 11
copy div "[EMAIL_ADDRESS][DOMAIN_NAME]"
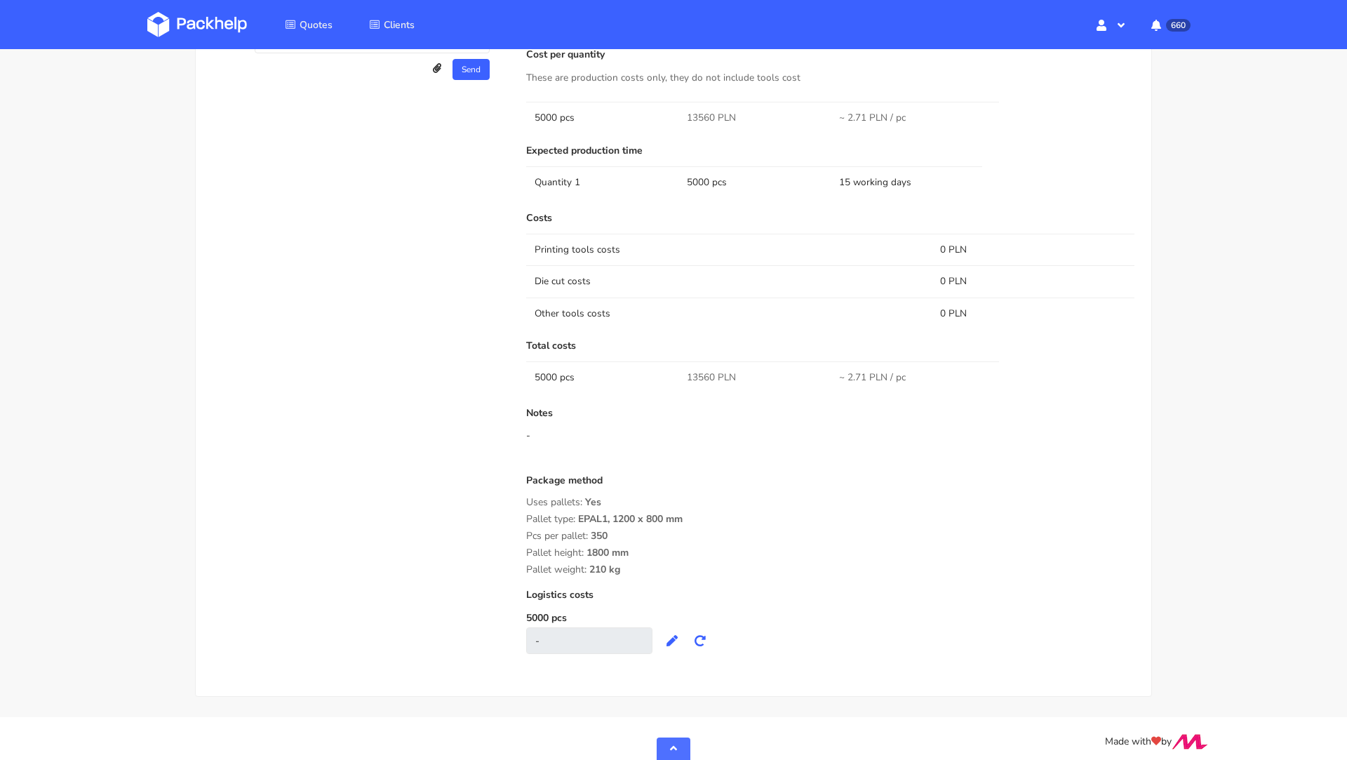
scroll to position [878, 0]
drag, startPoint x: 625, startPoint y: 564, endPoint x: 527, endPoint y: 497, distance: 119.1
click at [527, 497] on div "Package method Uses pallets: Yes Pallet type: EPAL1, 1200 x 800 mm Pcs per pall…" at bounding box center [830, 521] width 608 height 100
copy div "Uses pallets: Yes Pallet type: EPAL1, 1200 x 800 mm Pcs per pallet: 350 Pallet …"
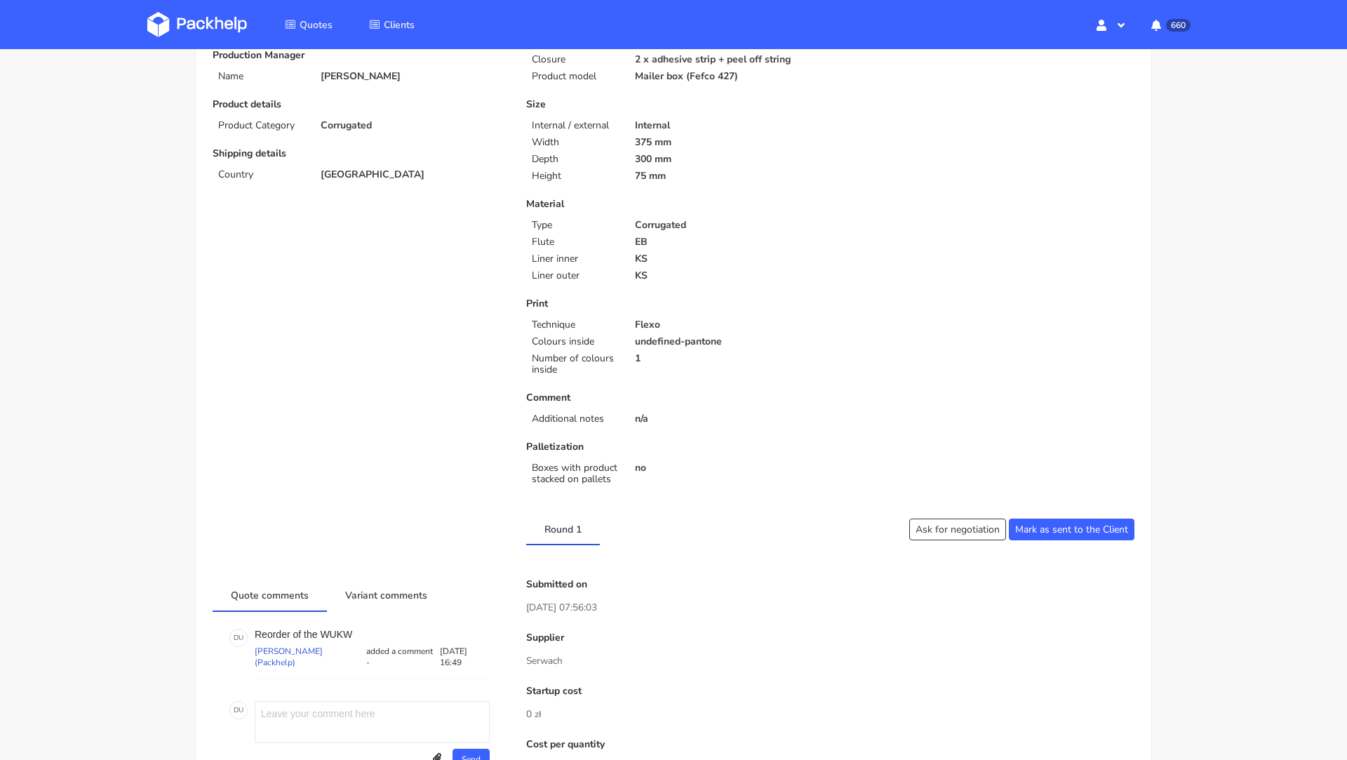
scroll to position [0, 0]
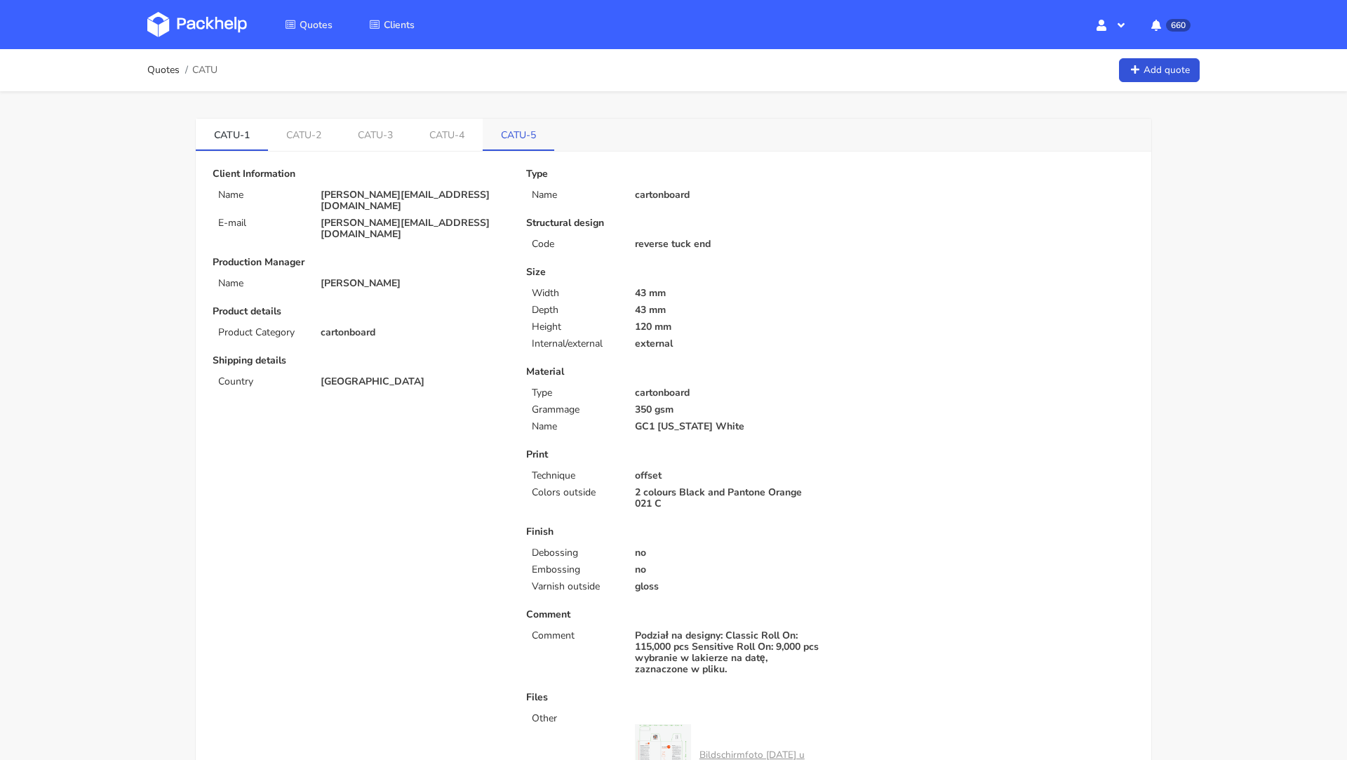
click at [533, 133] on link "CATU-5" at bounding box center [519, 134] width 72 height 31
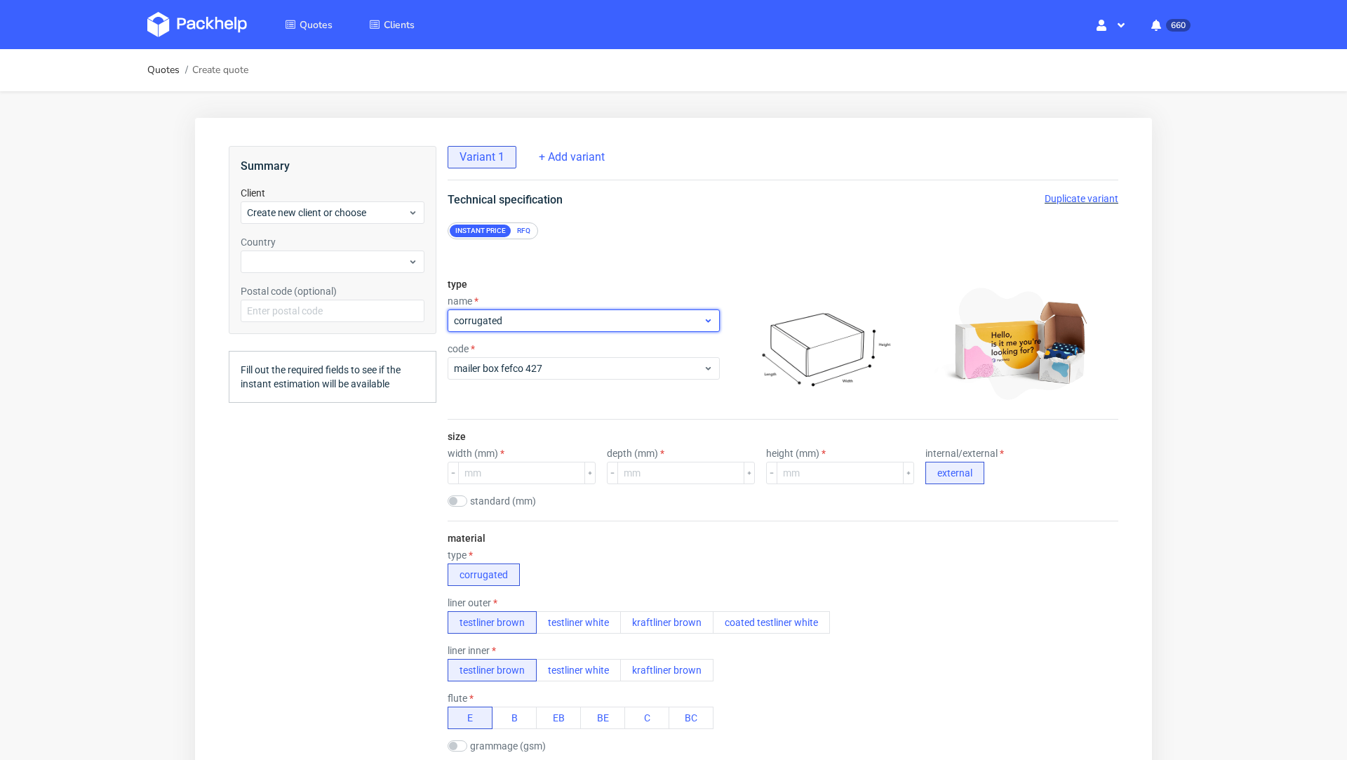
click at [500, 323] on span "corrugated" at bounding box center [578, 321] width 249 height 14
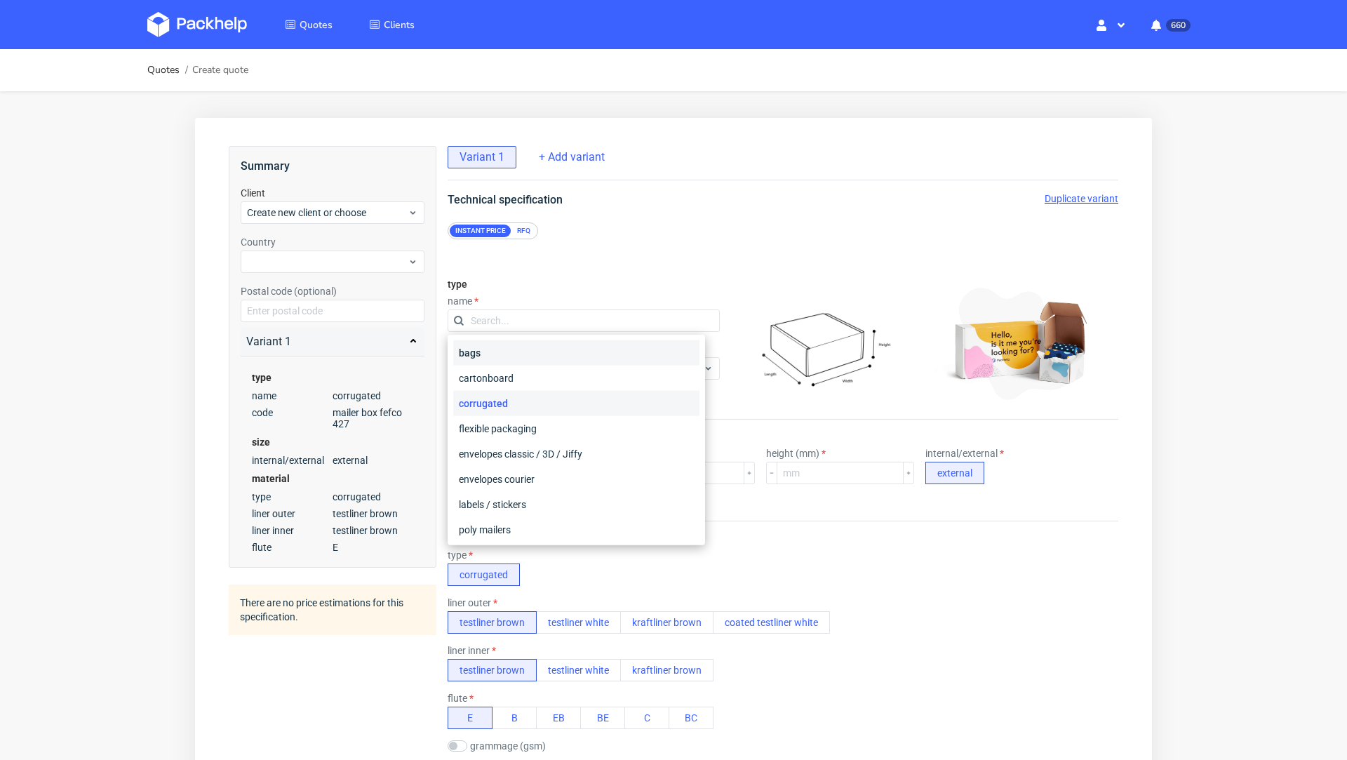
click at [483, 342] on div "bags" at bounding box center [576, 352] width 246 height 25
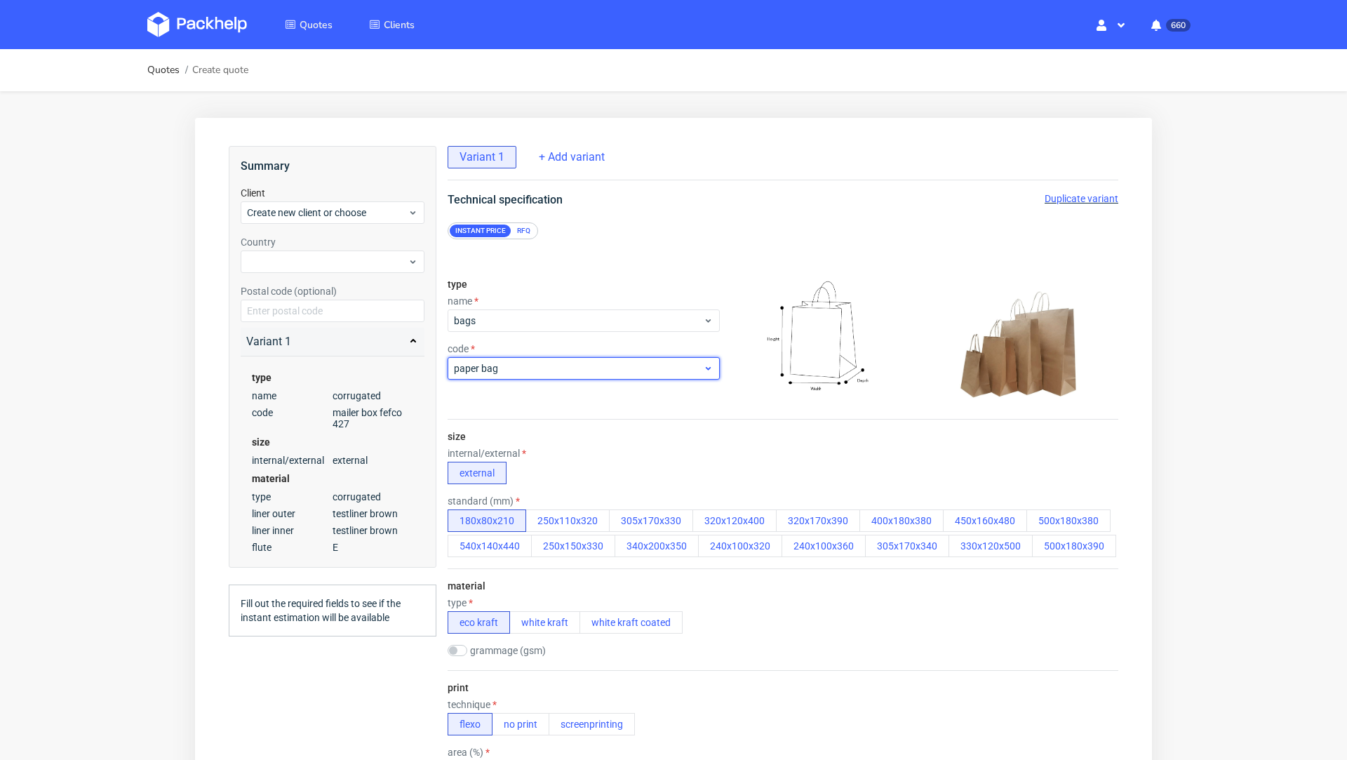
click at [509, 362] on span "paper bag" at bounding box center [578, 368] width 249 height 14
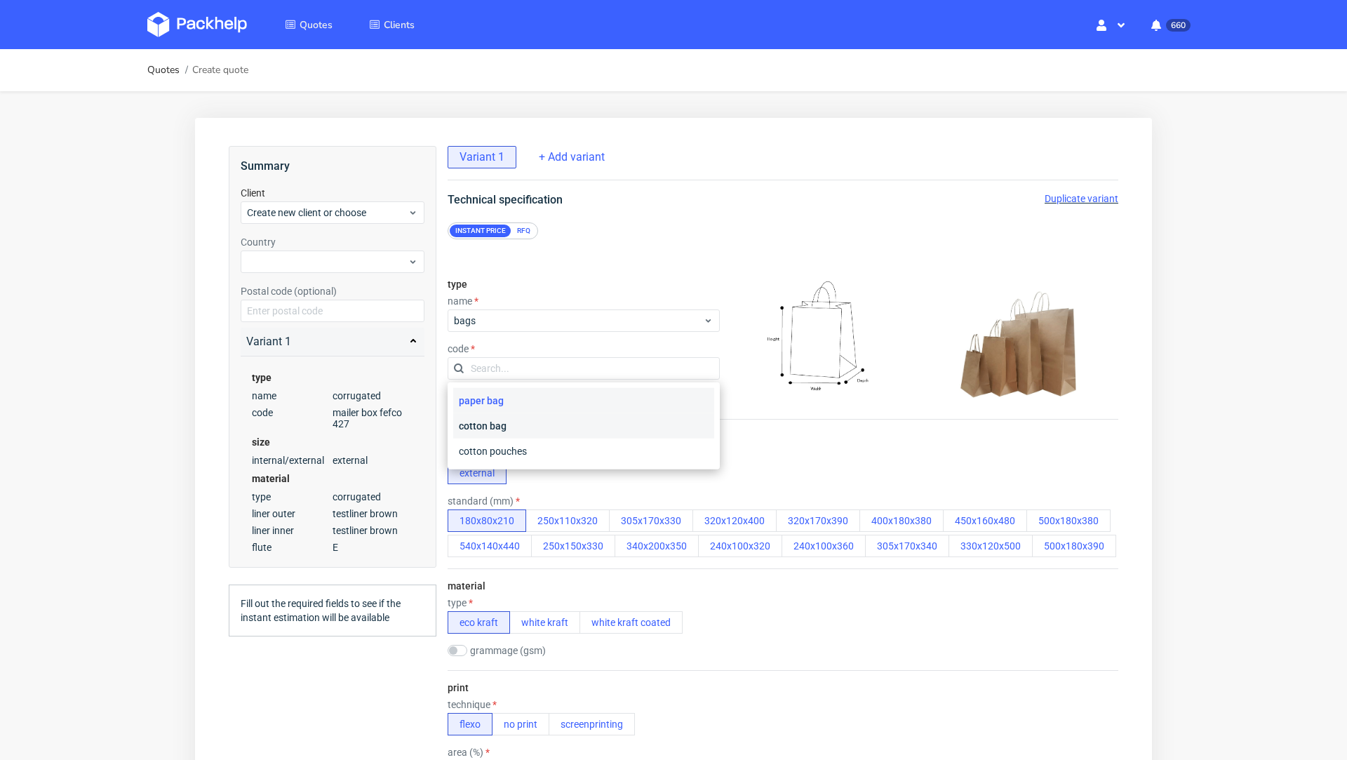
click at [522, 427] on div "cotton bag" at bounding box center [583, 425] width 261 height 25
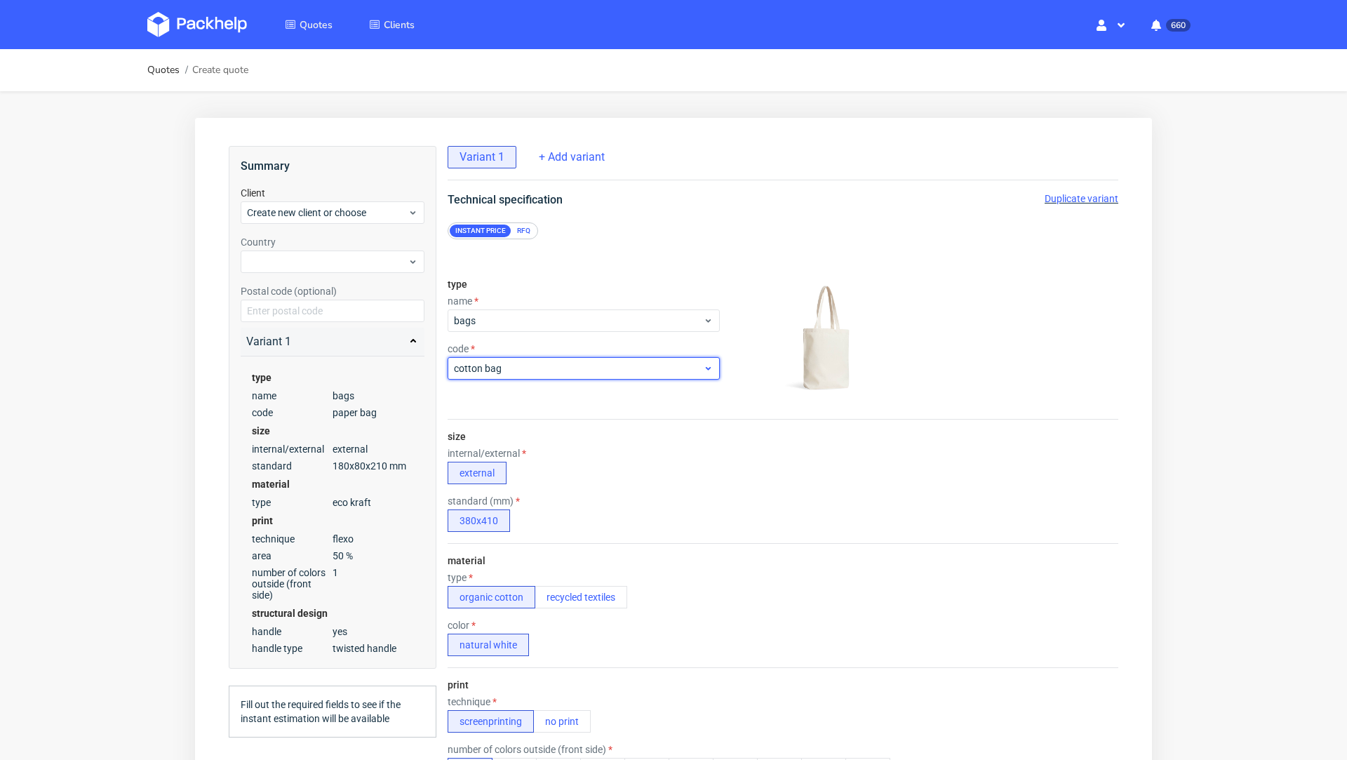
click at [546, 361] on span "cotton bag" at bounding box center [578, 368] width 249 height 14
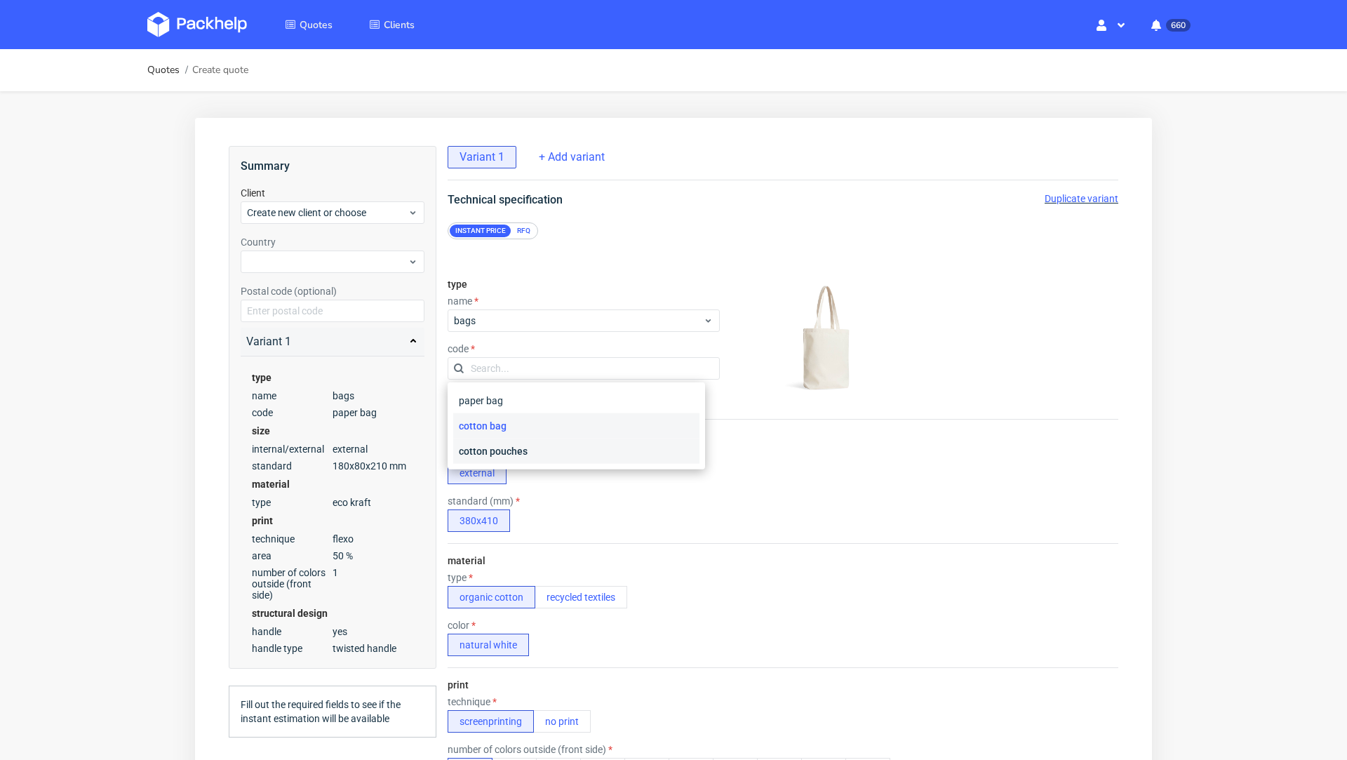
click at [542, 439] on div "cotton pouches" at bounding box center [576, 450] width 246 height 25
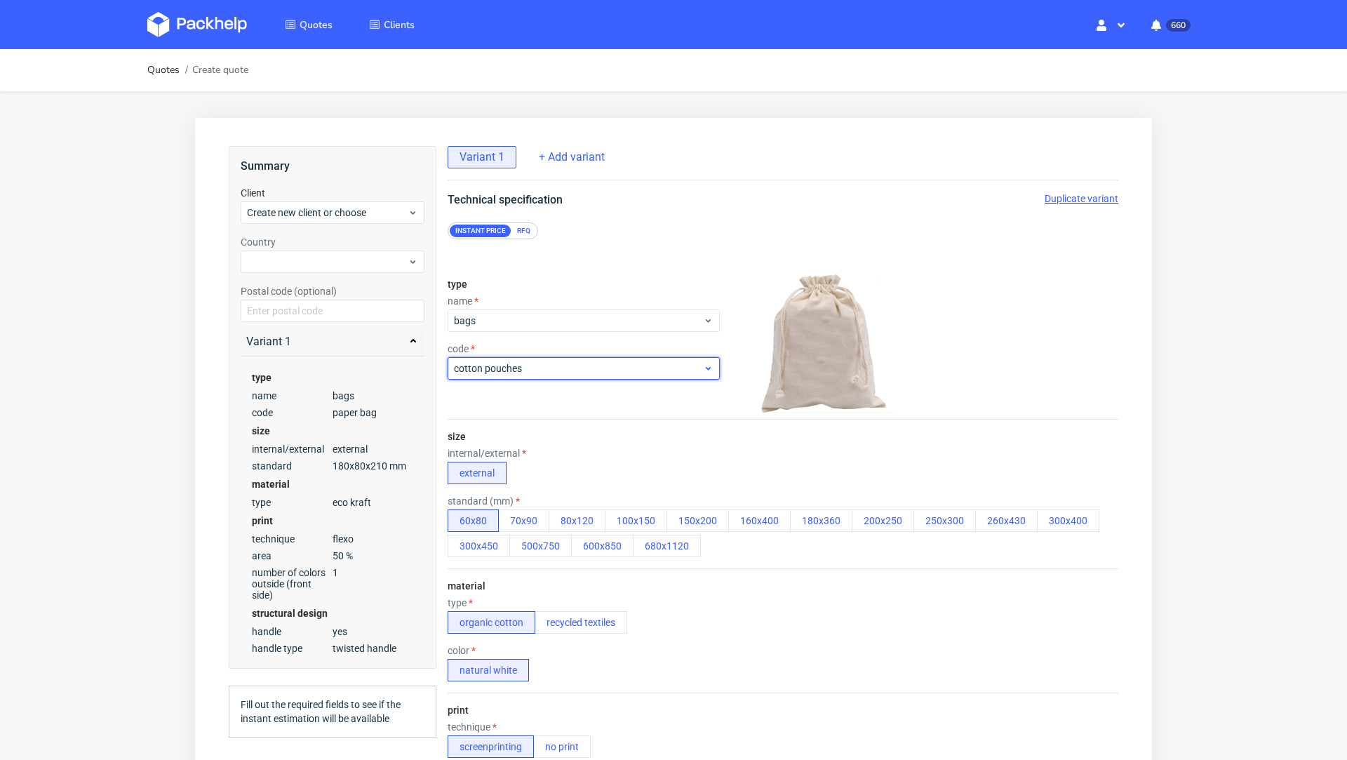
click at [530, 364] on span "cotton pouches" at bounding box center [578, 368] width 249 height 14
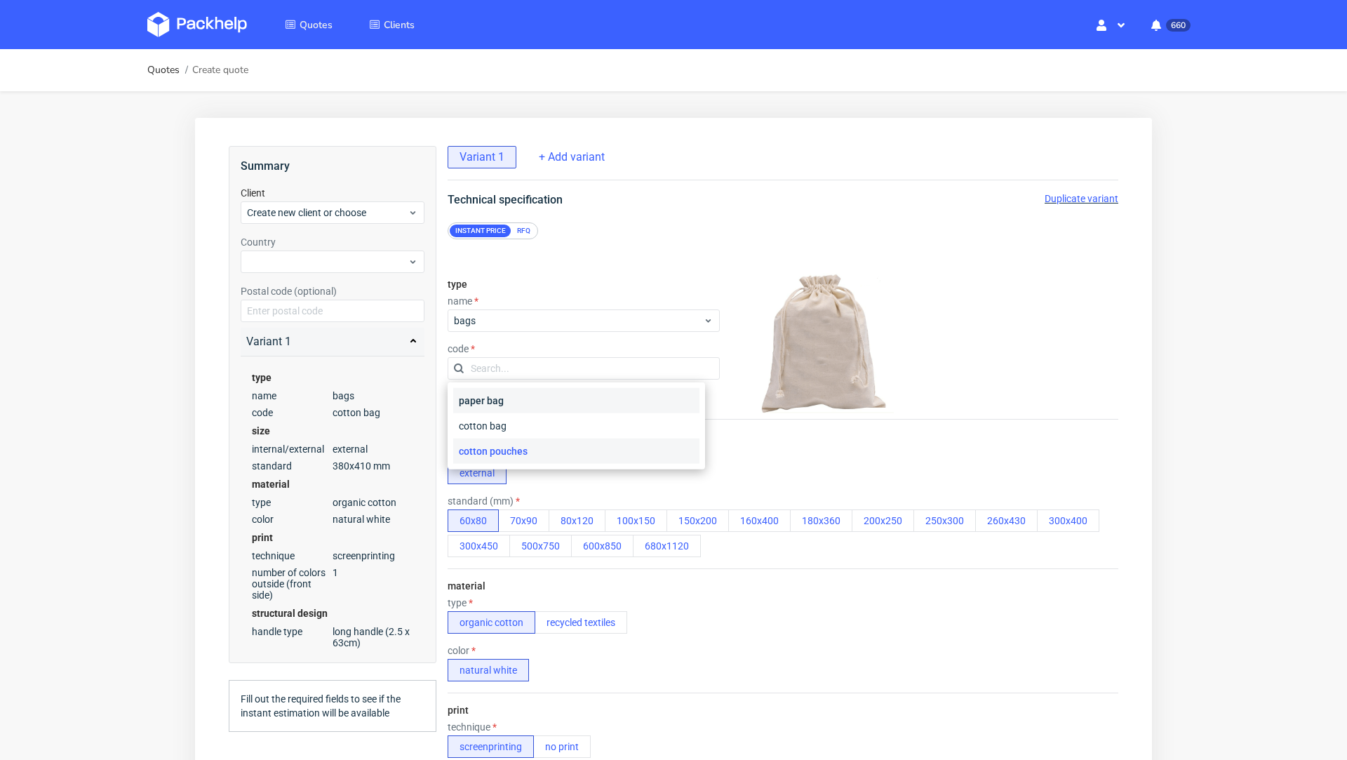
click at [529, 398] on div "paper bag" at bounding box center [576, 400] width 246 height 25
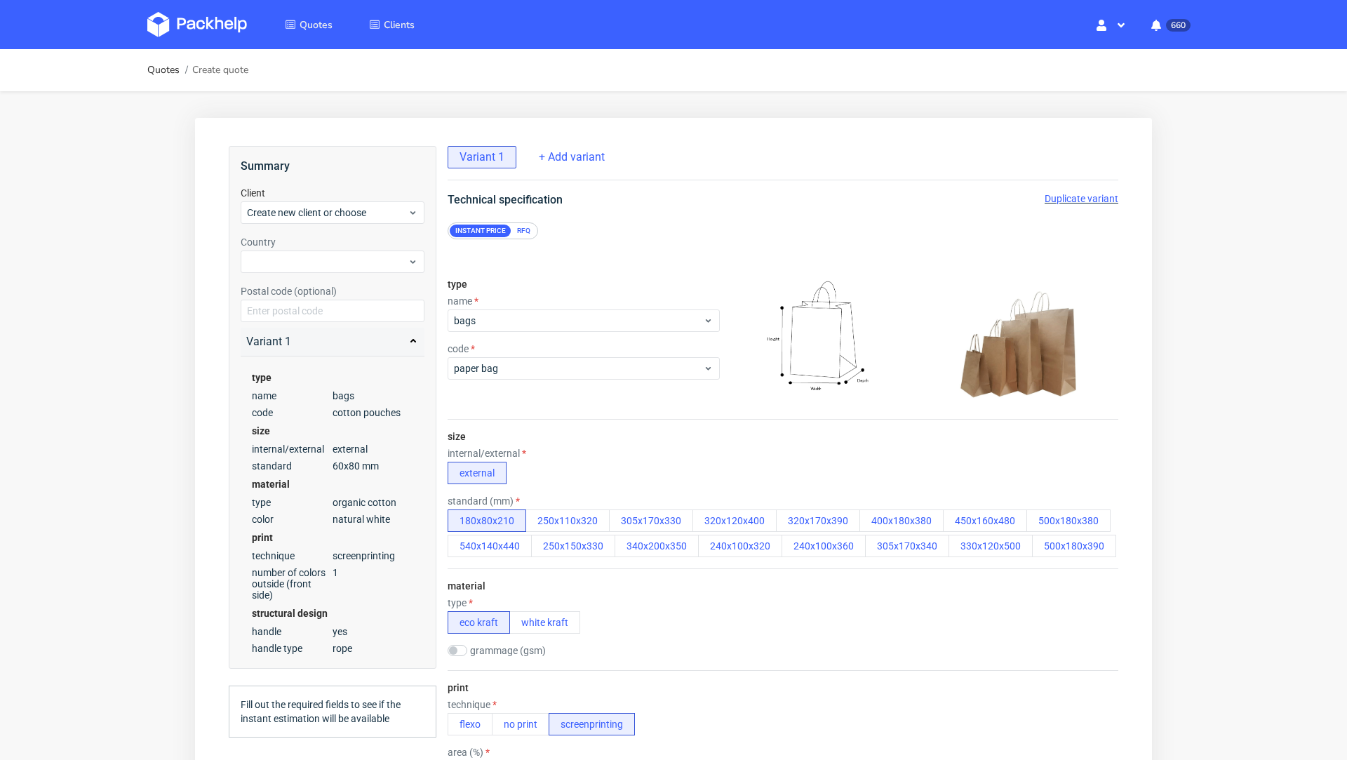
click at [530, 308] on div "name bags" at bounding box center [584, 313] width 272 height 36
click at [529, 326] on span "bags" at bounding box center [578, 321] width 249 height 14
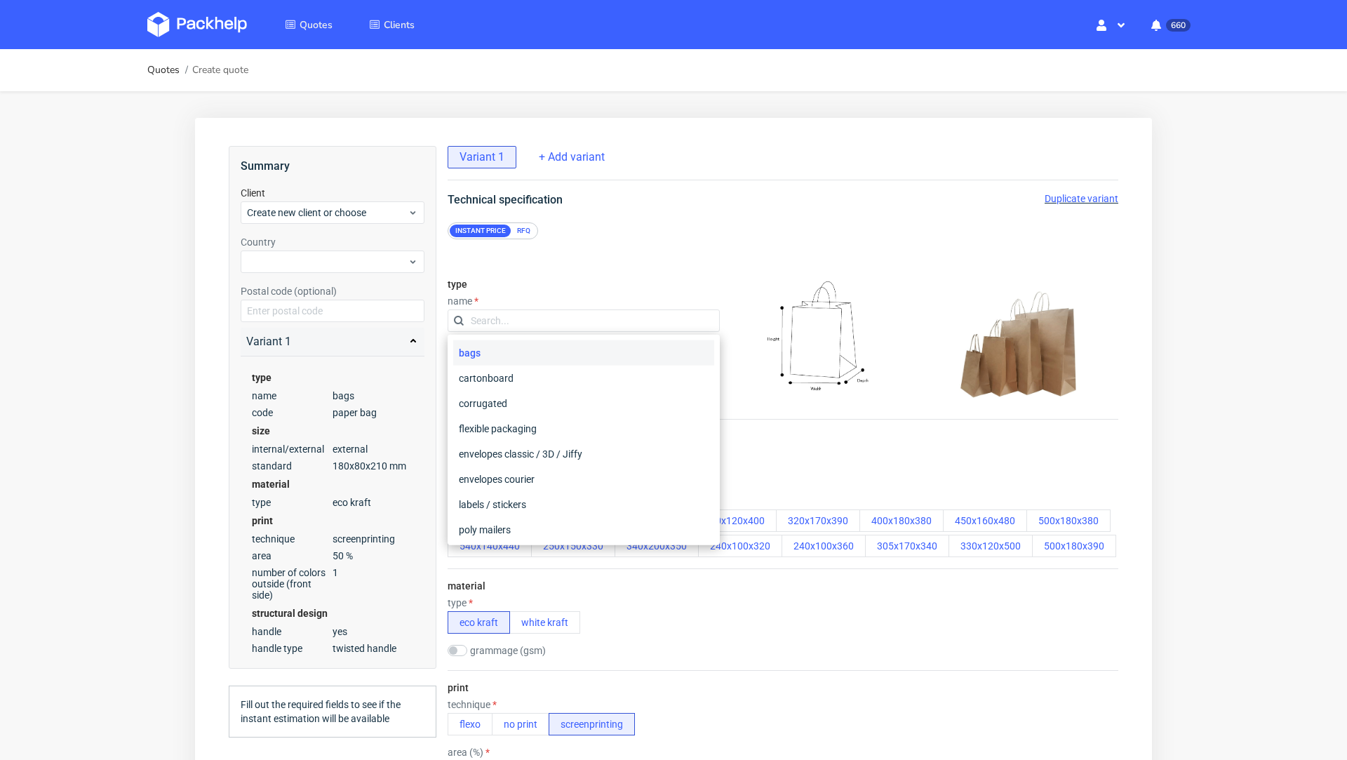
click at [527, 230] on div "RFQ" at bounding box center [523, 230] width 25 height 13
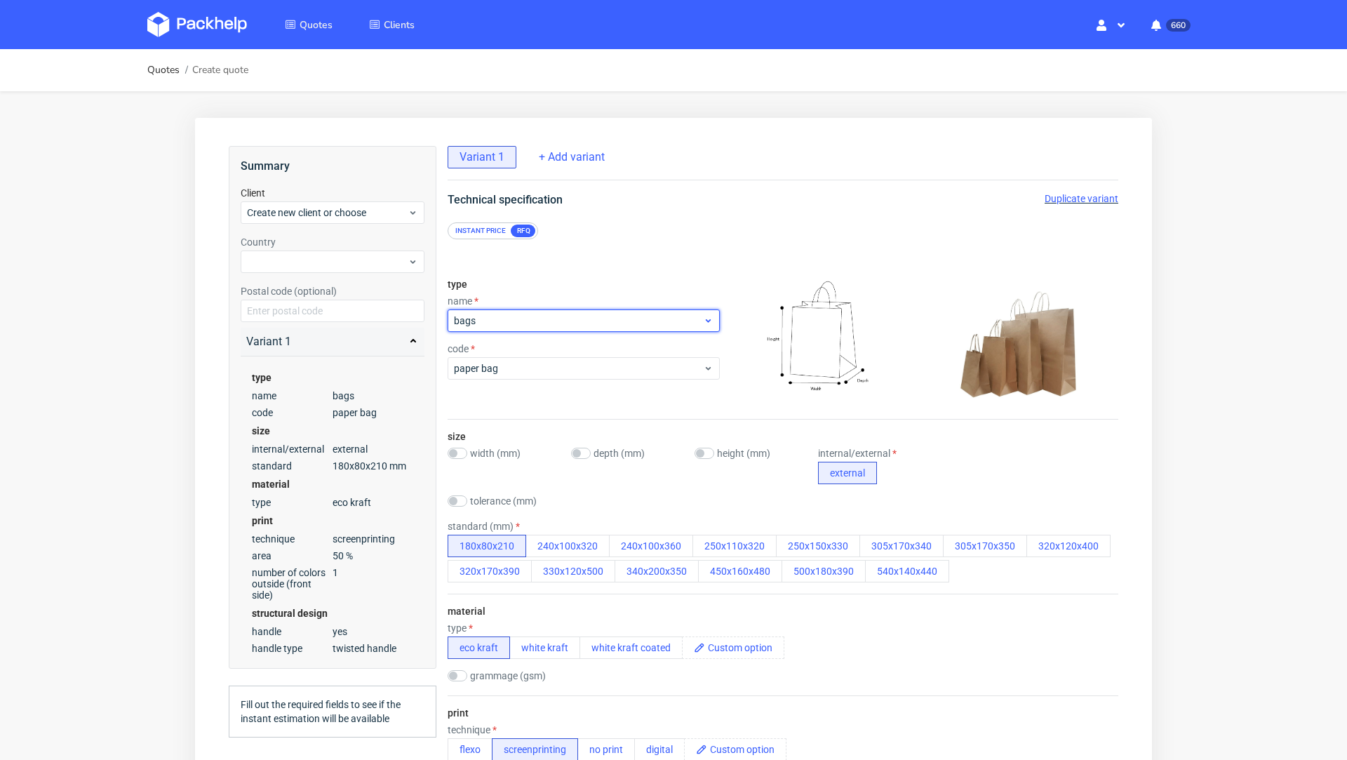
click at [490, 318] on span "bags" at bounding box center [578, 321] width 249 height 14
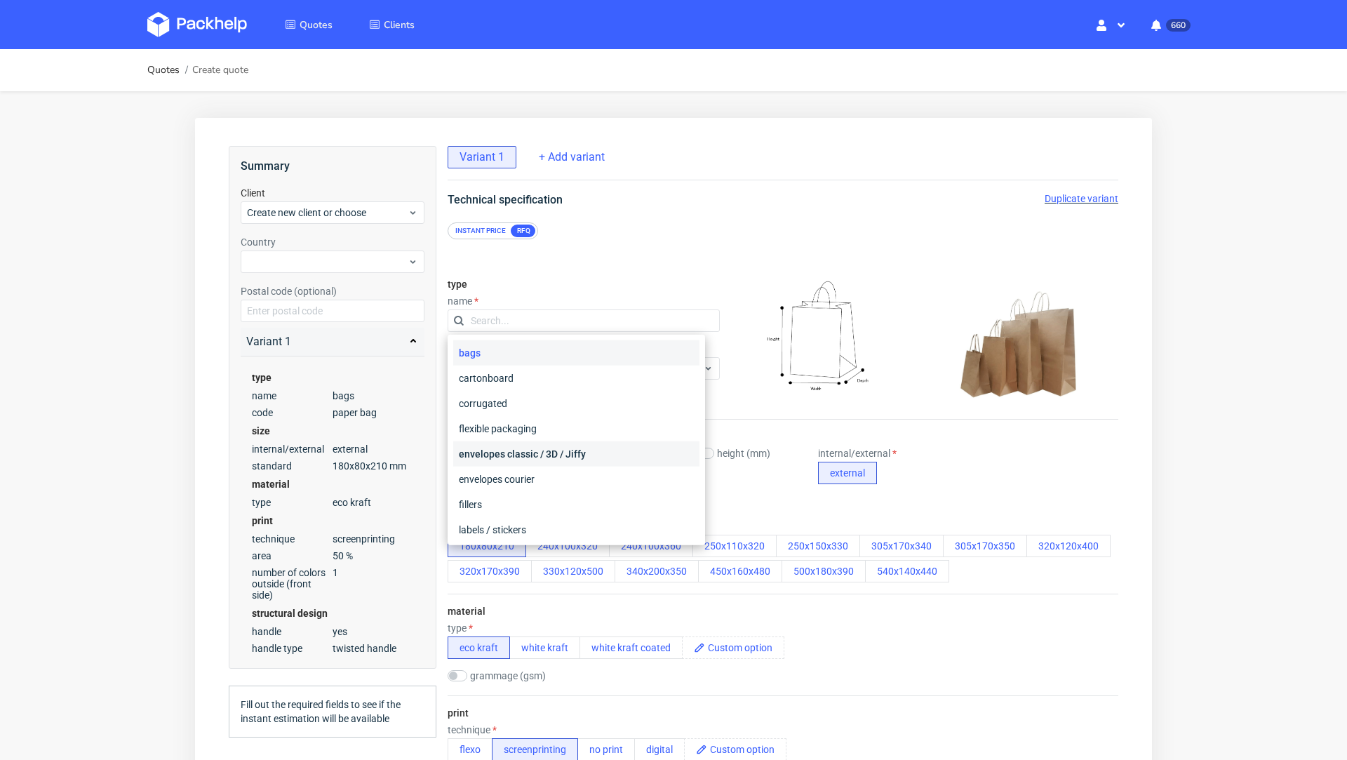
click at [528, 463] on div "envelopes classic / 3D / Jiffy" at bounding box center [576, 453] width 246 height 25
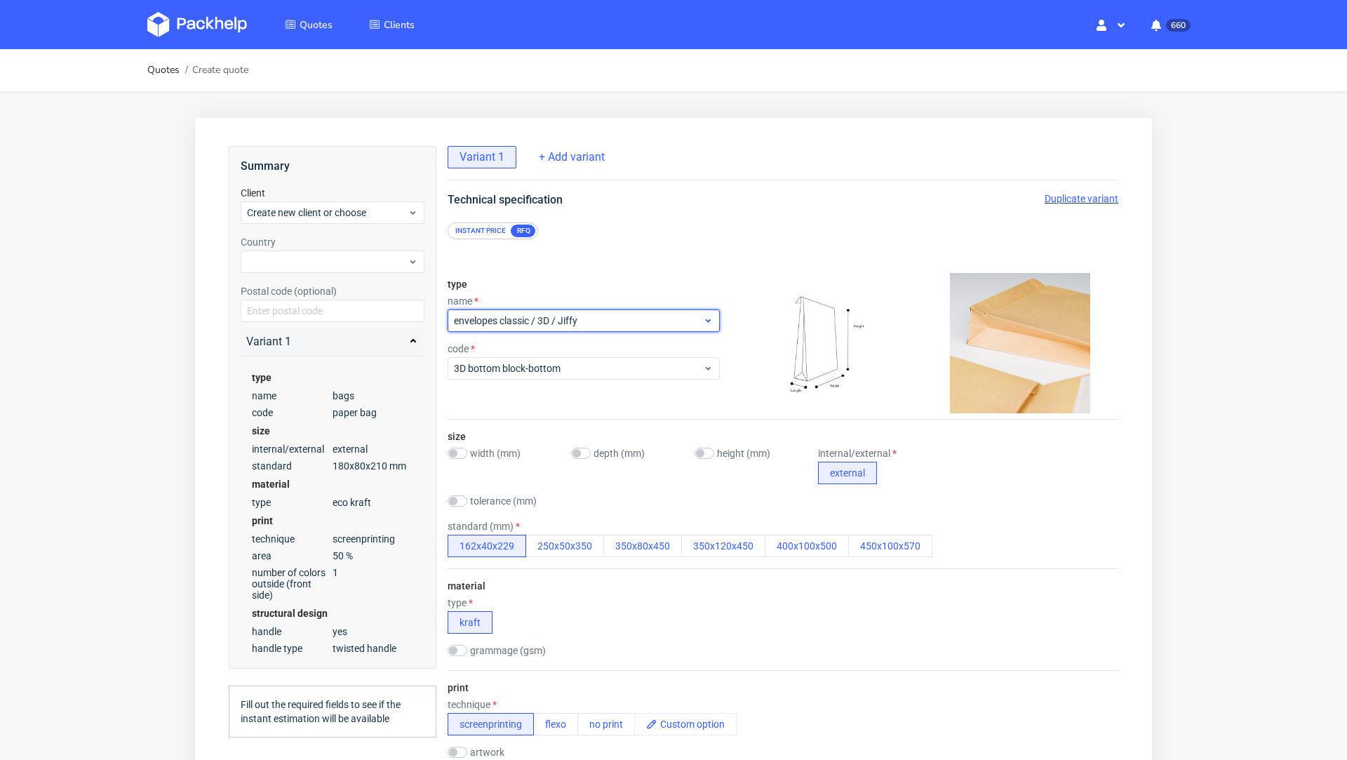
click at [528, 325] on span "envelopes classic / 3D / Jiffy" at bounding box center [578, 321] width 249 height 14
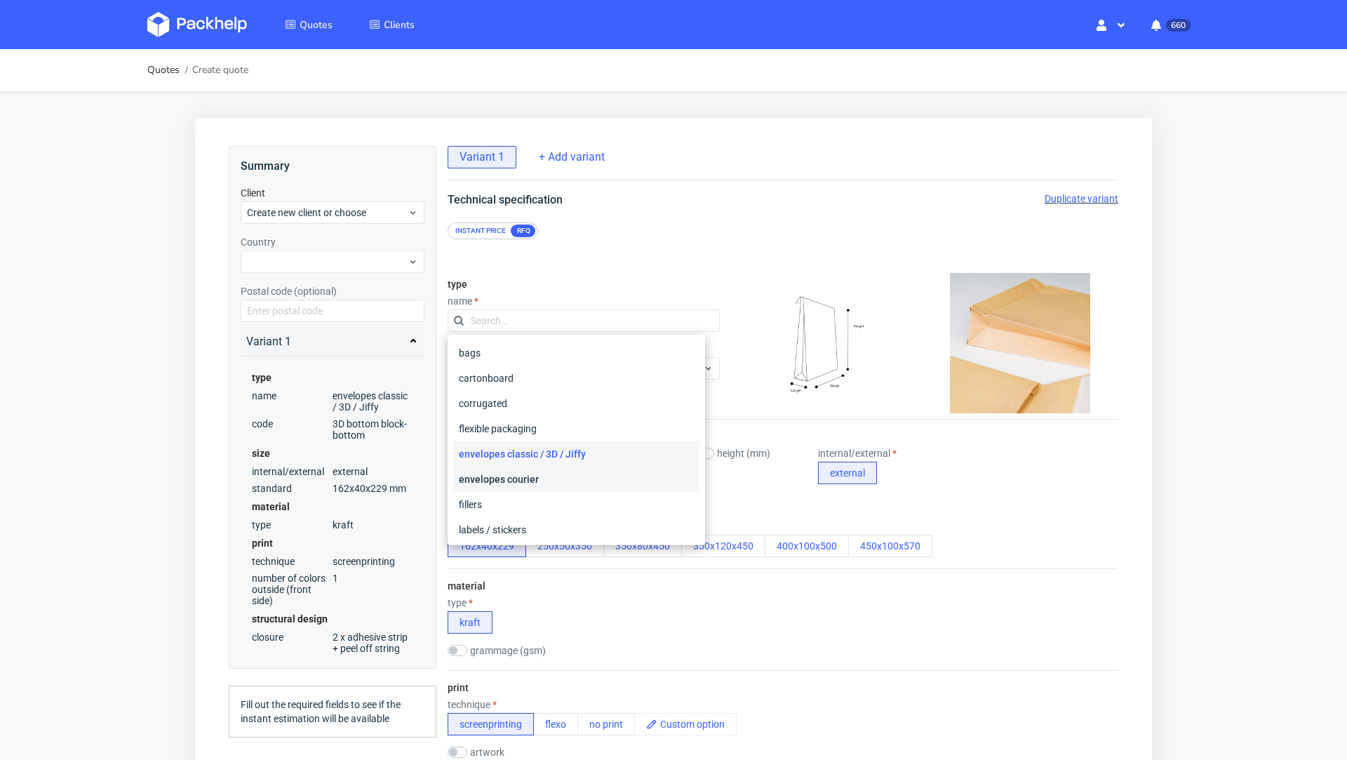
click at [507, 471] on div "envelopes courier" at bounding box center [576, 478] width 246 height 25
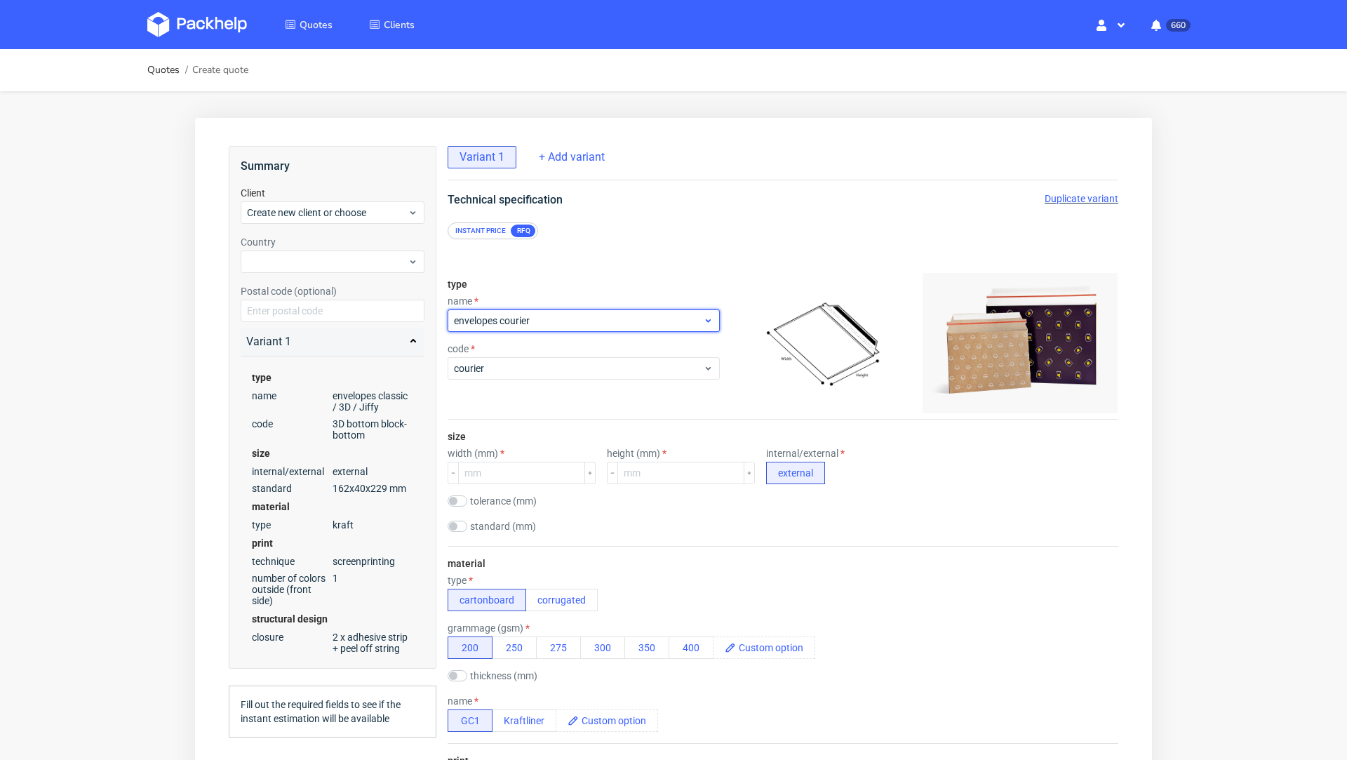
click at [518, 315] on span "envelopes courier" at bounding box center [578, 321] width 249 height 14
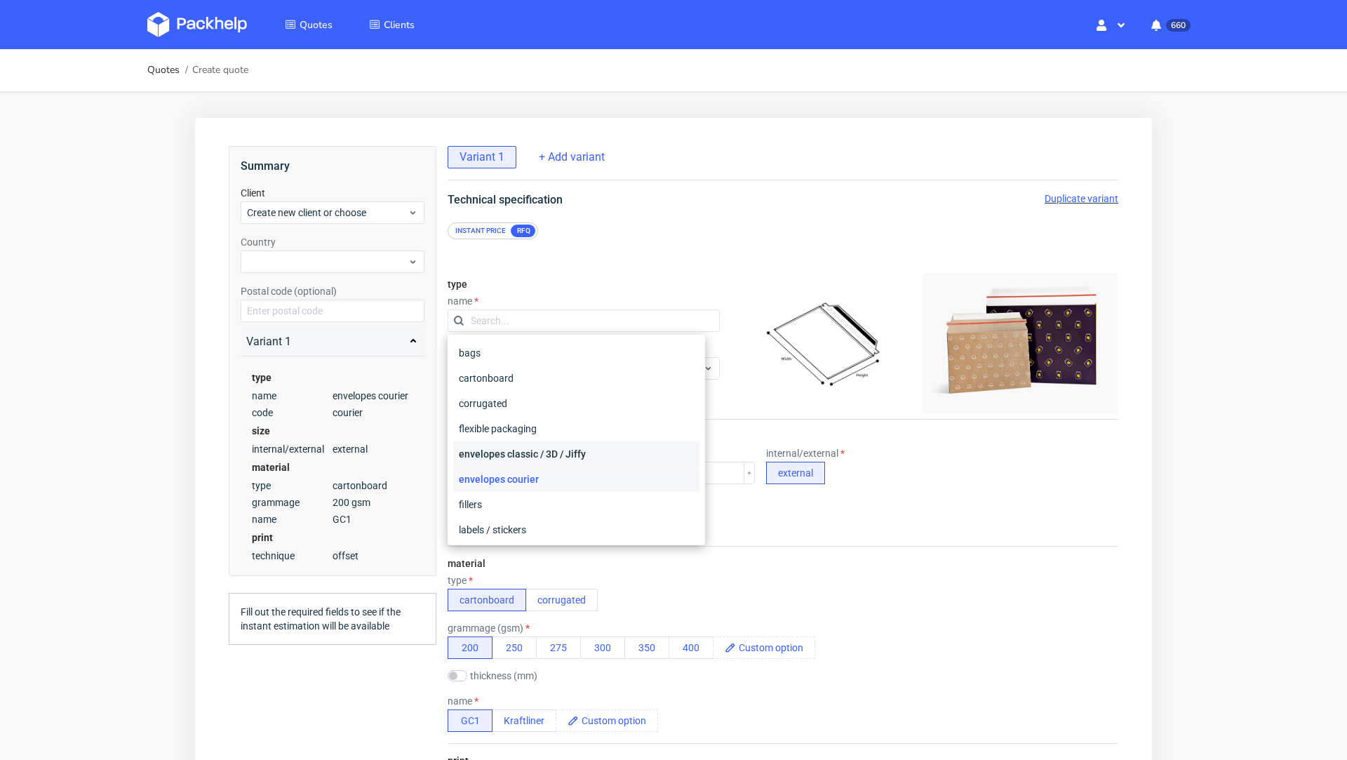
click at [509, 441] on div "envelopes classic / 3D / Jiffy" at bounding box center [576, 453] width 246 height 25
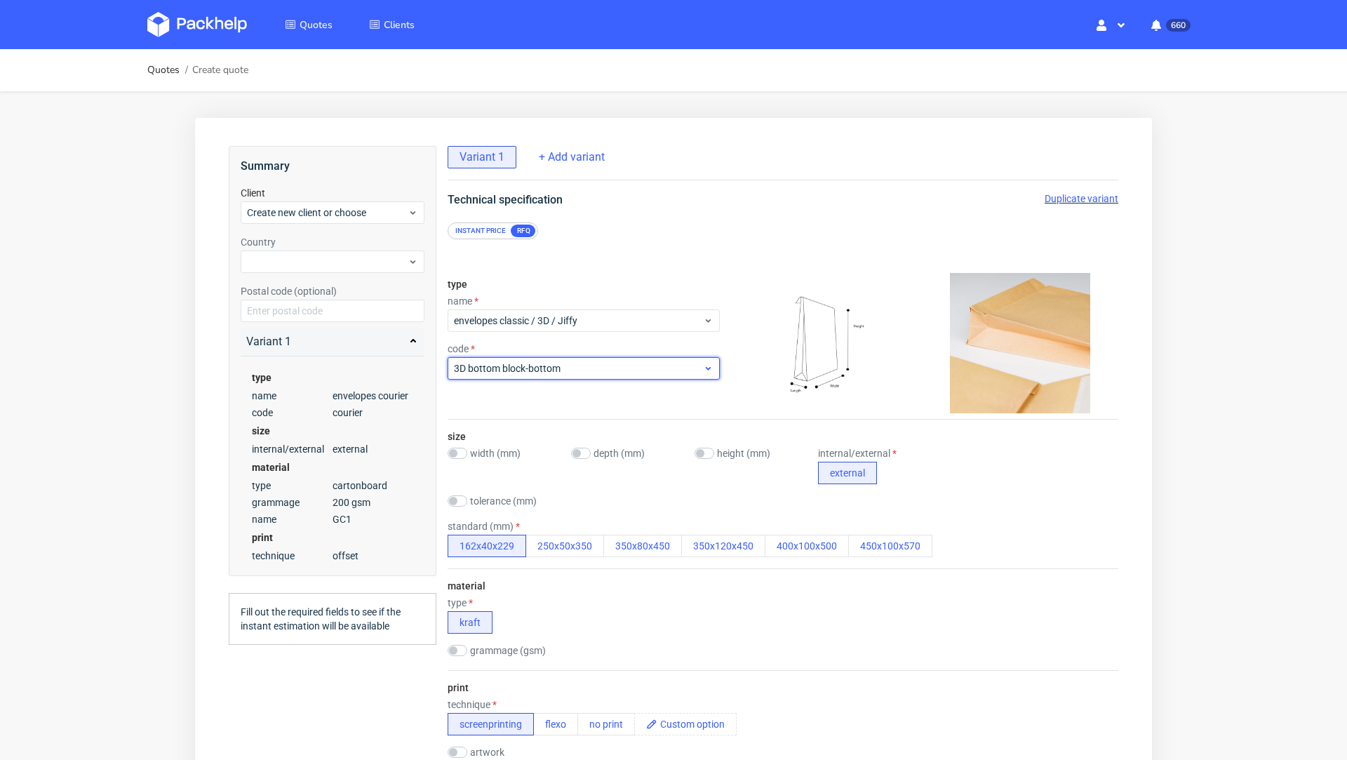
click at [538, 366] on span "3D bottom block-bottom" at bounding box center [578, 368] width 249 height 14
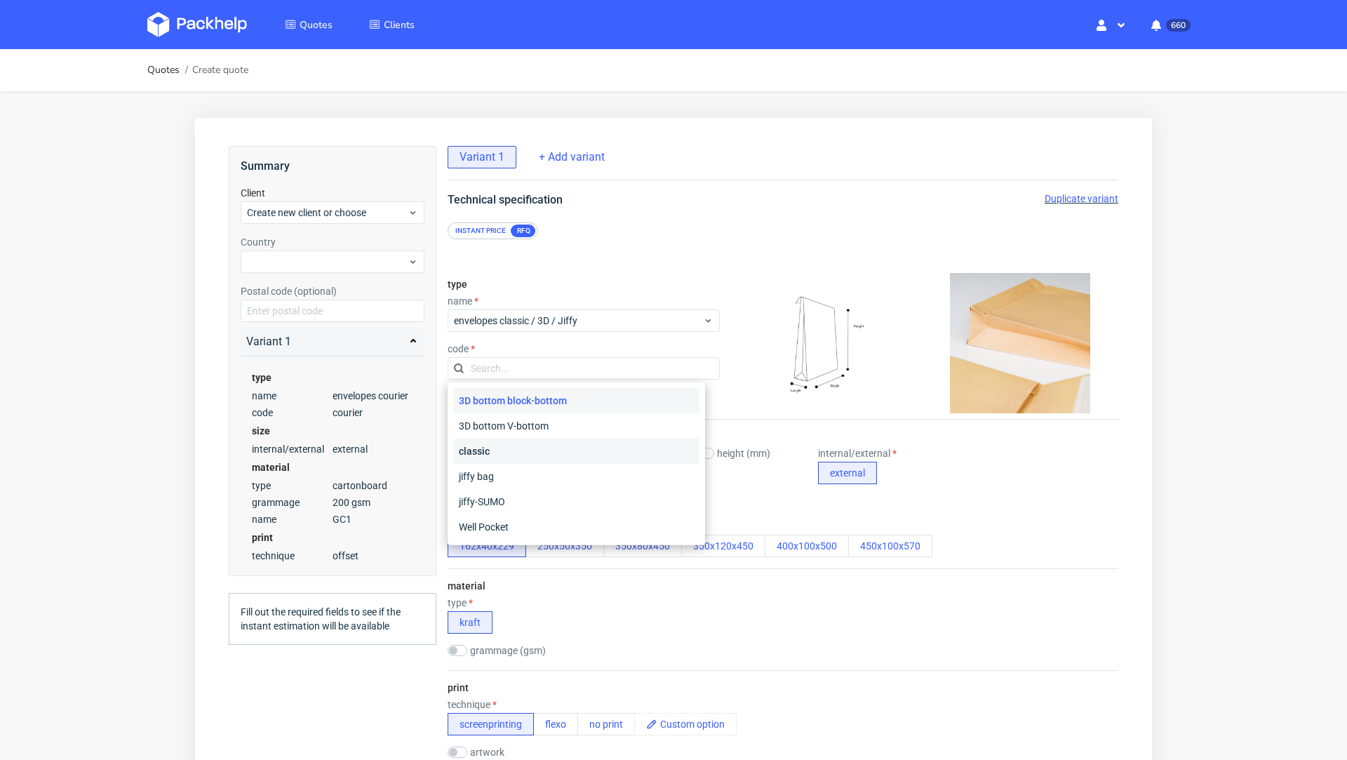
click at [516, 455] on div "classic" at bounding box center [576, 450] width 246 height 25
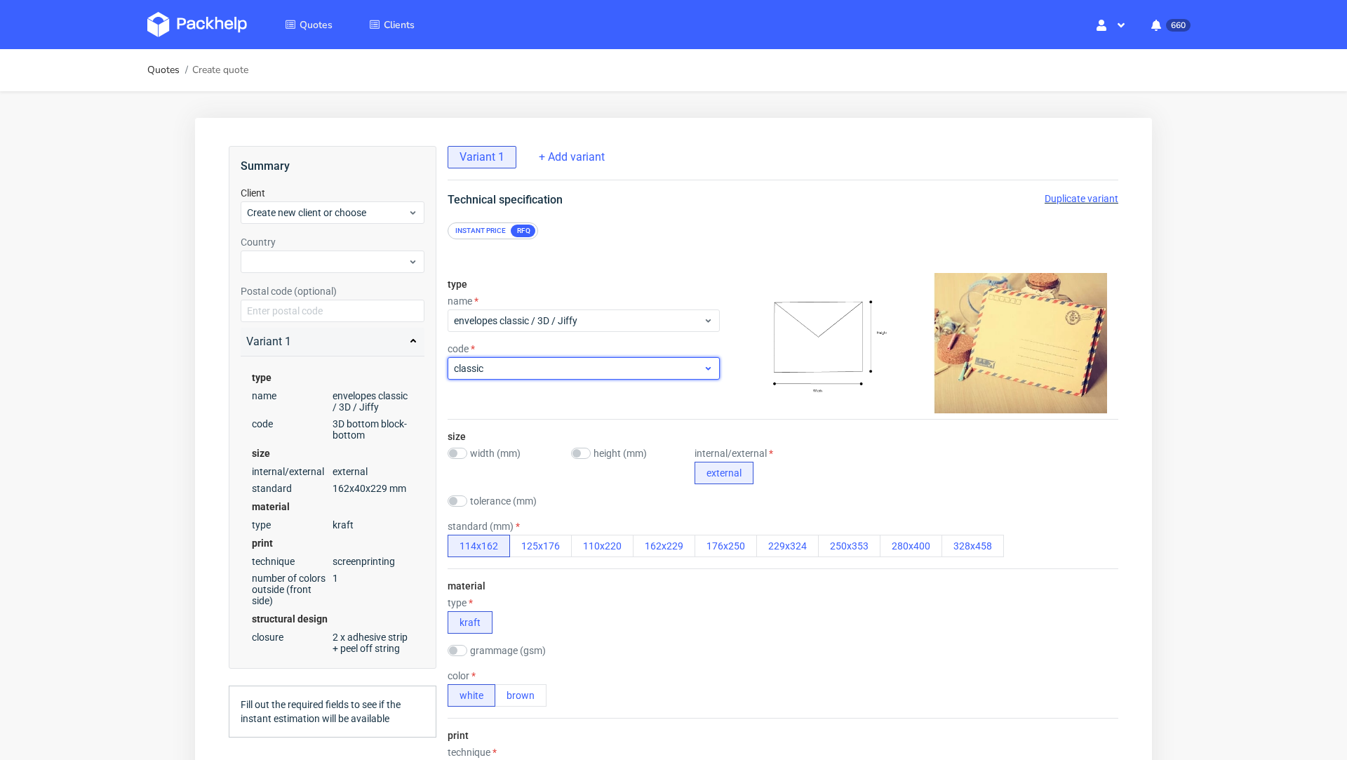
click at [545, 367] on span "classic" at bounding box center [578, 368] width 249 height 14
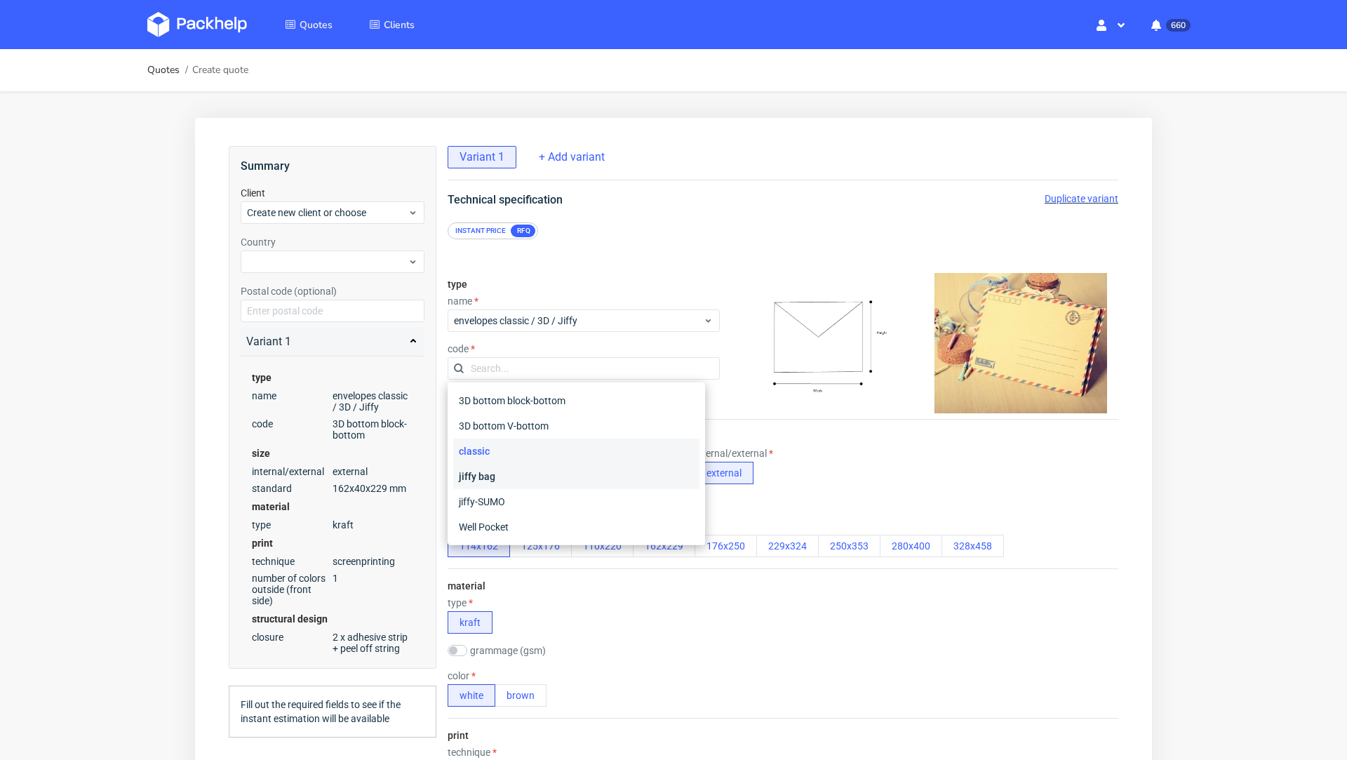
click at [515, 481] on div "jiffy bag" at bounding box center [576, 476] width 246 height 25
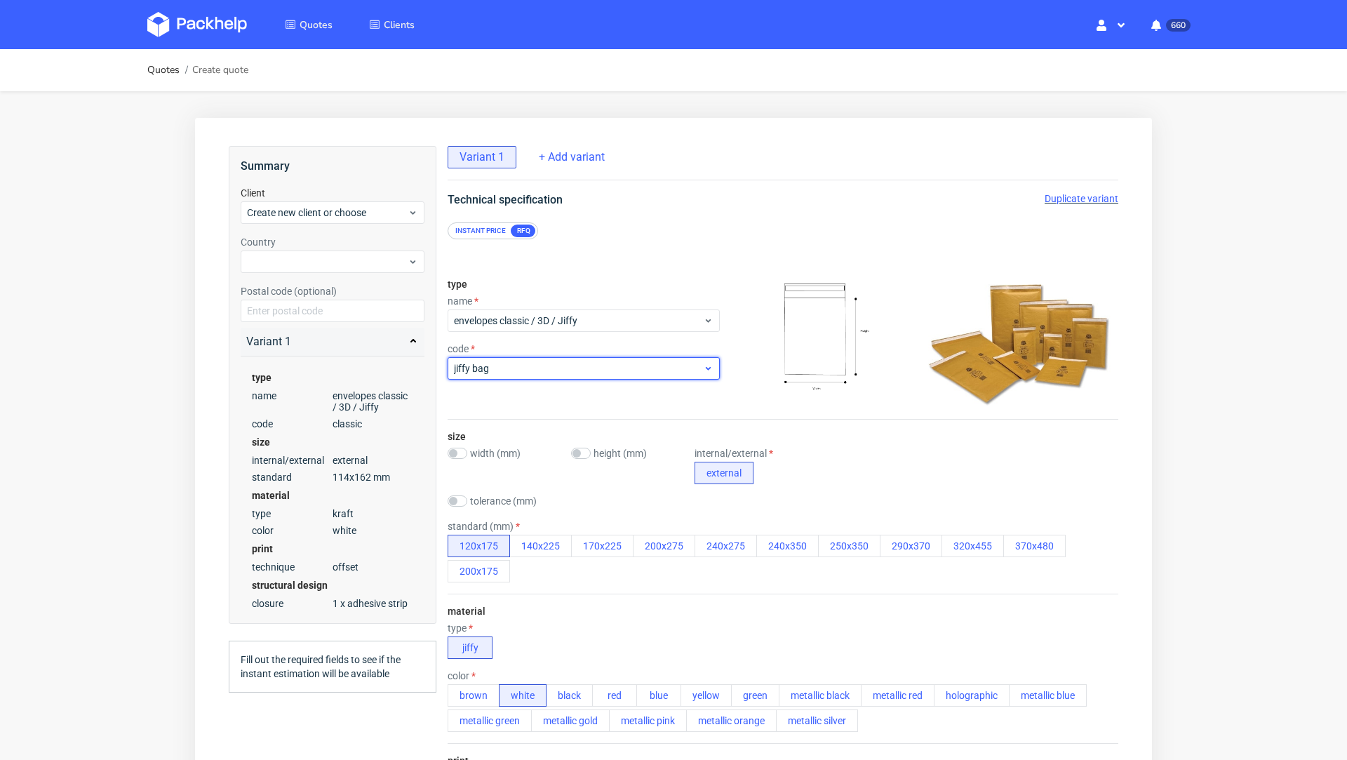
click at [548, 365] on span "jiffy bag" at bounding box center [578, 368] width 249 height 14
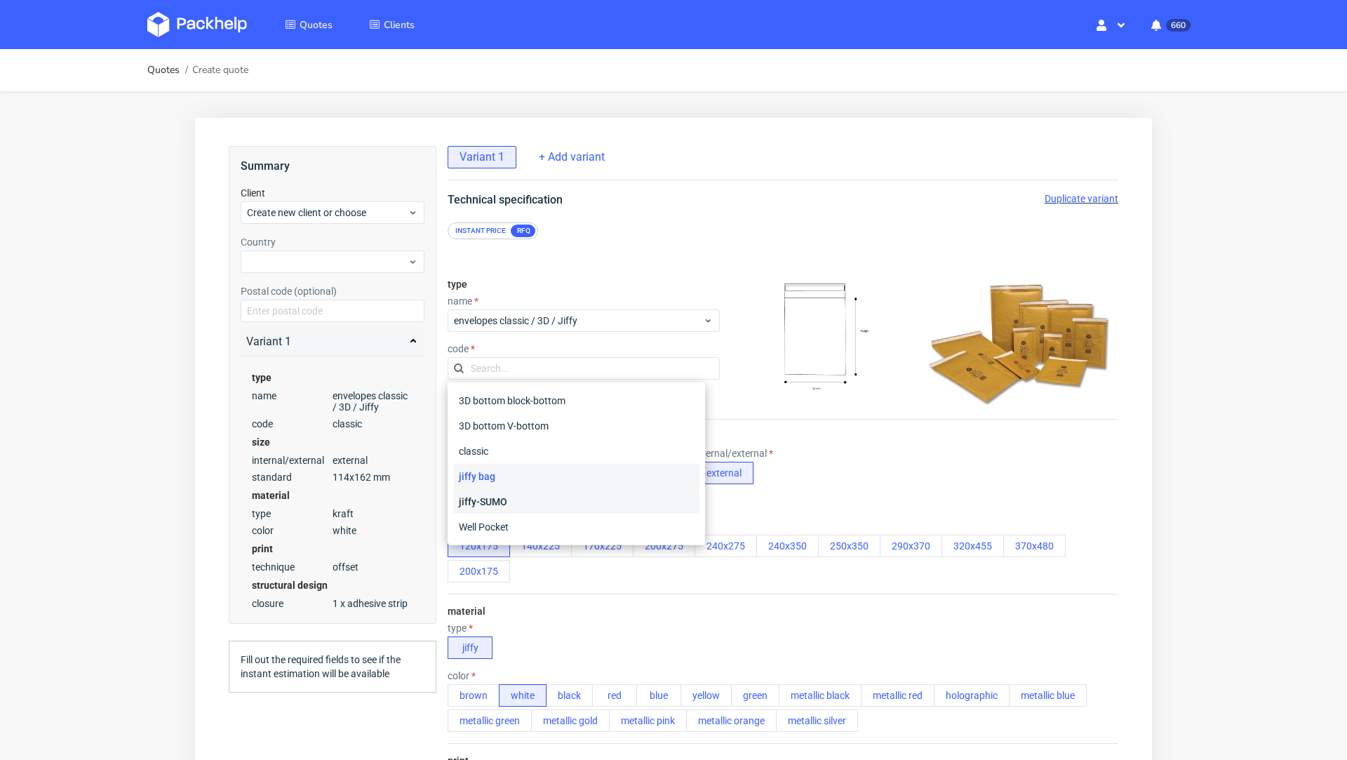
click at [520, 504] on div "jiffy-SUMO" at bounding box center [576, 501] width 246 height 25
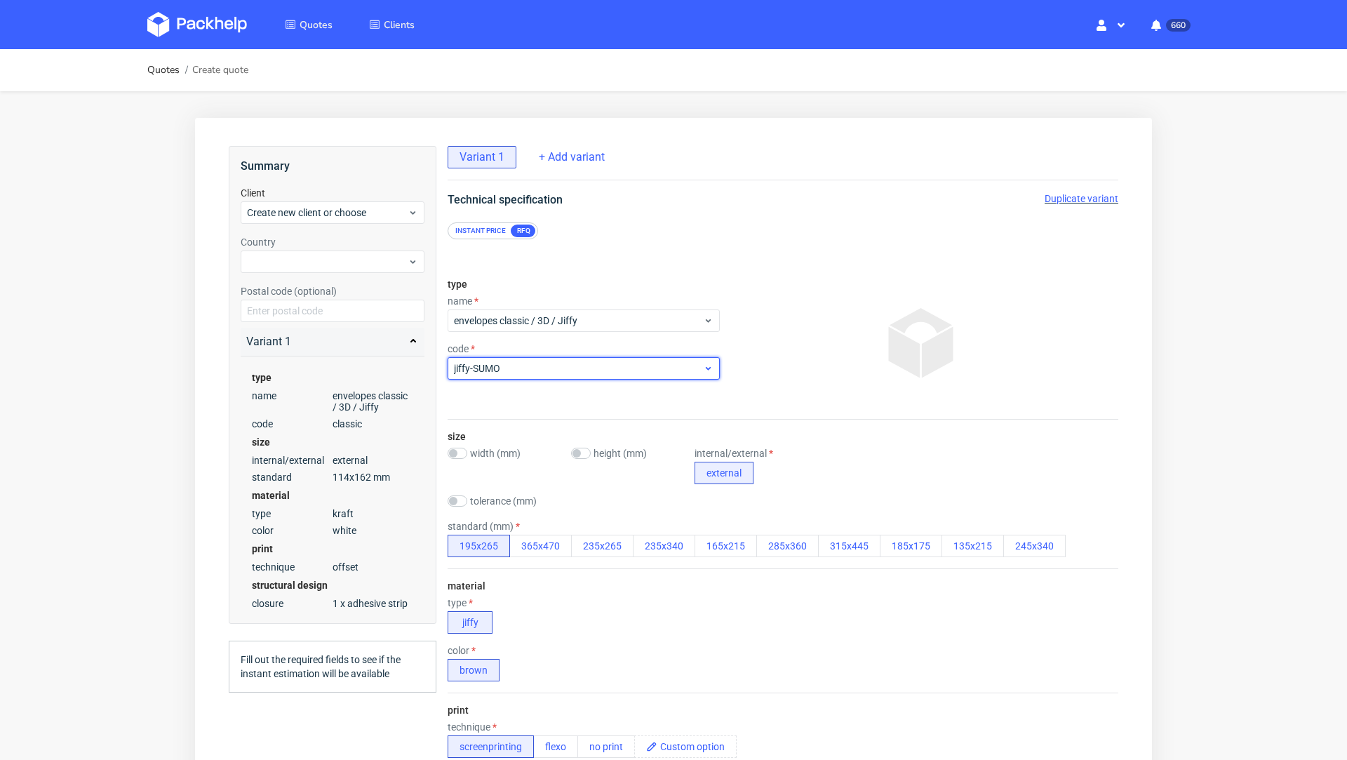
click at [562, 361] on span "jiffy-SUMO" at bounding box center [578, 368] width 249 height 14
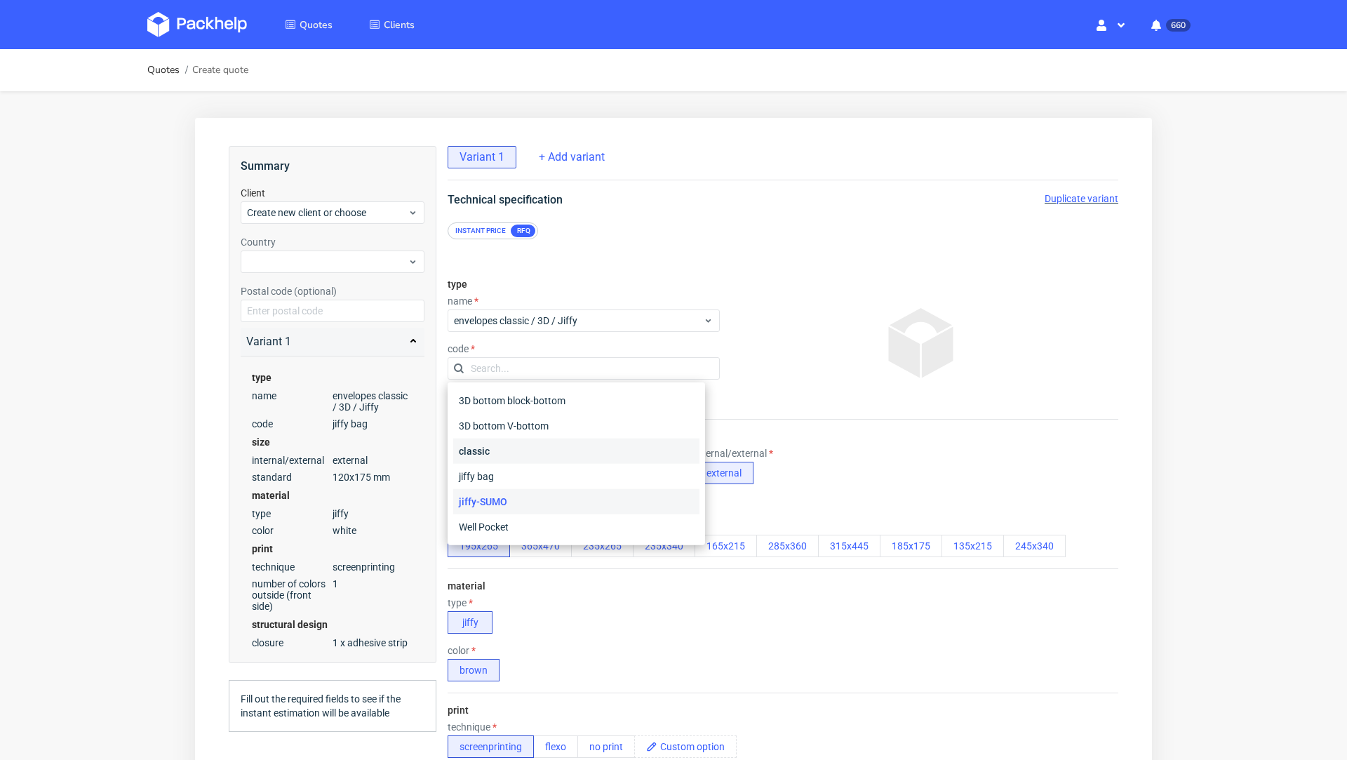
click at [536, 453] on div "classic" at bounding box center [576, 450] width 246 height 25
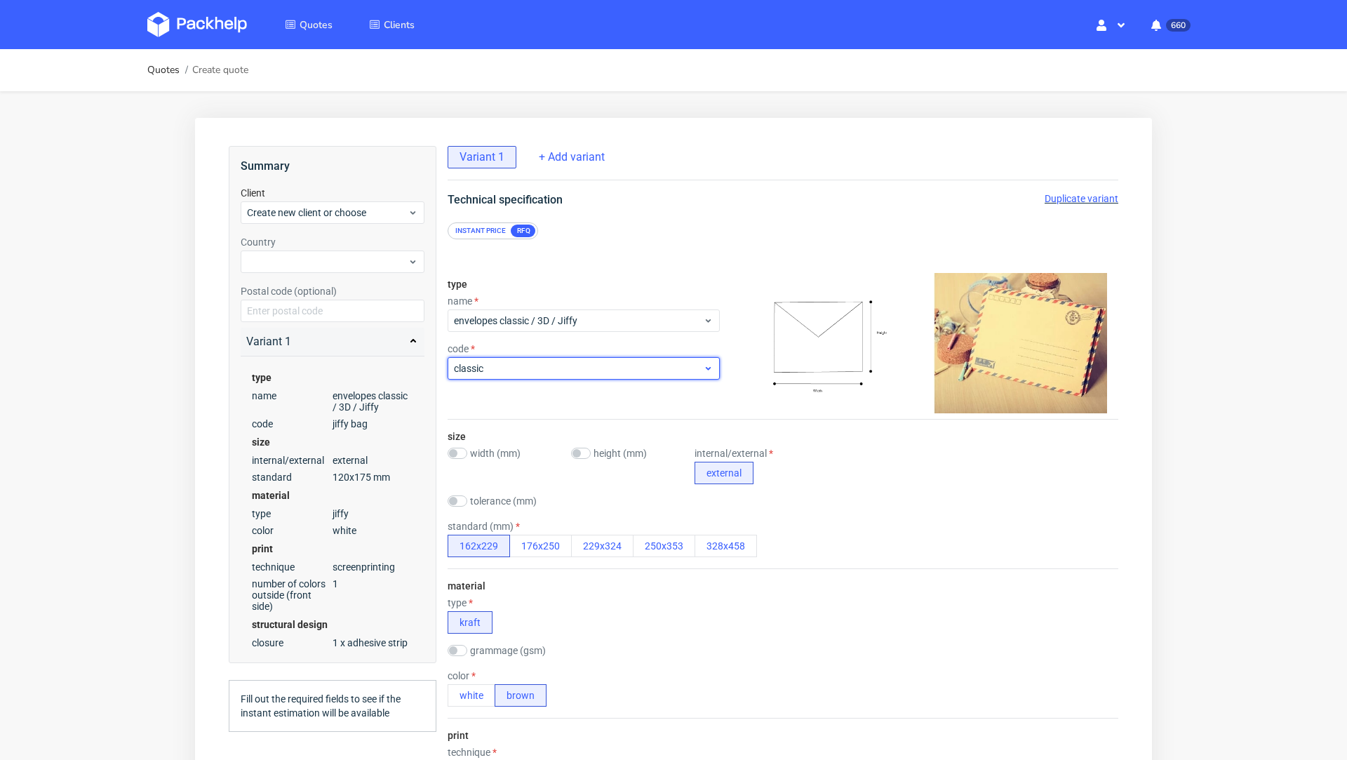
click at [569, 359] on div "classic" at bounding box center [584, 368] width 272 height 22
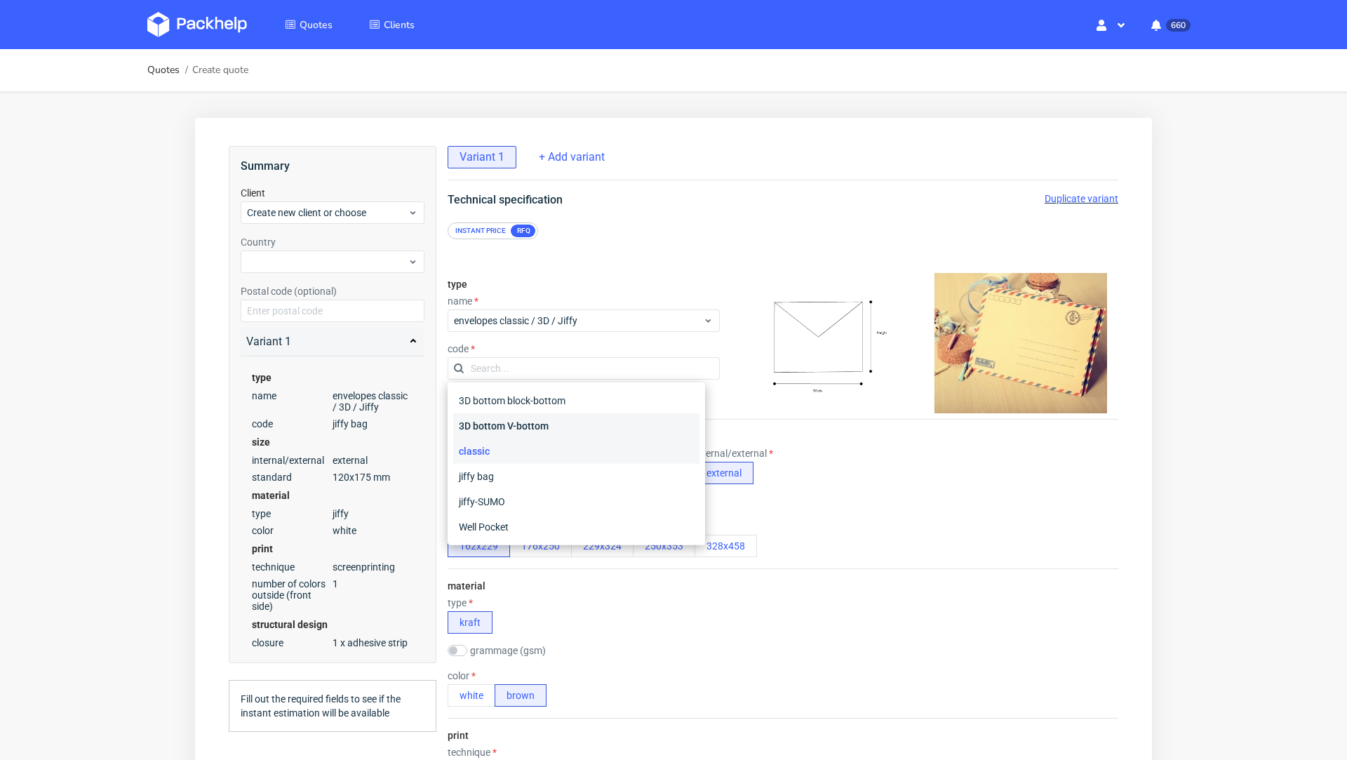
click at [536, 436] on div "3D bottom V-bottom" at bounding box center [576, 425] width 246 height 25
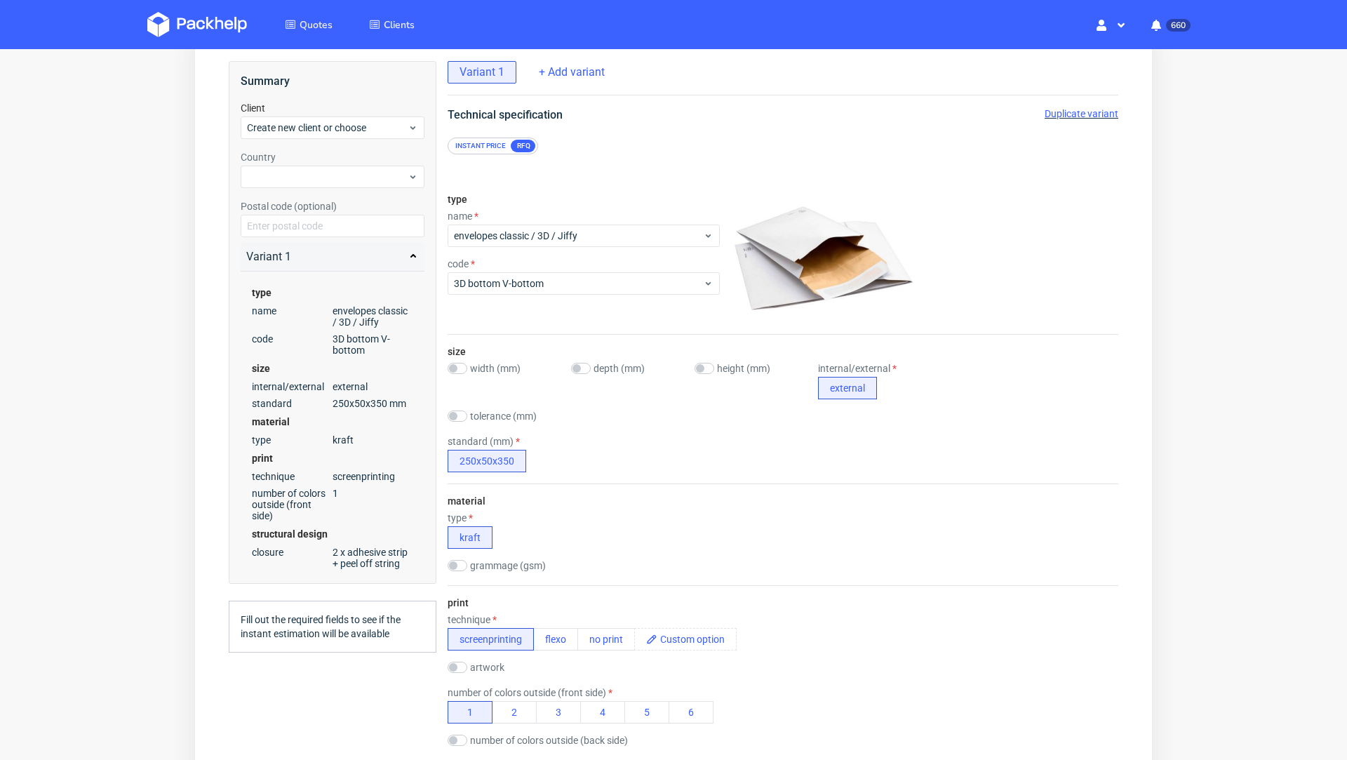
scroll to position [111, 0]
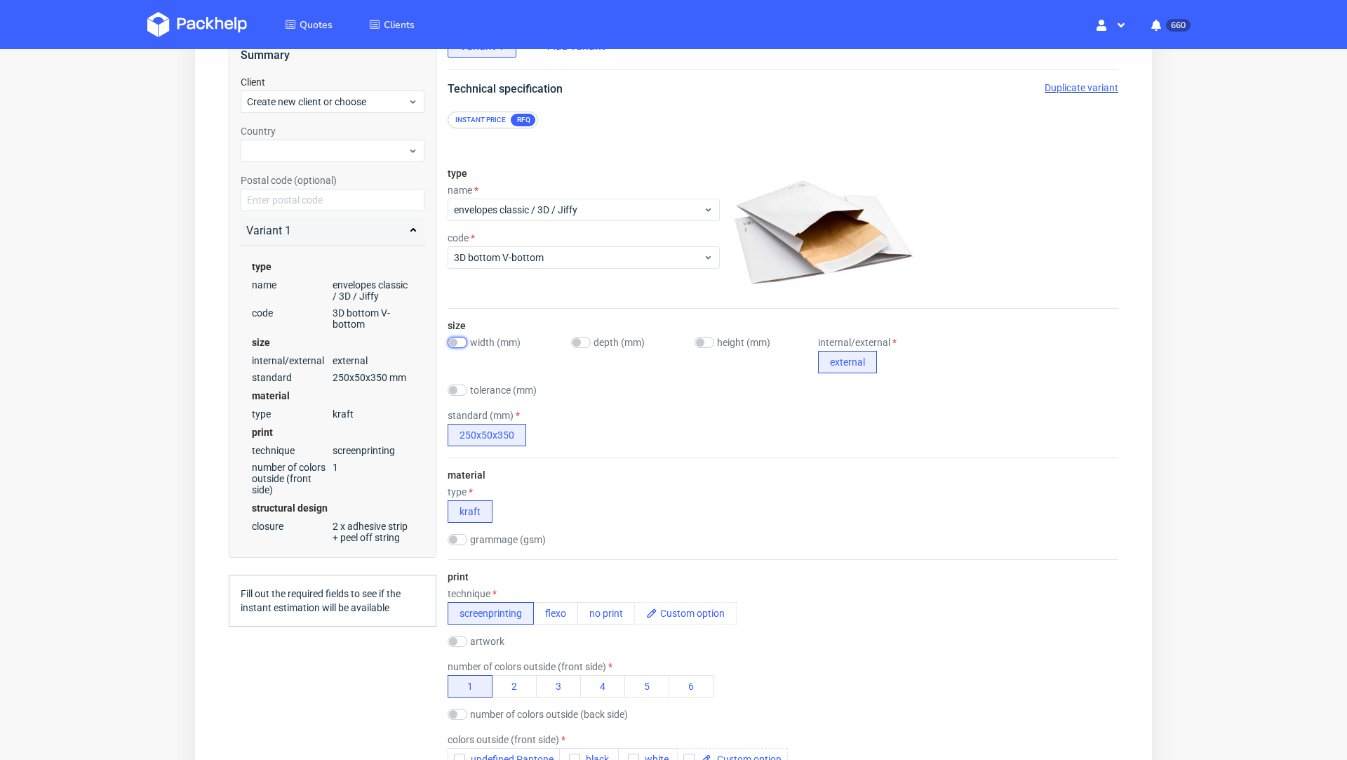
click at [464, 337] on input "checkbox" at bounding box center [458, 342] width 20 height 11
checkbox input "true"
click at [611, 337] on input "checkbox" at bounding box center [617, 342] width 20 height 11
checkbox input "true"
click at [766, 338] on input "checkbox" at bounding box center [776, 342] width 20 height 11
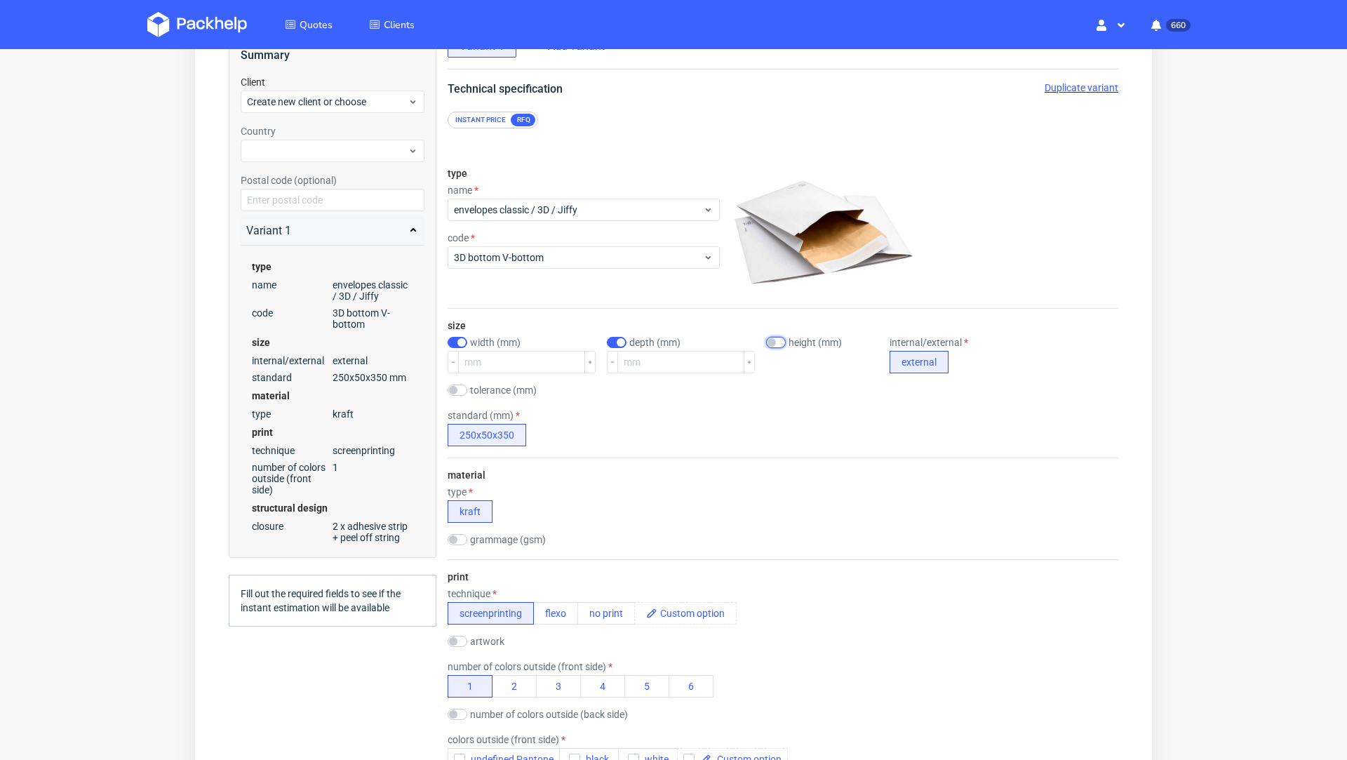
checkbox input "true"
click at [457, 410] on label "standard (mm)" at bounding box center [484, 415] width 72 height 11
click at [490, 354] on input "number" at bounding box center [521, 362] width 127 height 22
type input "450"
click at [636, 356] on input "number" at bounding box center [680, 362] width 127 height 22
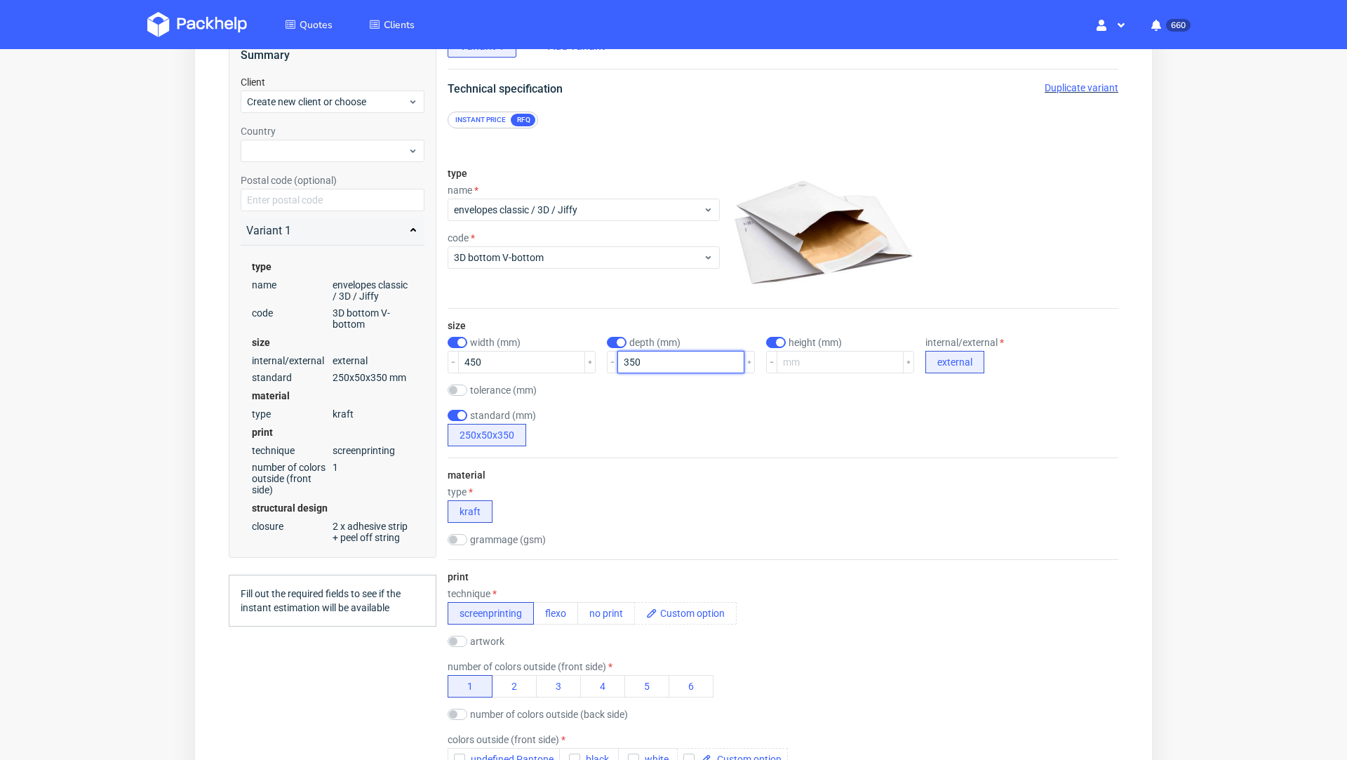
type input "350"
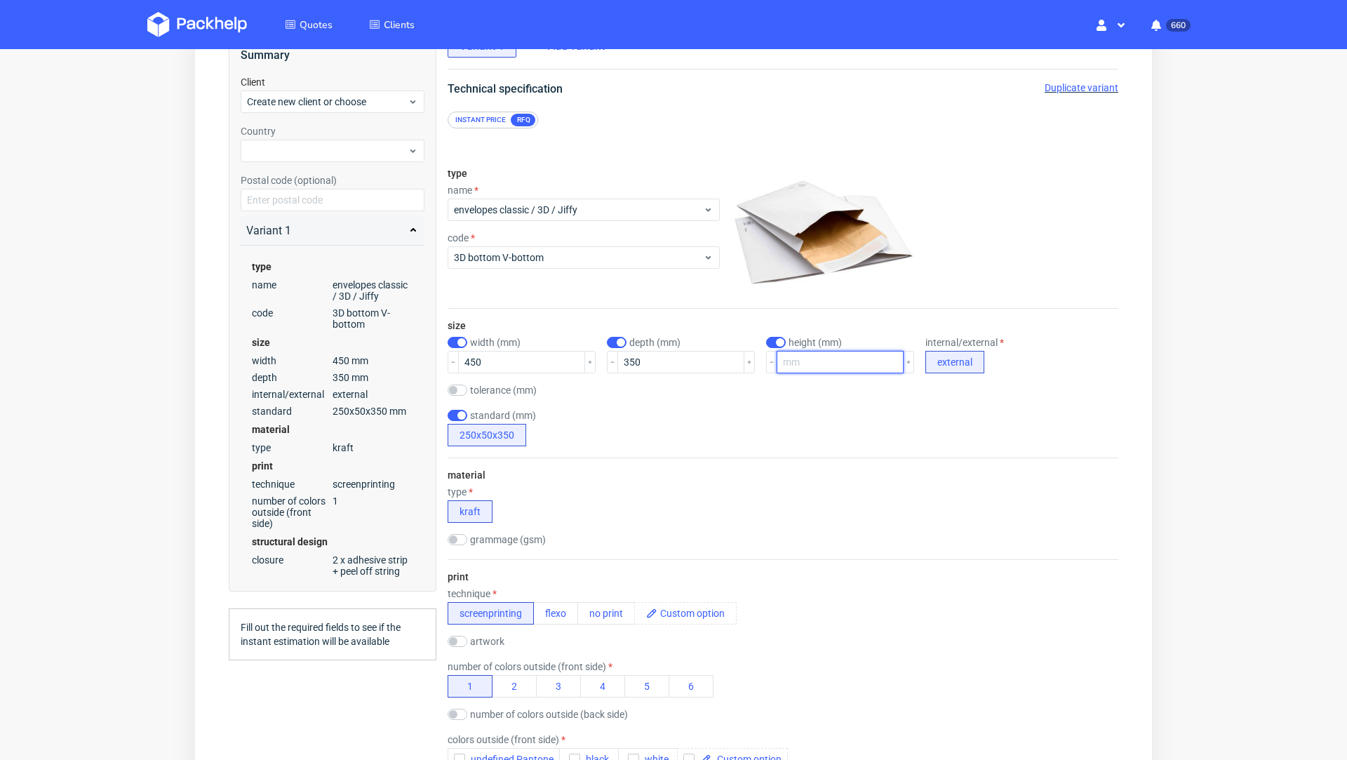
click at [777, 358] on input "number" at bounding box center [839, 362] width 127 height 22
type input "100"
click at [801, 468] on div "material type kraft grammage (gsm)" at bounding box center [783, 508] width 671 height 102
click at [450, 410] on input "checkbox" at bounding box center [458, 415] width 20 height 11
checkbox input "false"
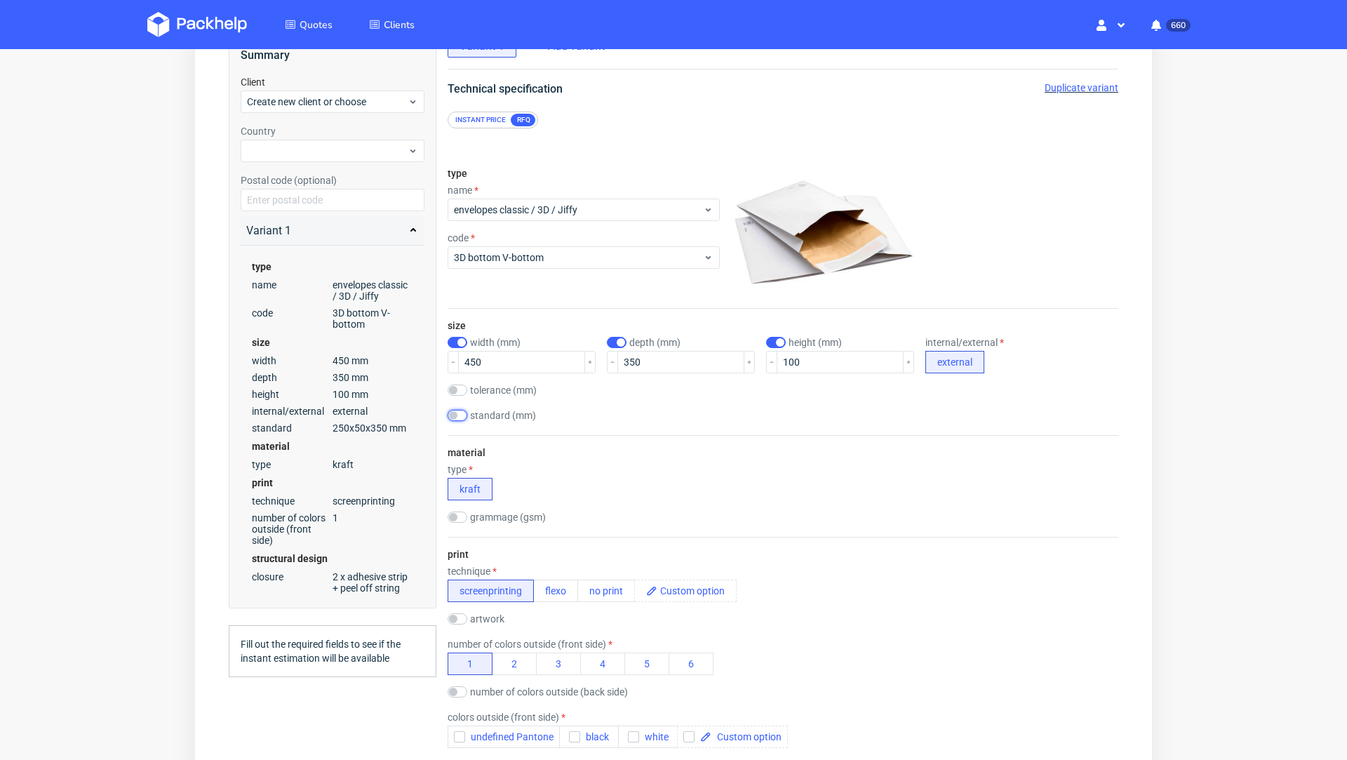
scroll to position [0, 0]
click at [734, 426] on div "size width (mm) 450 depth (mm) 350 height (mm) 100 internal/external external t…" at bounding box center [783, 372] width 671 height 126
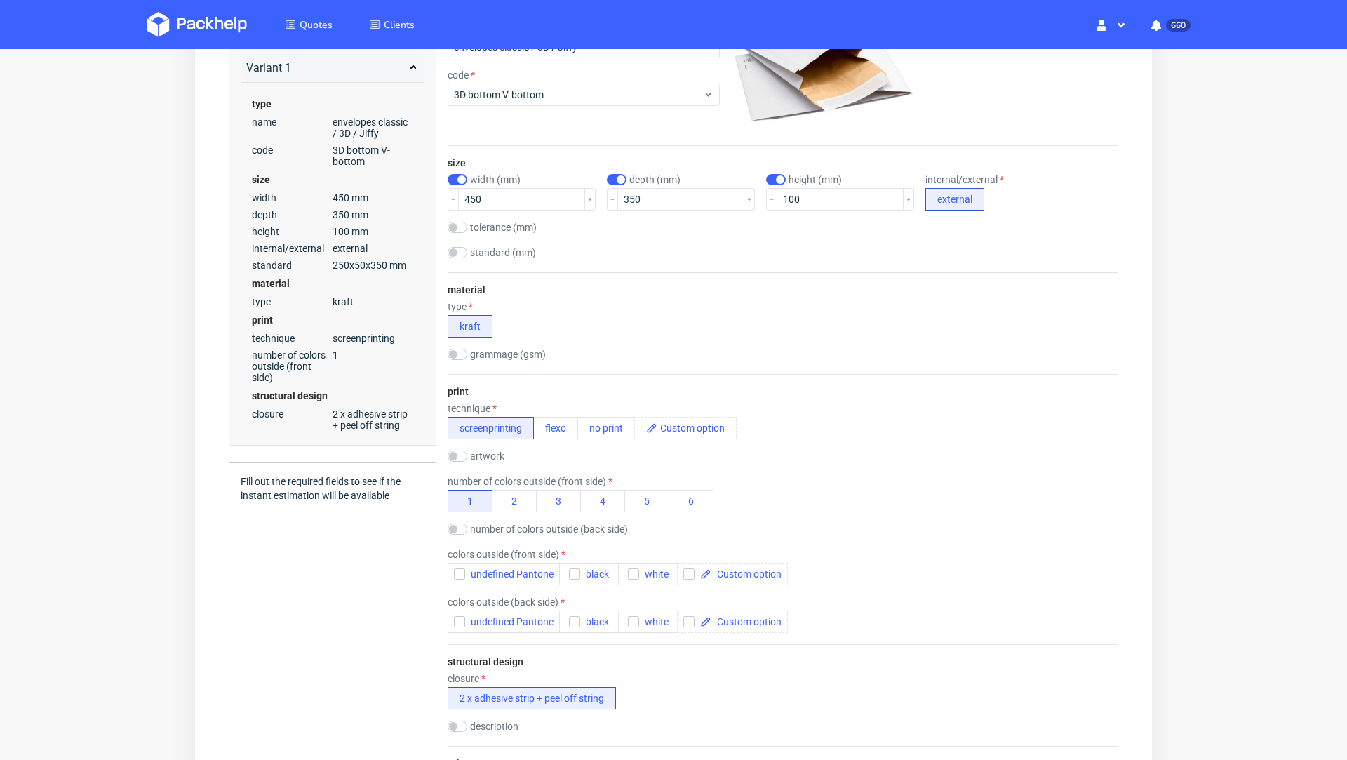
scroll to position [285, 0]
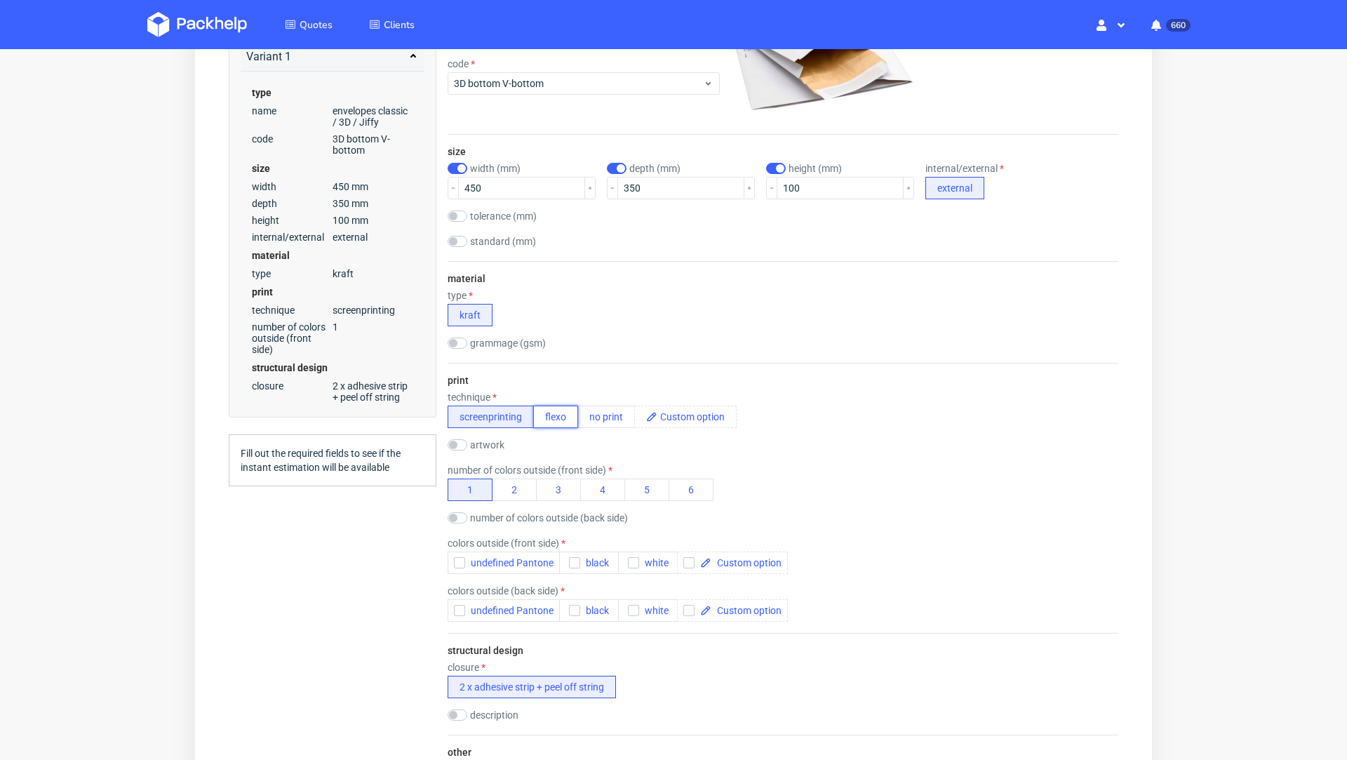
click at [537, 415] on button "flexo" at bounding box center [555, 416] width 45 height 22
click at [595, 410] on button "no print" at bounding box center [606, 416] width 58 height 22
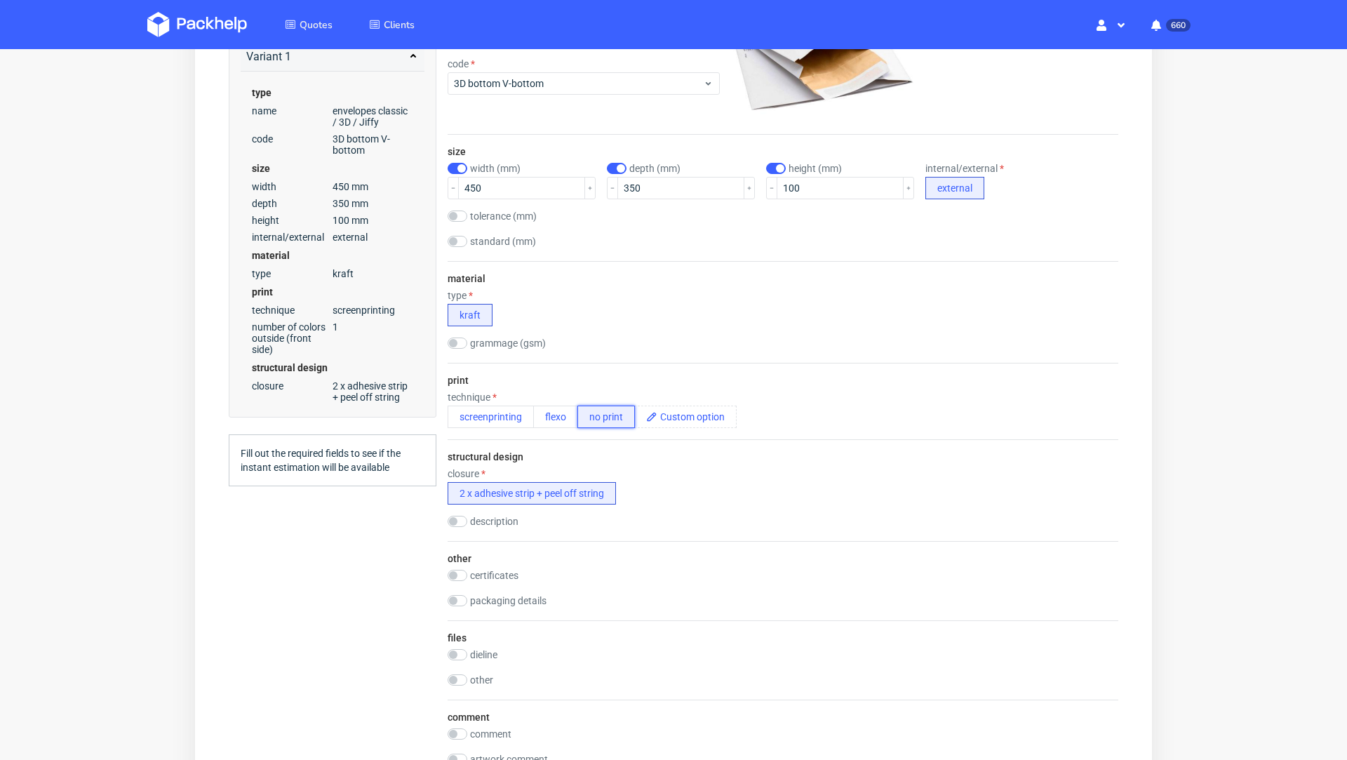
scroll to position [0, 0]
click at [480, 420] on button "screenprinting" at bounding box center [491, 416] width 86 height 22
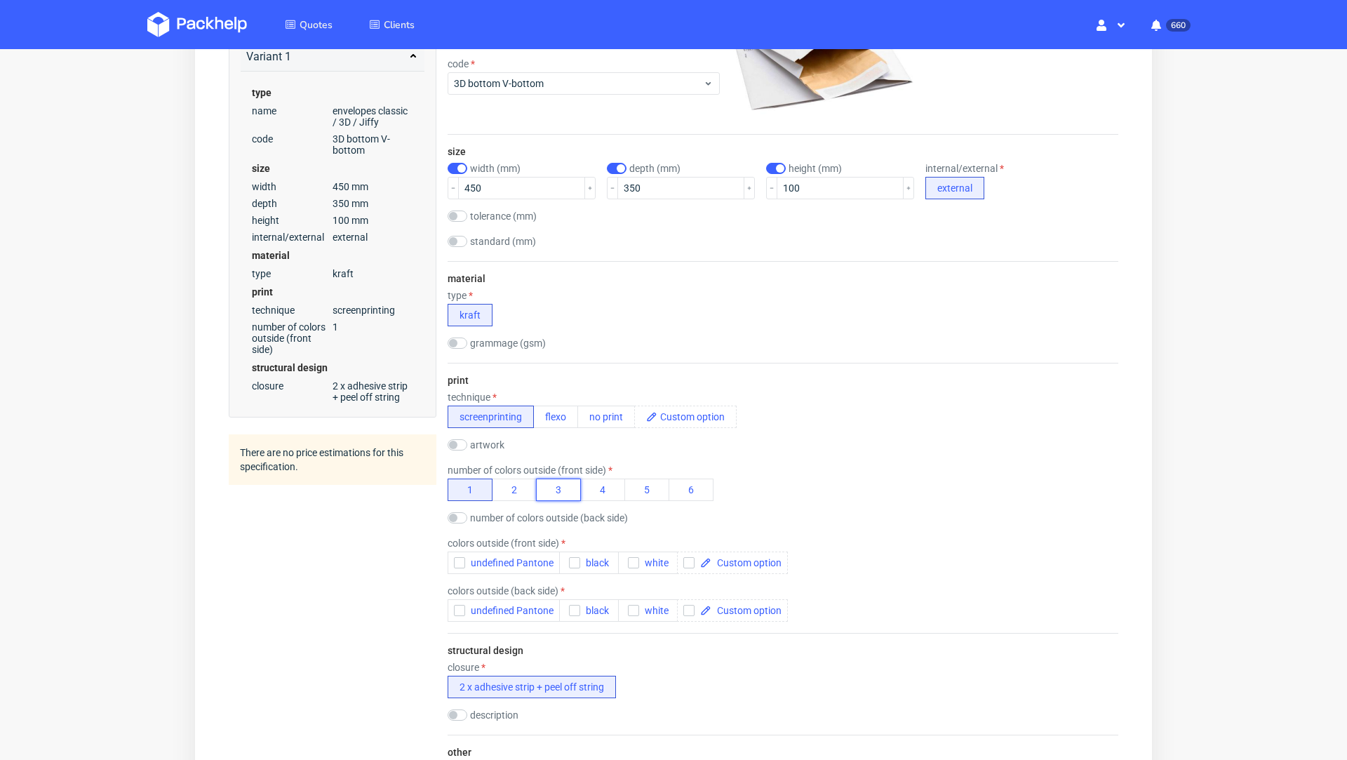
click at [555, 492] on button "3" at bounding box center [558, 489] width 45 height 22
click at [462, 562] on icon "button" at bounding box center [460, 563] width 10 height 10
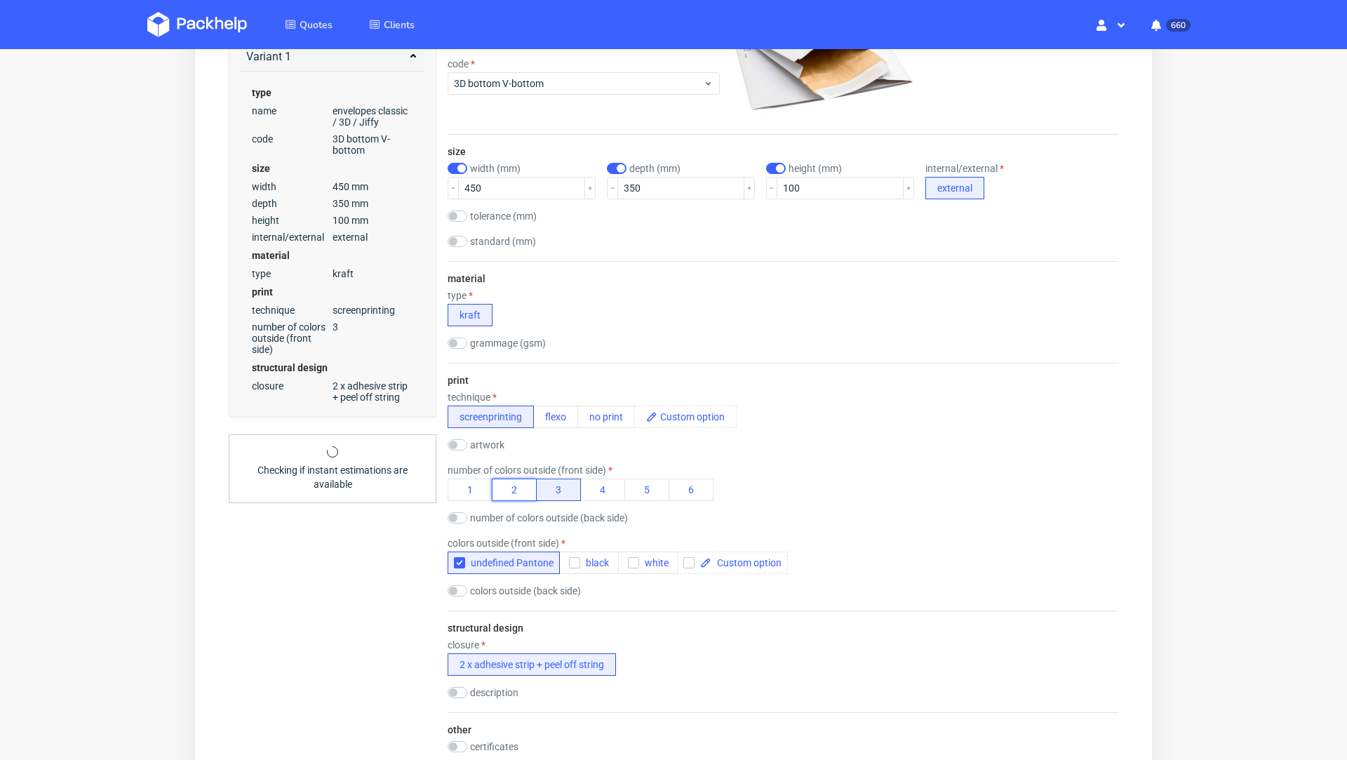
click at [515, 496] on button "2" at bounding box center [514, 489] width 45 height 22
click at [372, 562] on div "Summary Client Create new client or choose Country Postal code (optional) Varia…" at bounding box center [333, 484] width 208 height 1247
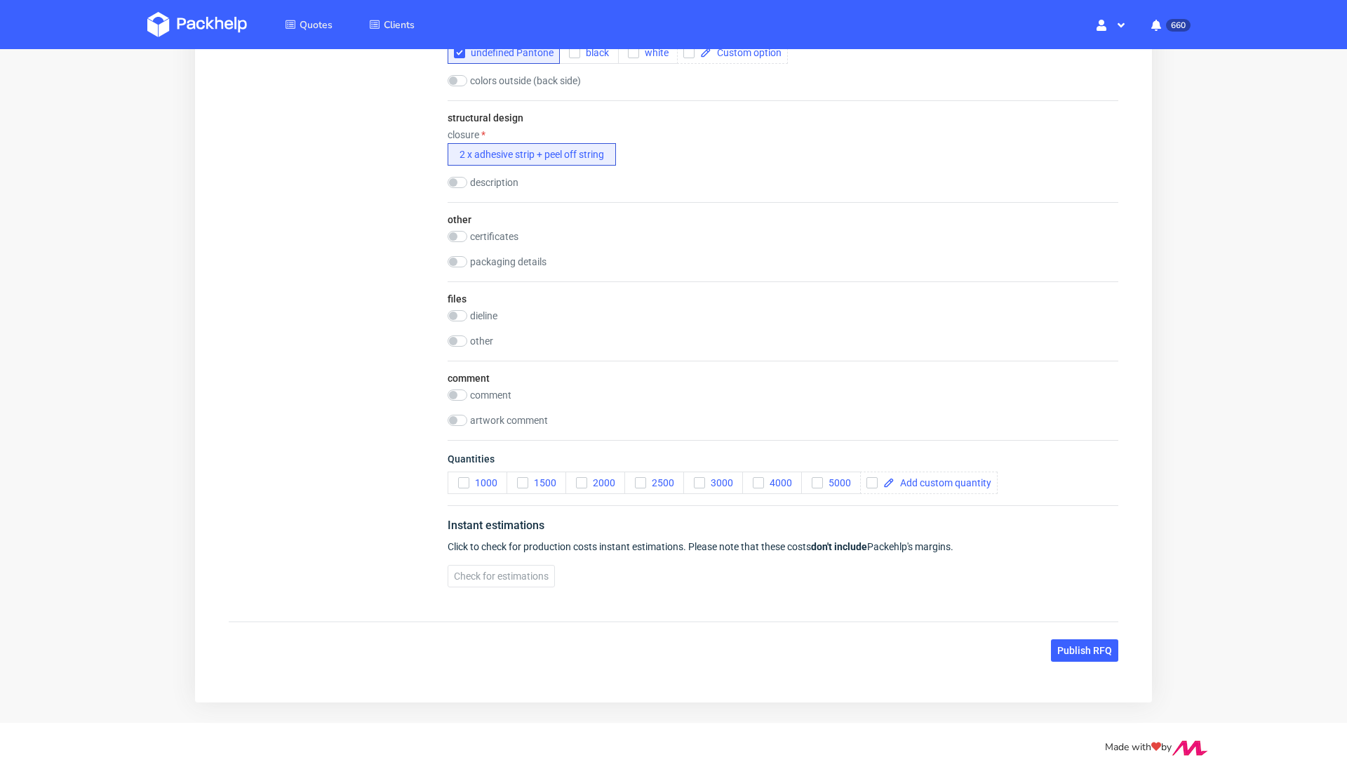
scroll to position [807, 0]
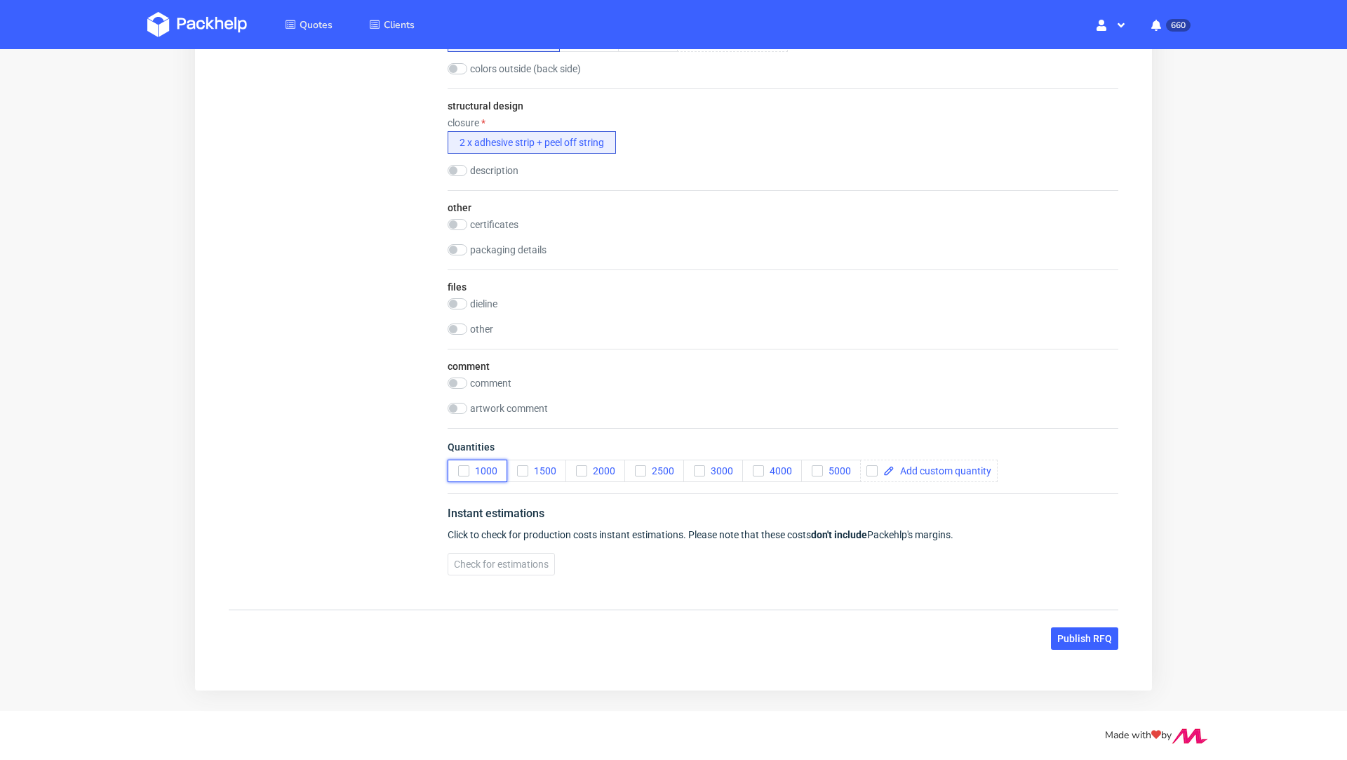
click at [469, 469] on div "button" at bounding box center [463, 470] width 11 height 11
click at [703, 467] on icon "button" at bounding box center [699, 471] width 10 height 10
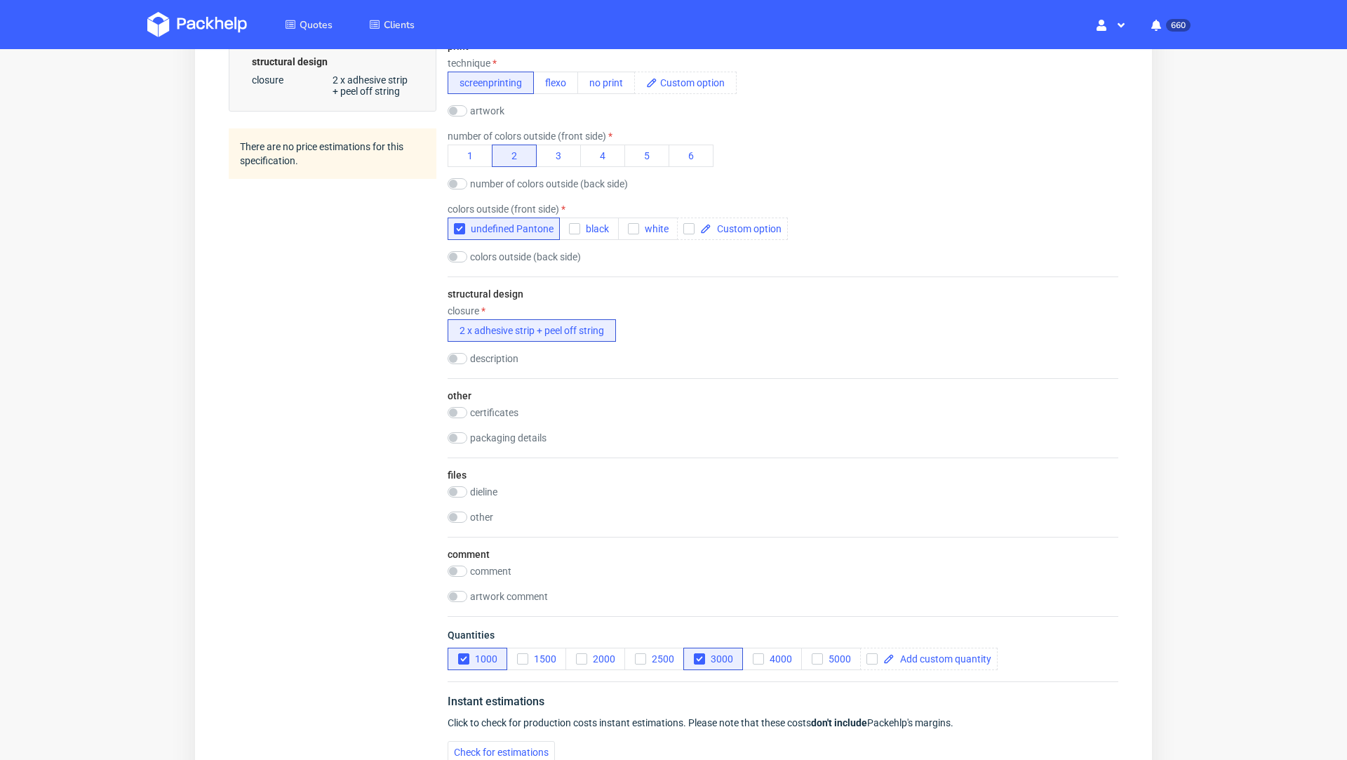
scroll to position [657, 0]
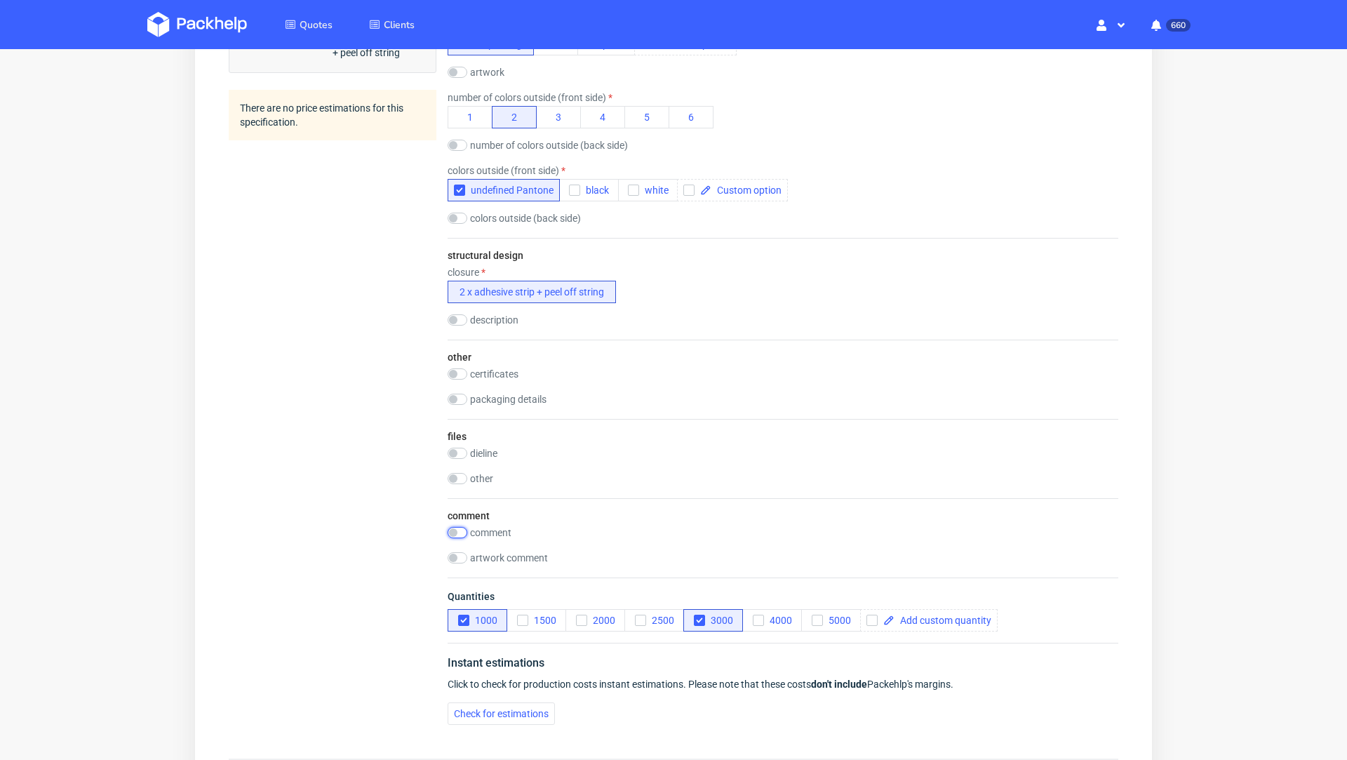
click at [456, 527] on input "checkbox" at bounding box center [458, 532] width 20 height 11
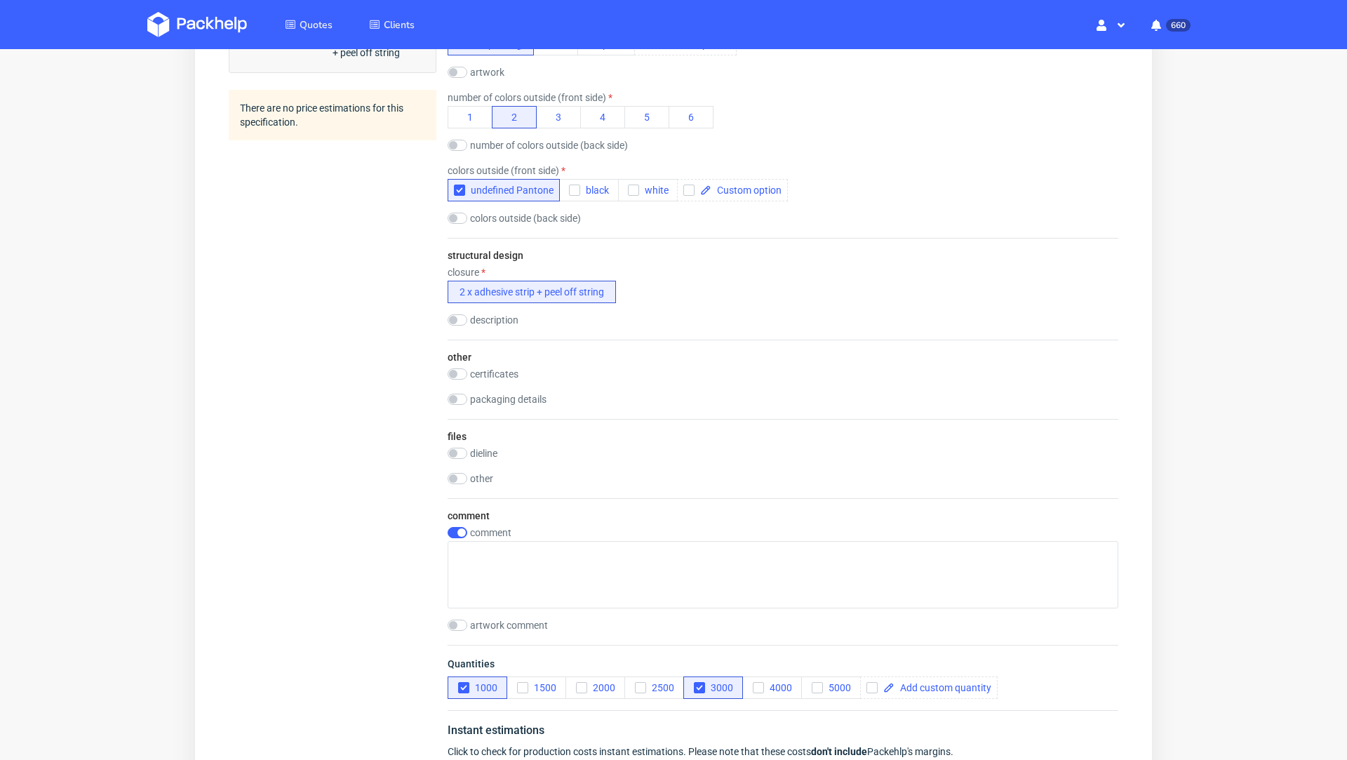
click at [451, 519] on div "comment comment artwork comment" at bounding box center [783, 571] width 671 height 147
click at [455, 527] on input "checkbox" at bounding box center [458, 532] width 20 height 11
checkbox input "false"
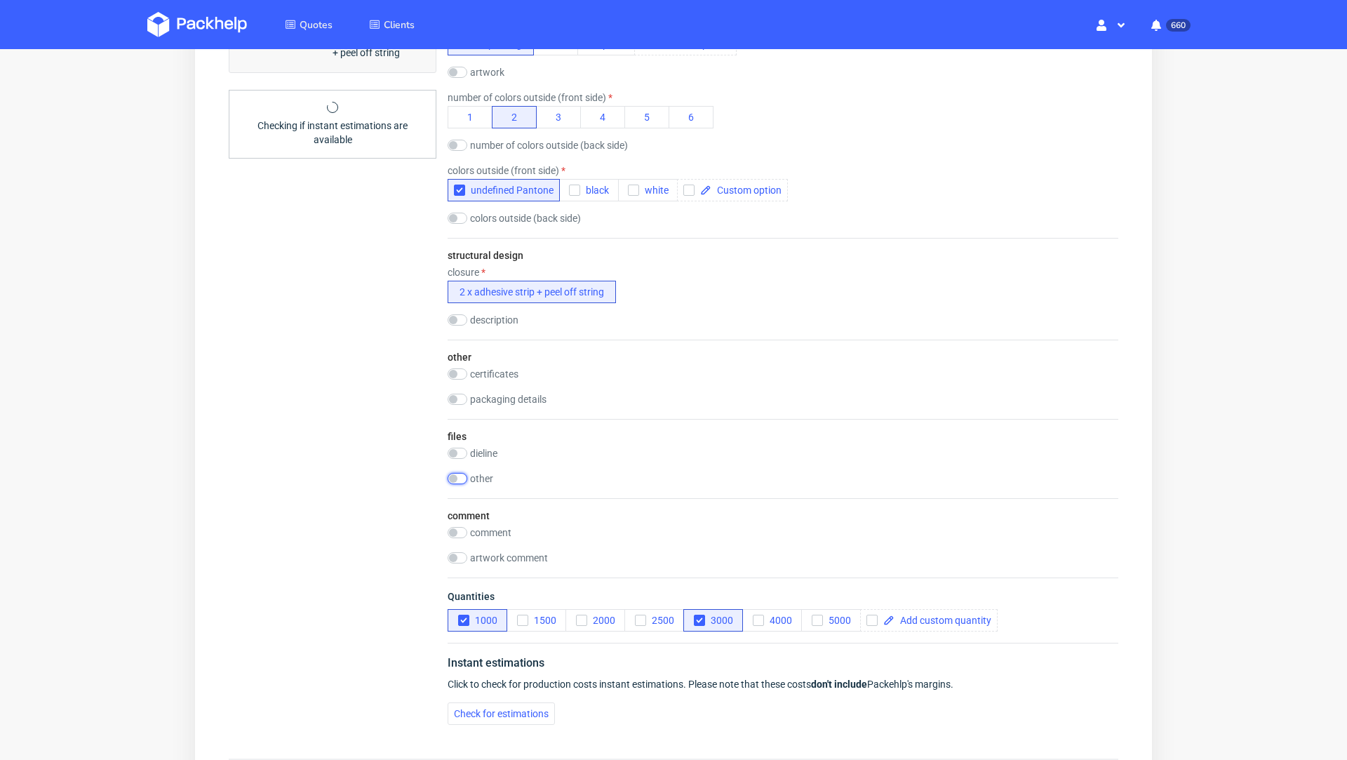
click at [457, 476] on input "checkbox" at bounding box center [458, 478] width 20 height 11
checkbox input "true"
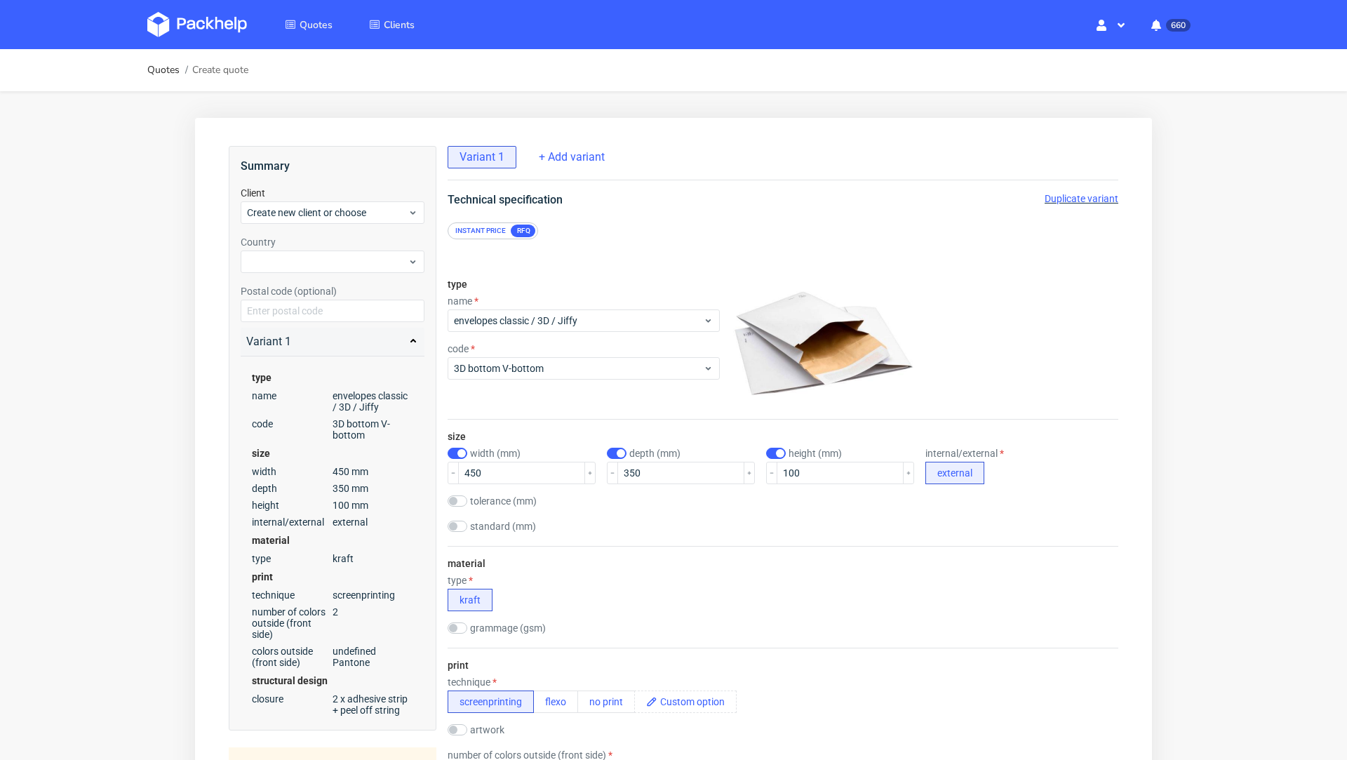
click at [204, 32] on img at bounding box center [197, 24] width 100 height 25
